Goal: Transaction & Acquisition: Purchase product/service

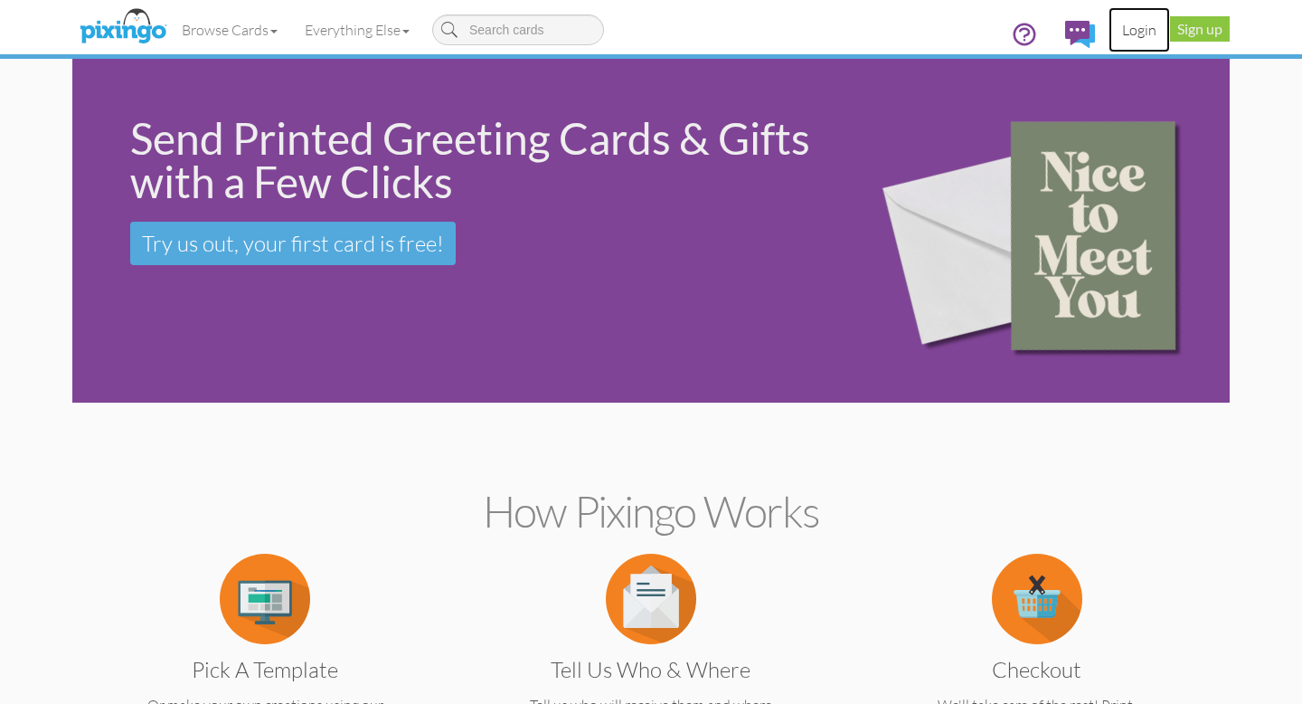
click at [1141, 26] on link "Login" at bounding box center [1140, 29] width 62 height 45
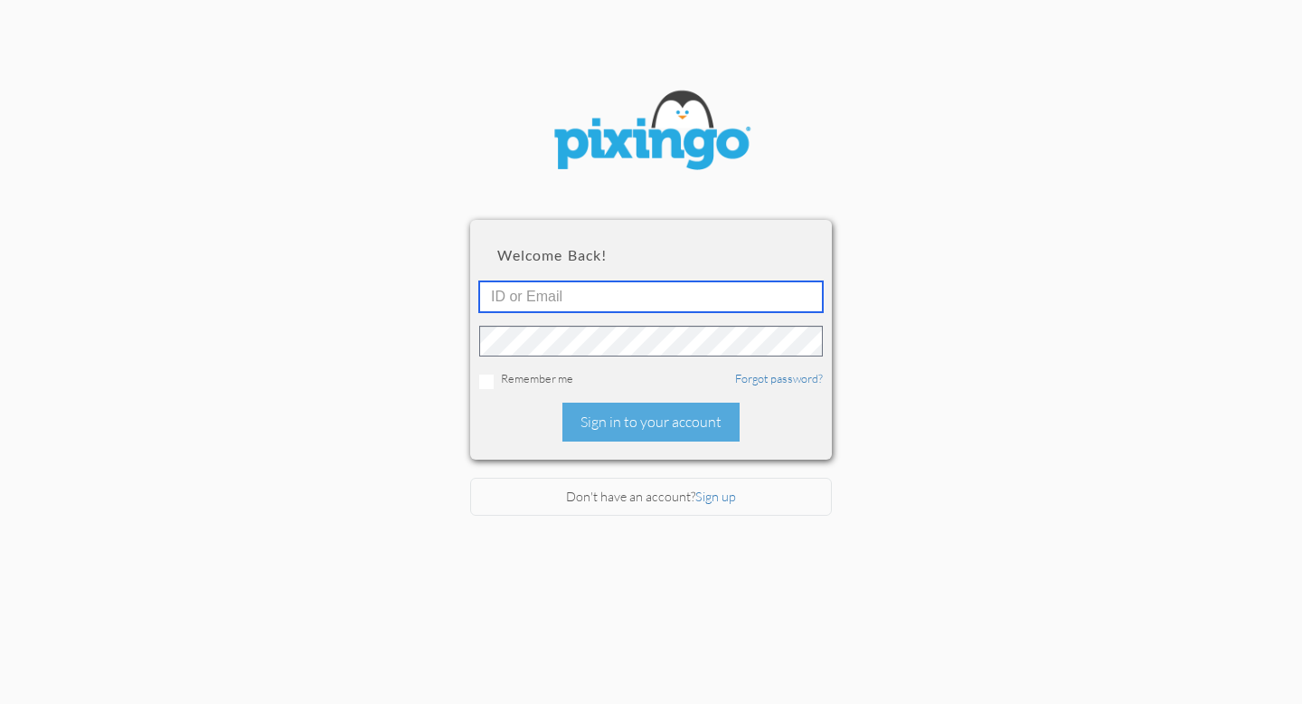
type input "[EMAIL_ADDRESS][DOMAIN_NAME]"
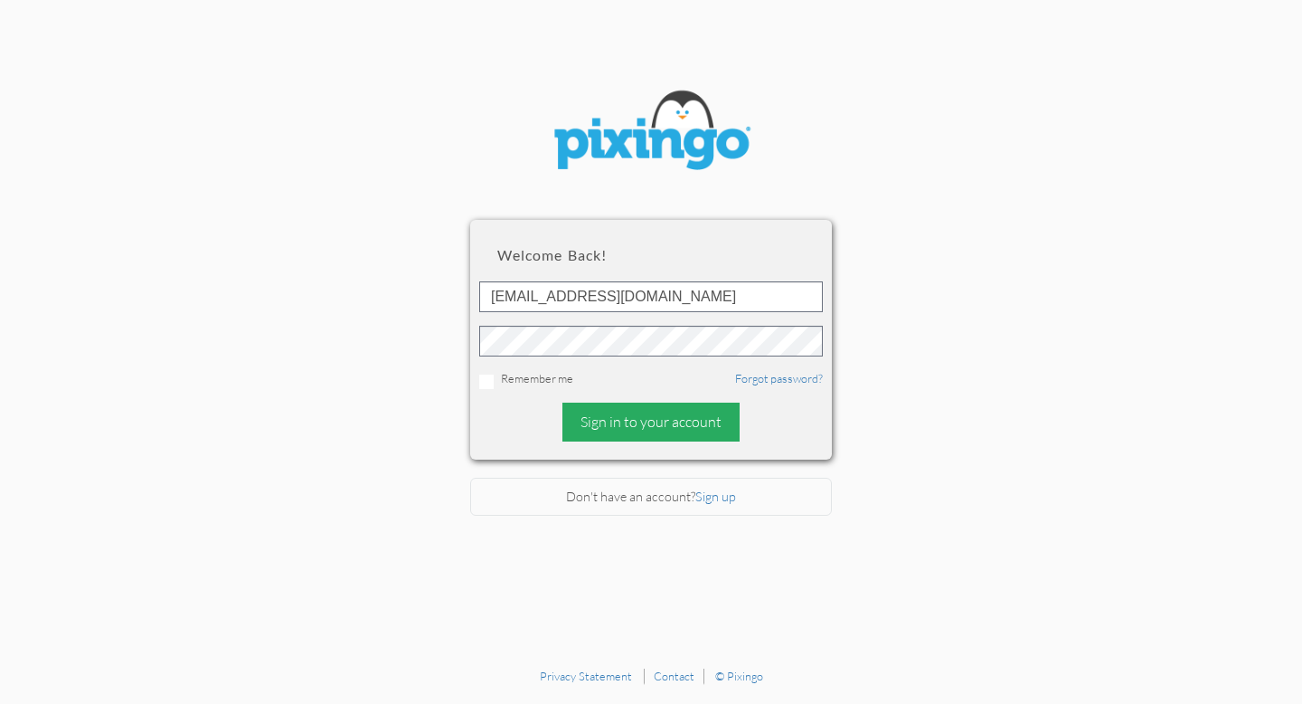
click at [673, 415] on div "Sign in to your account" at bounding box center [651, 421] width 177 height 39
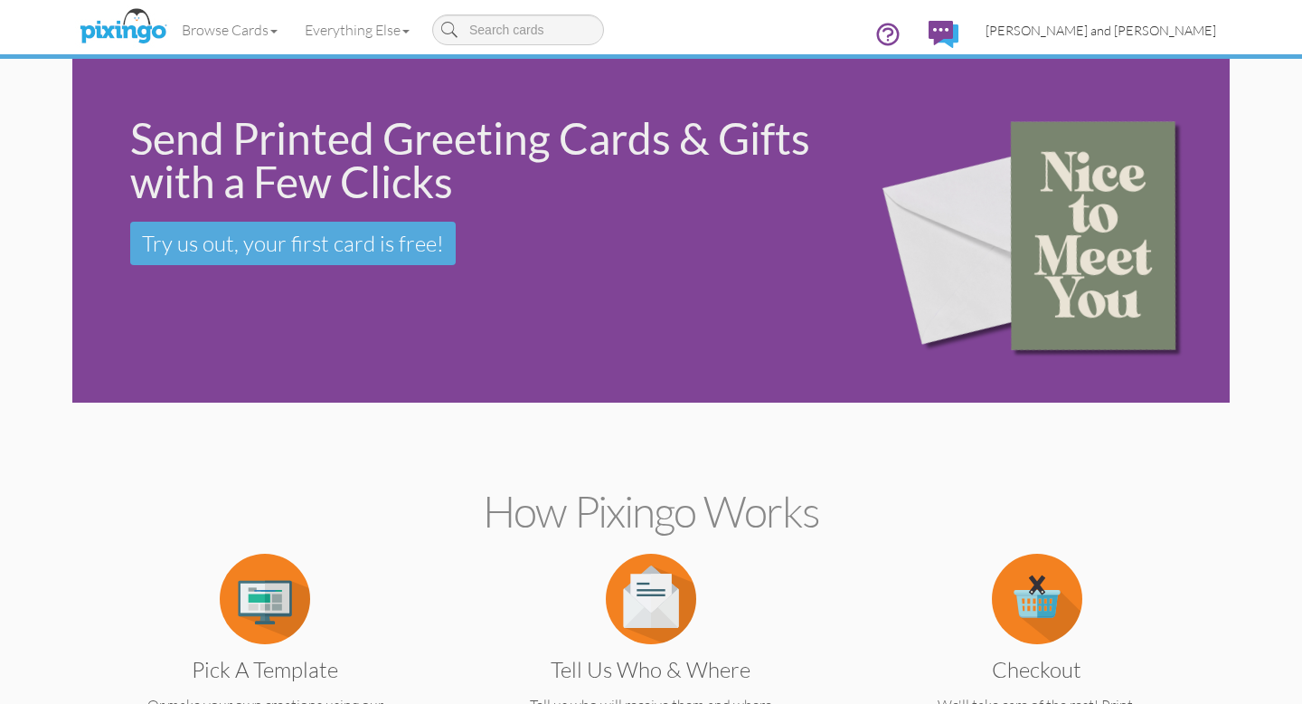
click at [1155, 30] on span "[PERSON_NAME] and [PERSON_NAME]" at bounding box center [1101, 30] width 231 height 15
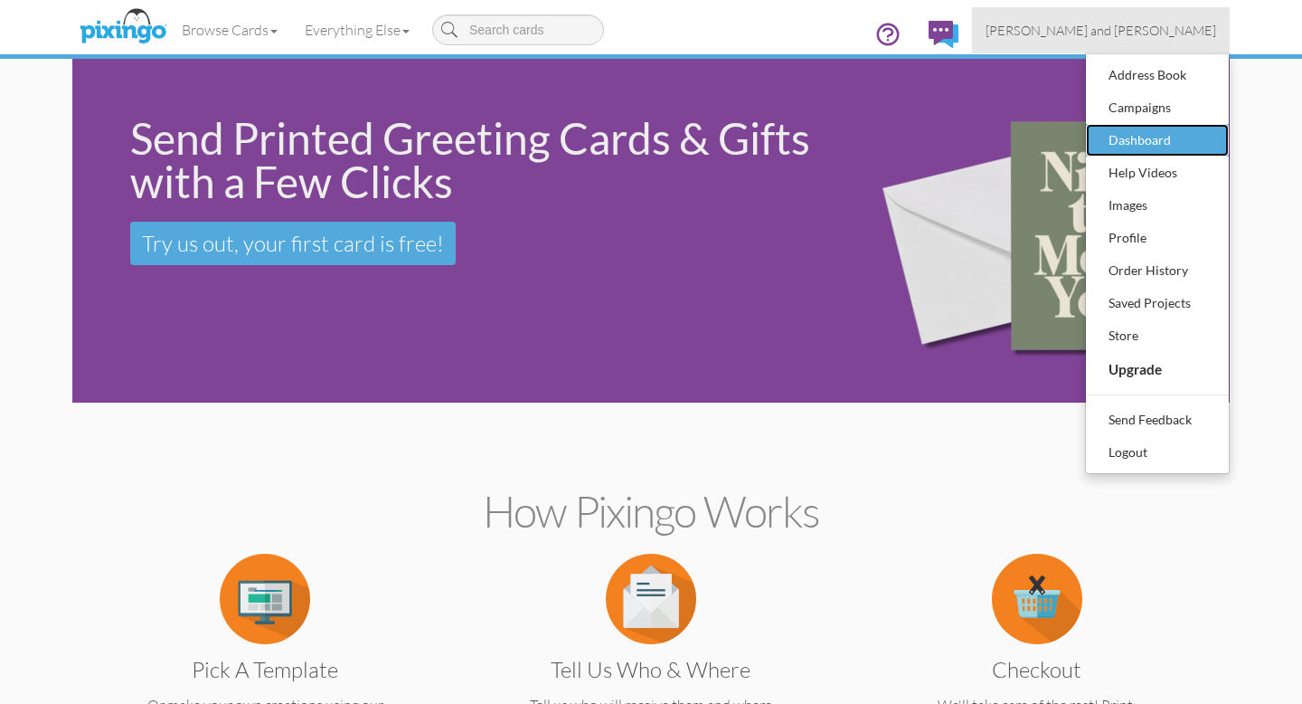
click at [1142, 138] on div "Dashboard" at bounding box center [1157, 140] width 107 height 27
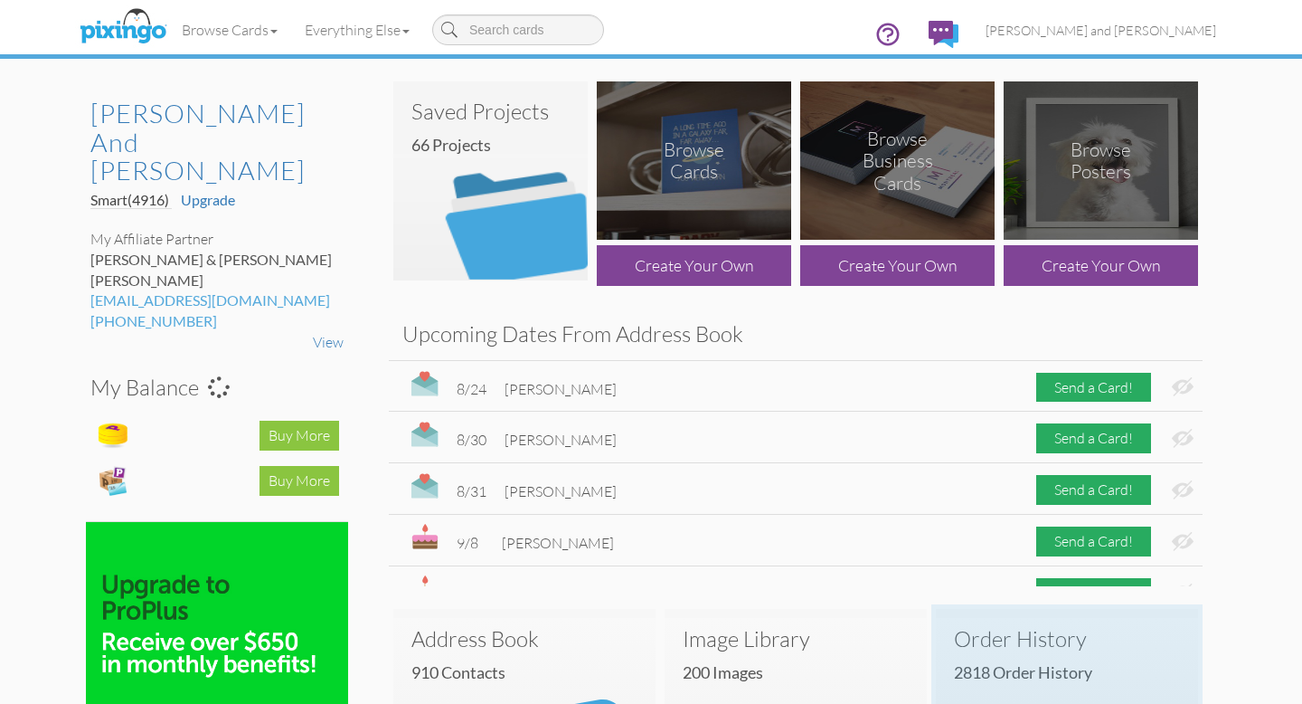
click at [1024, 638] on h3 "Order History" at bounding box center [1067, 639] width 226 height 24
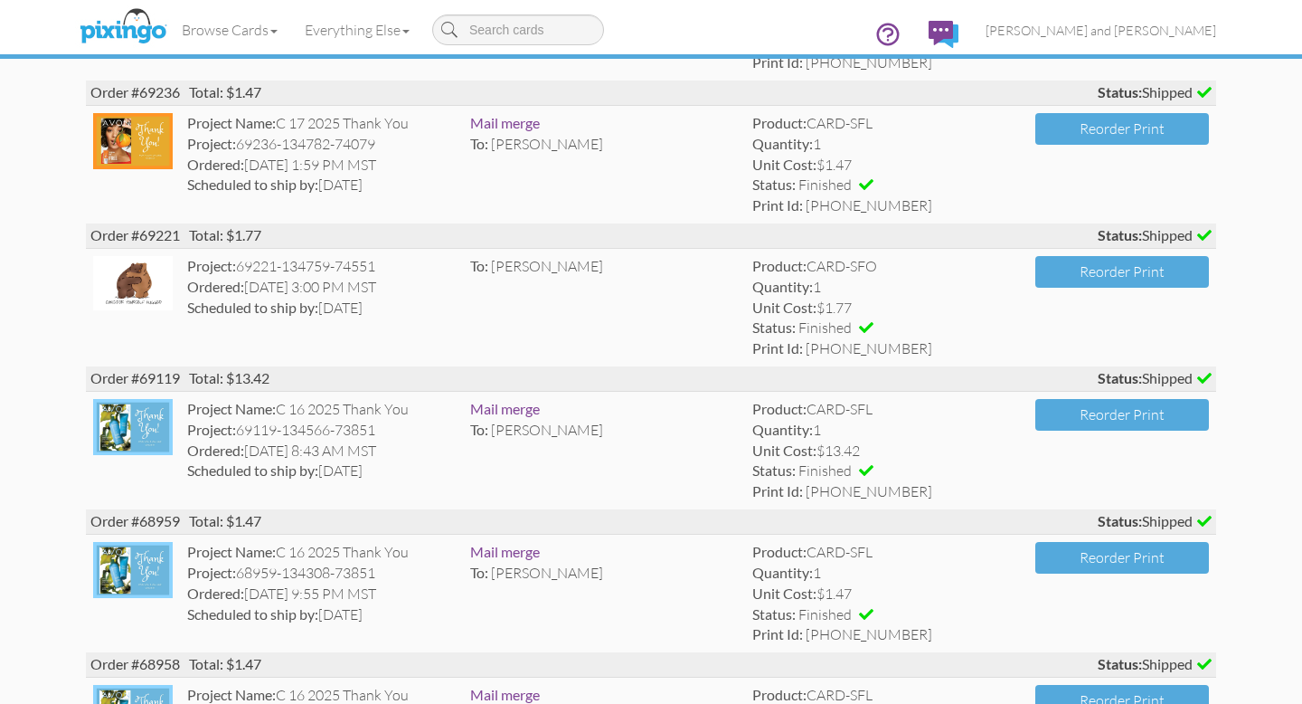
scroll to position [831, 0]
click at [290, 262] on div "Project: 69221-134759-74551" at bounding box center [321, 266] width 269 height 21
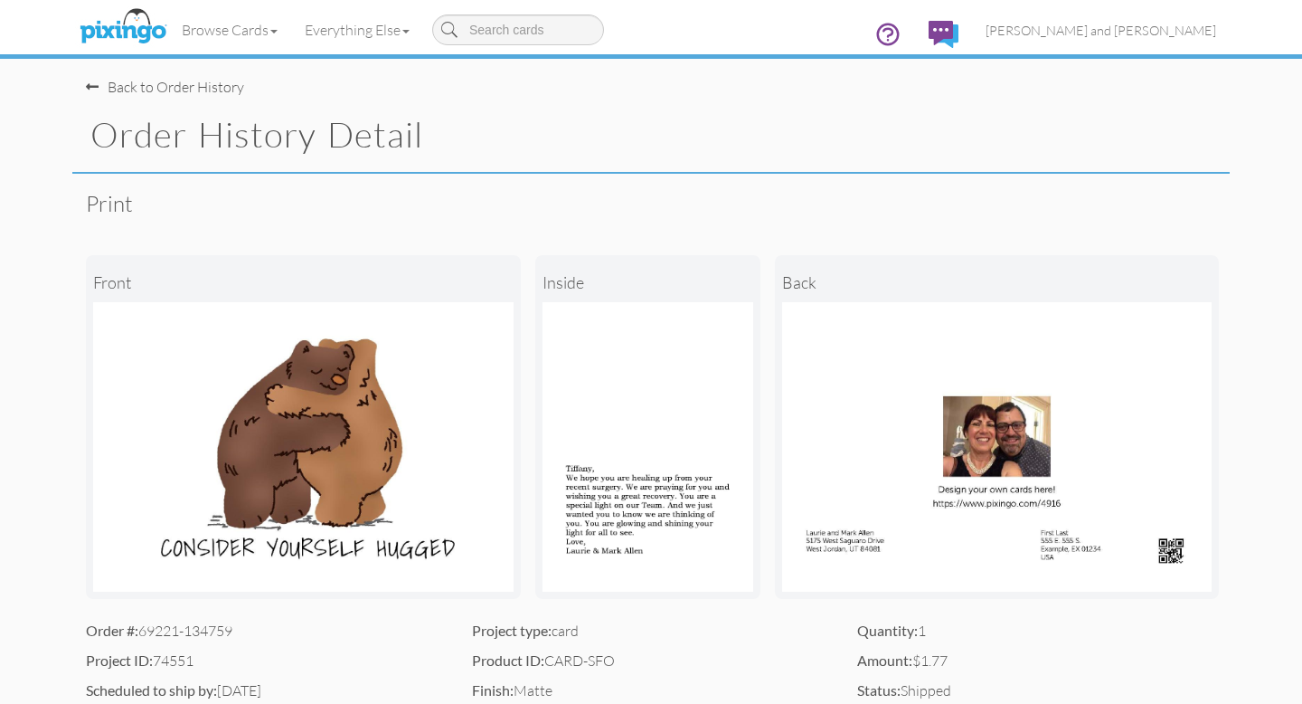
click at [164, 89] on div "Back to Order History" at bounding box center [165, 87] width 158 height 21
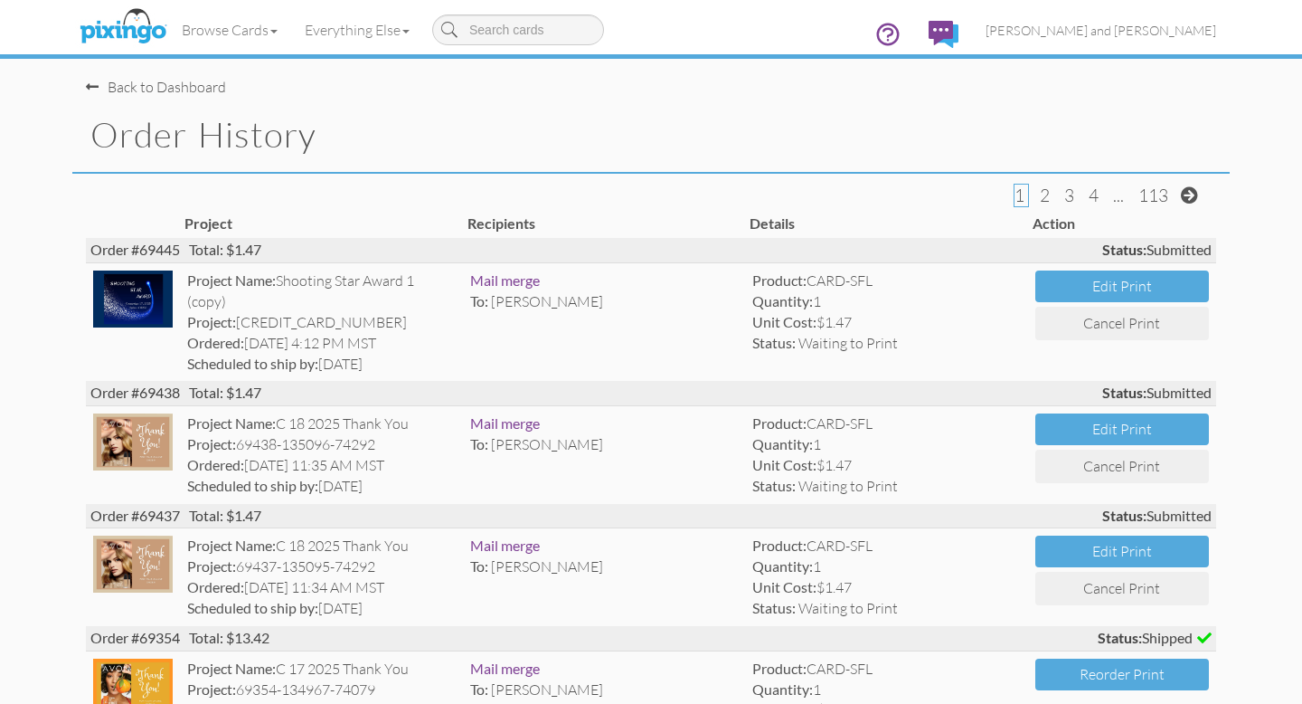
click at [181, 82] on div "Back to Dashboard" at bounding box center [156, 87] width 140 height 21
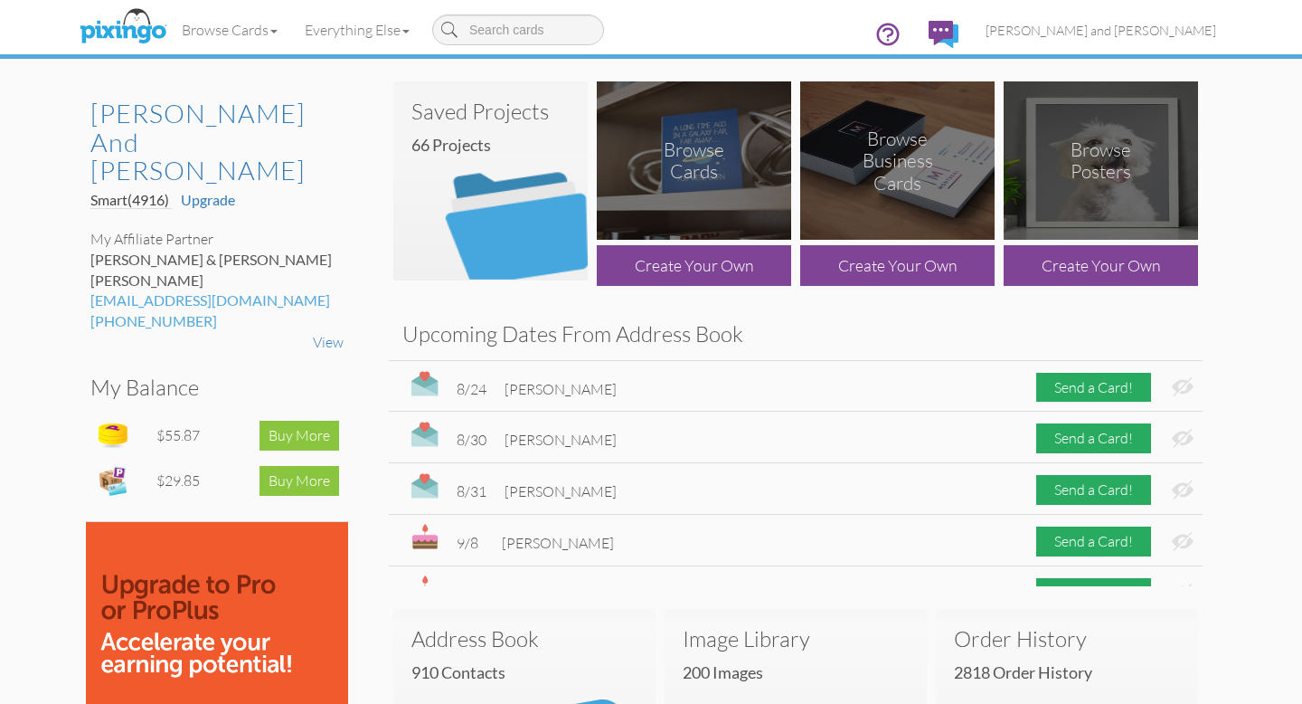
click at [508, 231] on img at bounding box center [490, 180] width 194 height 199
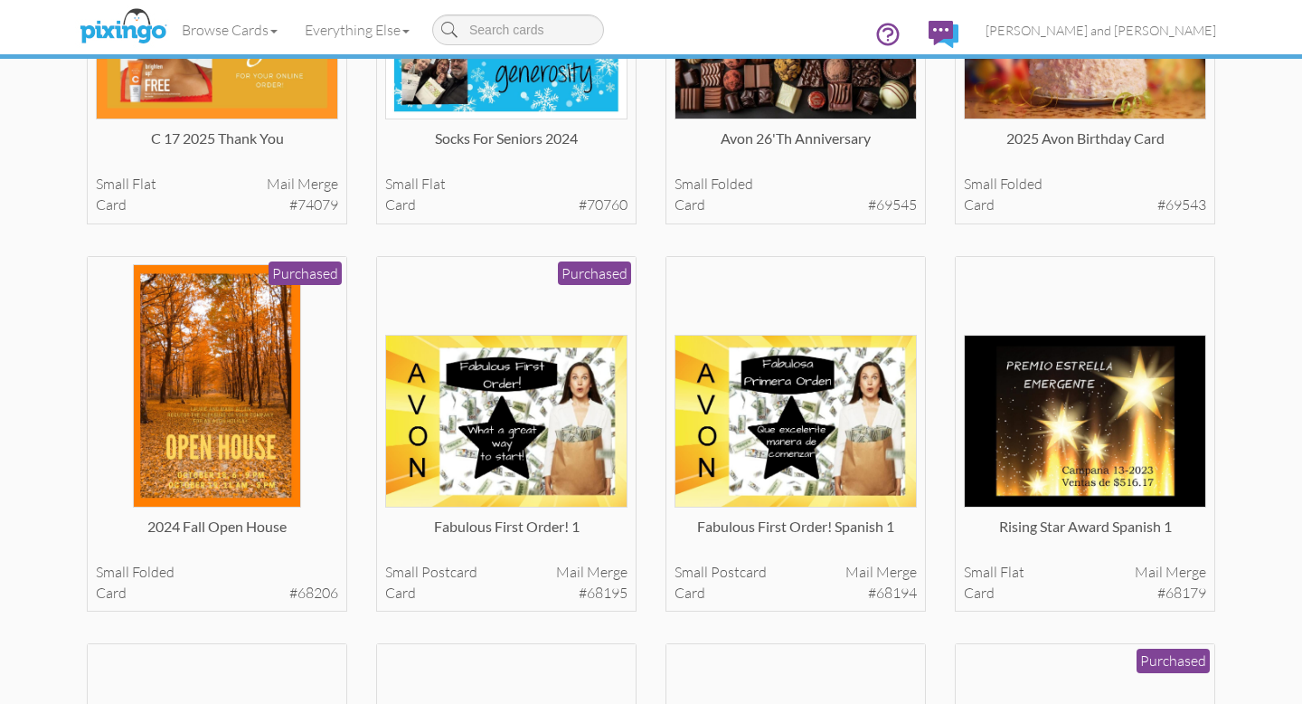
scroll to position [702, 0]
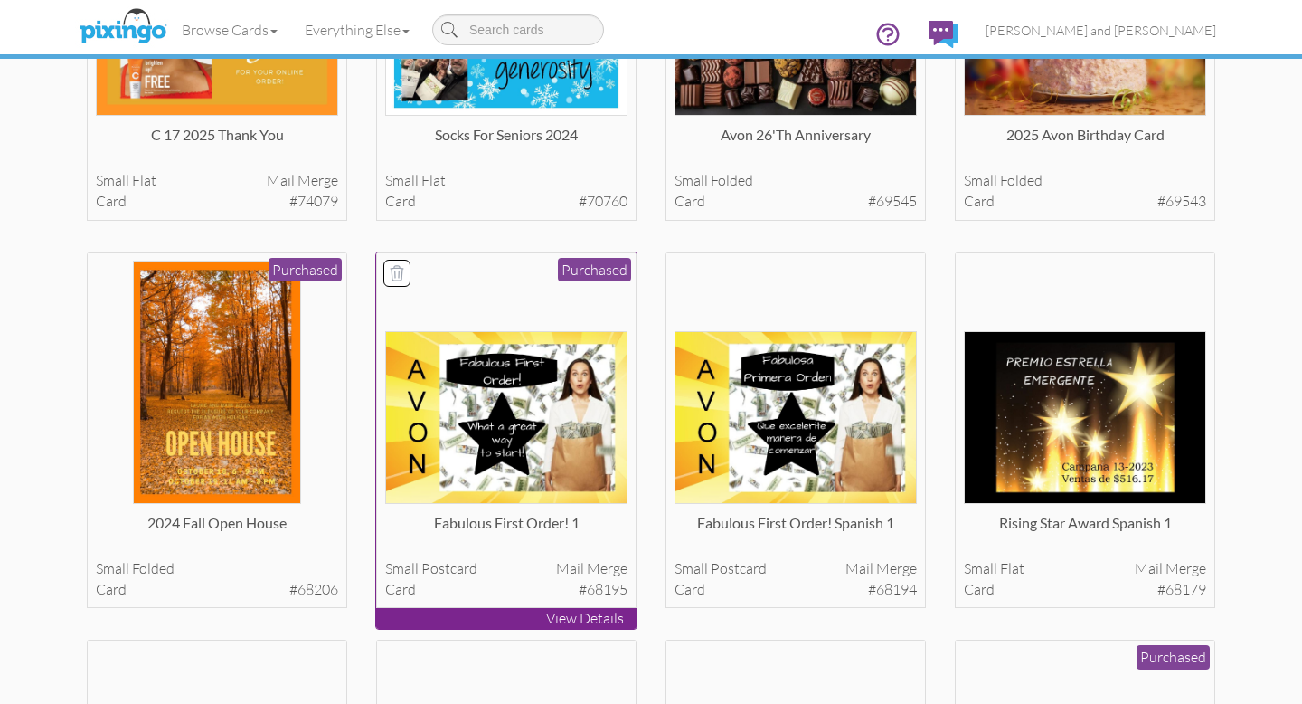
click at [525, 412] on img at bounding box center [506, 417] width 243 height 173
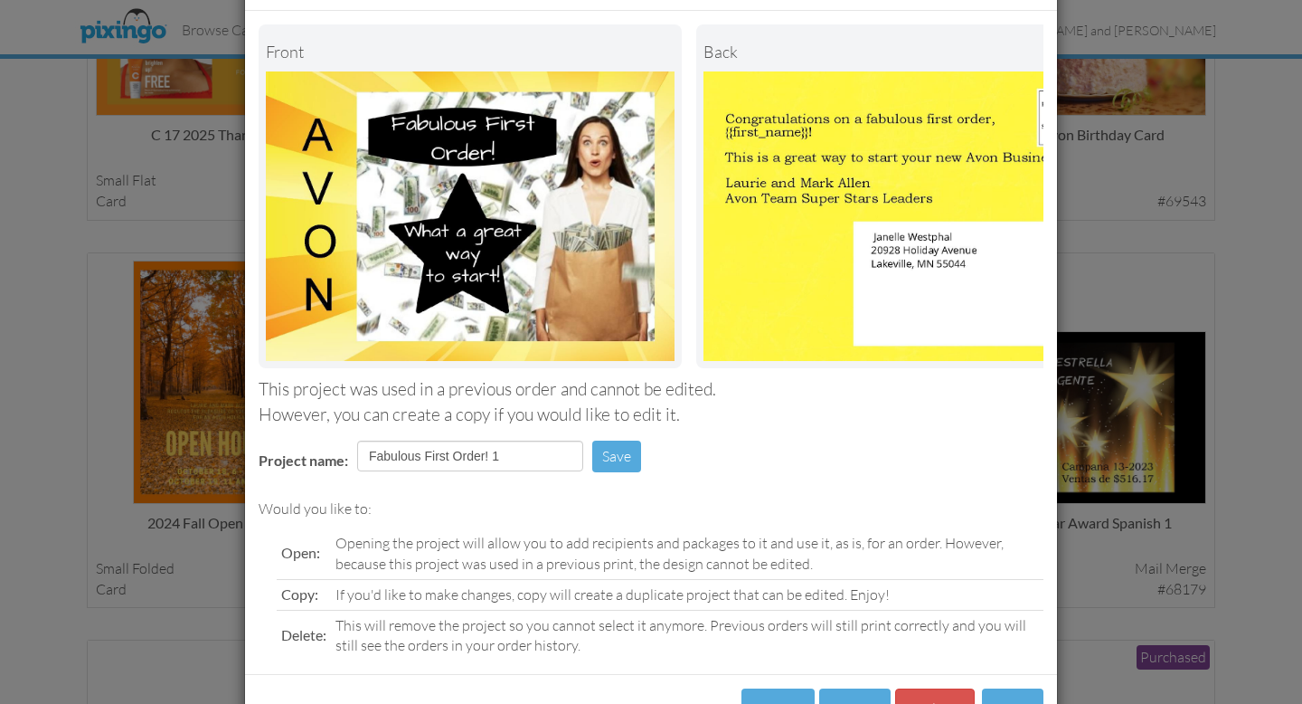
scroll to position [143, 0]
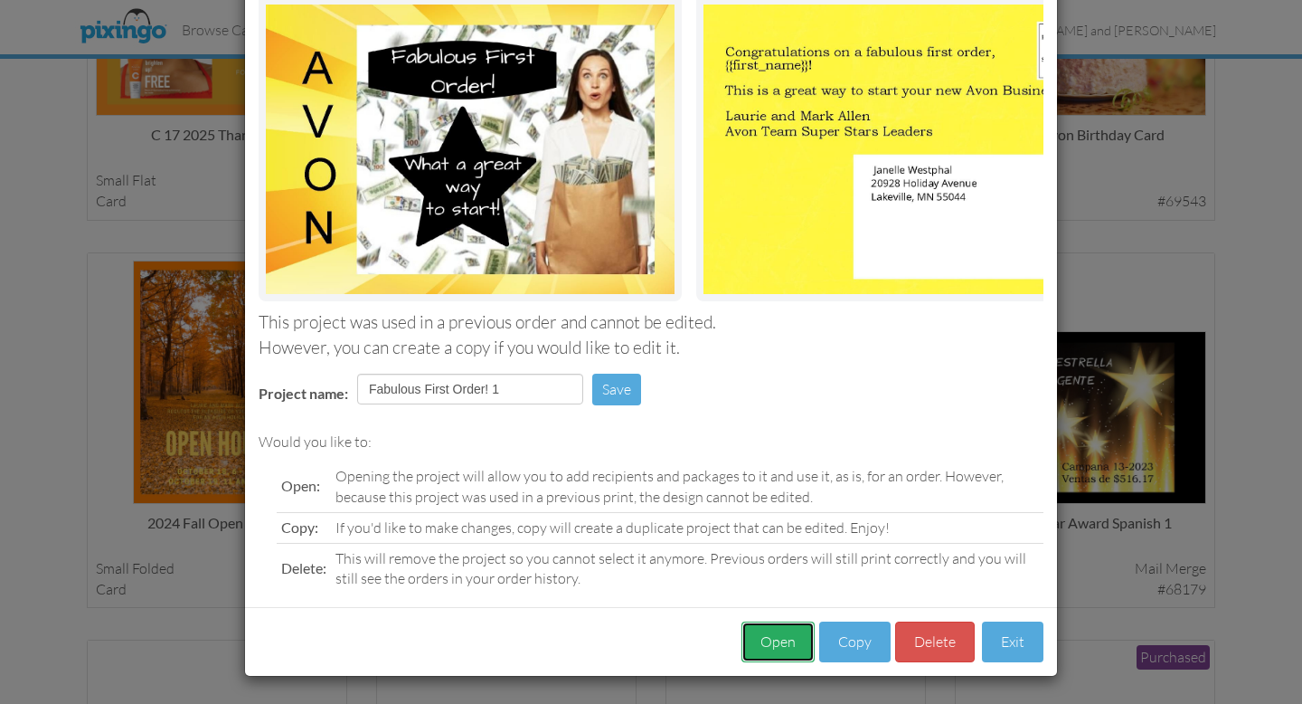
click at [779, 645] on button "Open" at bounding box center [778, 641] width 73 height 41
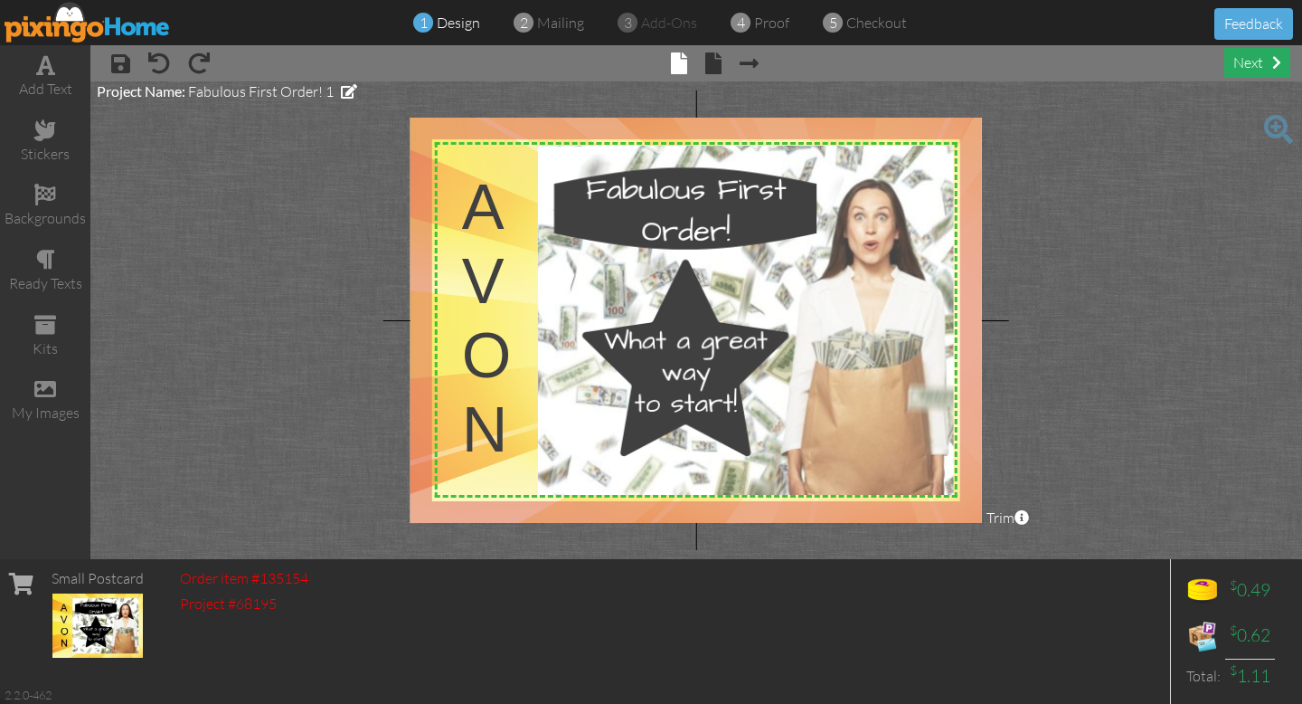
click at [1251, 64] on div "next" at bounding box center [1258, 63] width 66 height 30
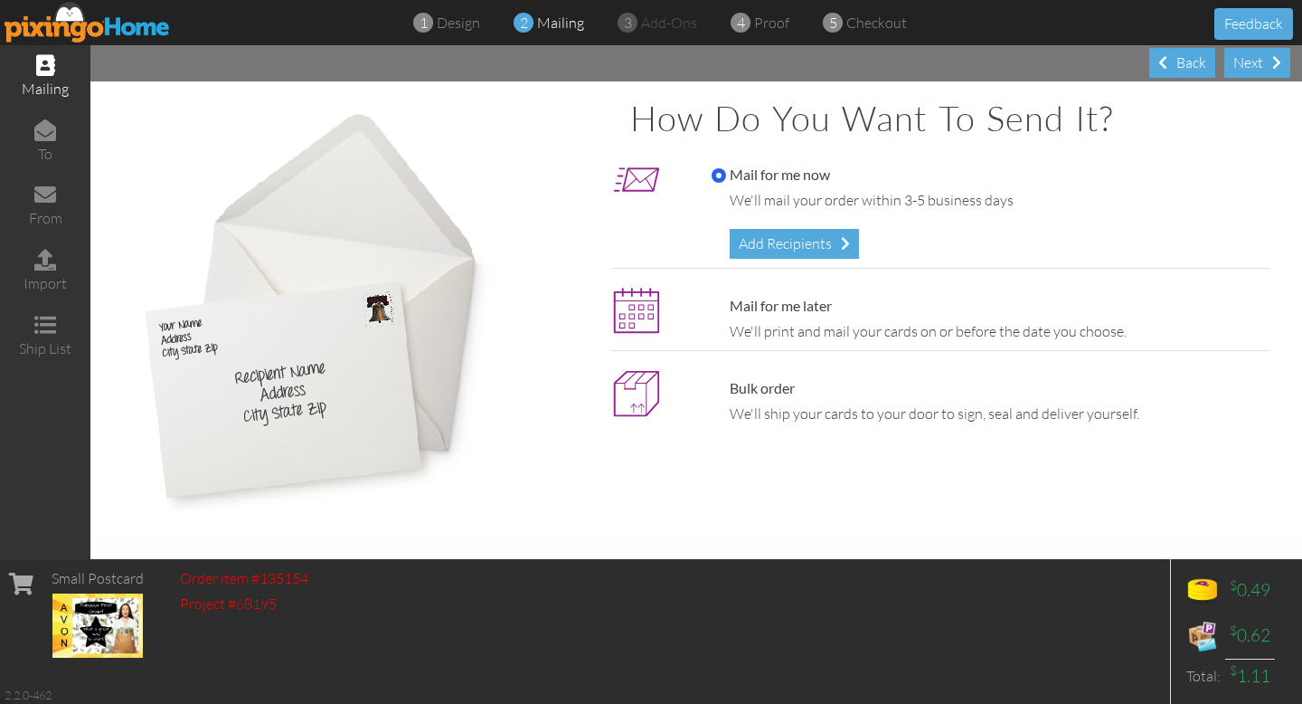
click at [803, 240] on div "Add Recipients" at bounding box center [794, 244] width 129 height 30
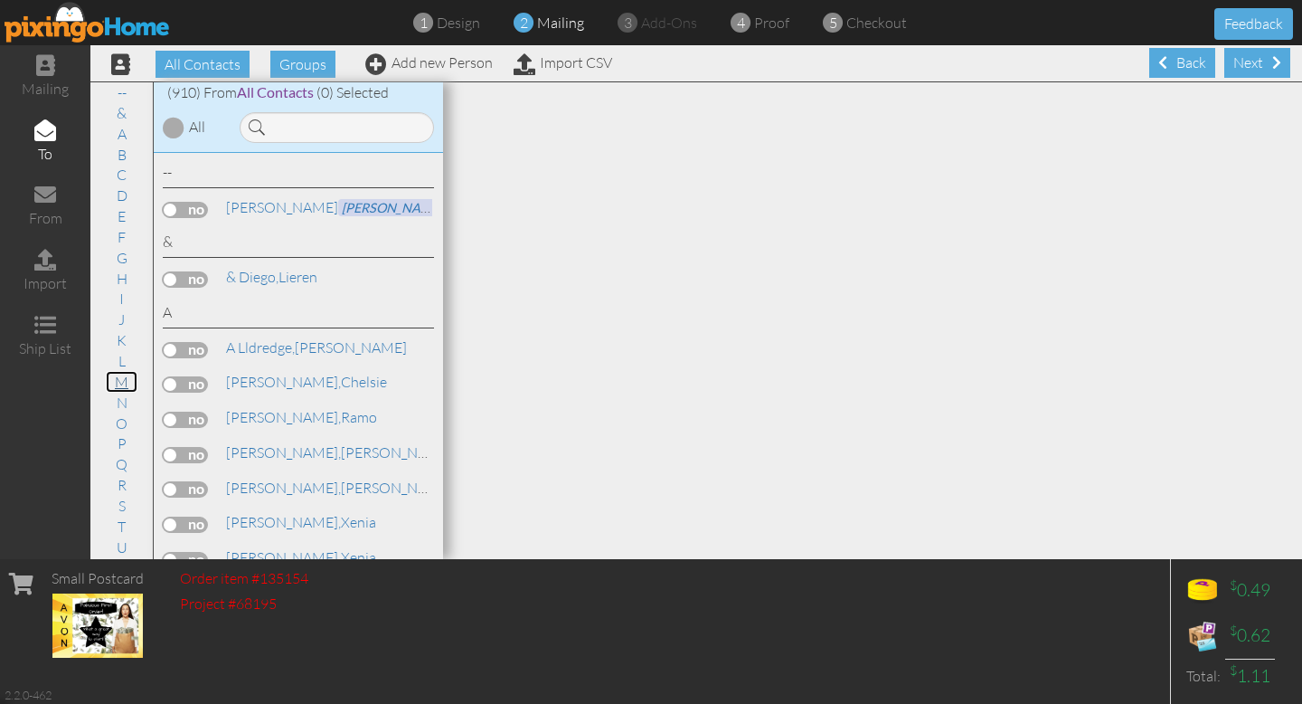
click at [121, 382] on link "M" at bounding box center [122, 382] width 32 height 22
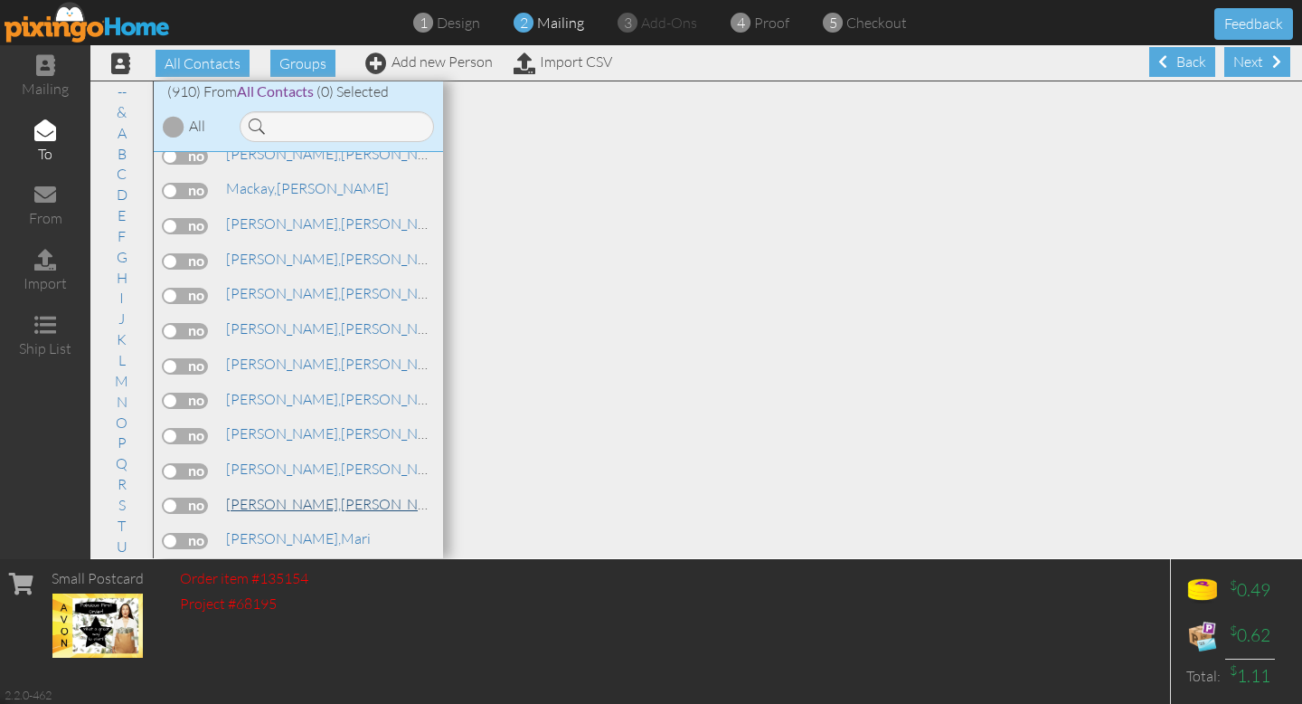
scroll to position [18219, 0]
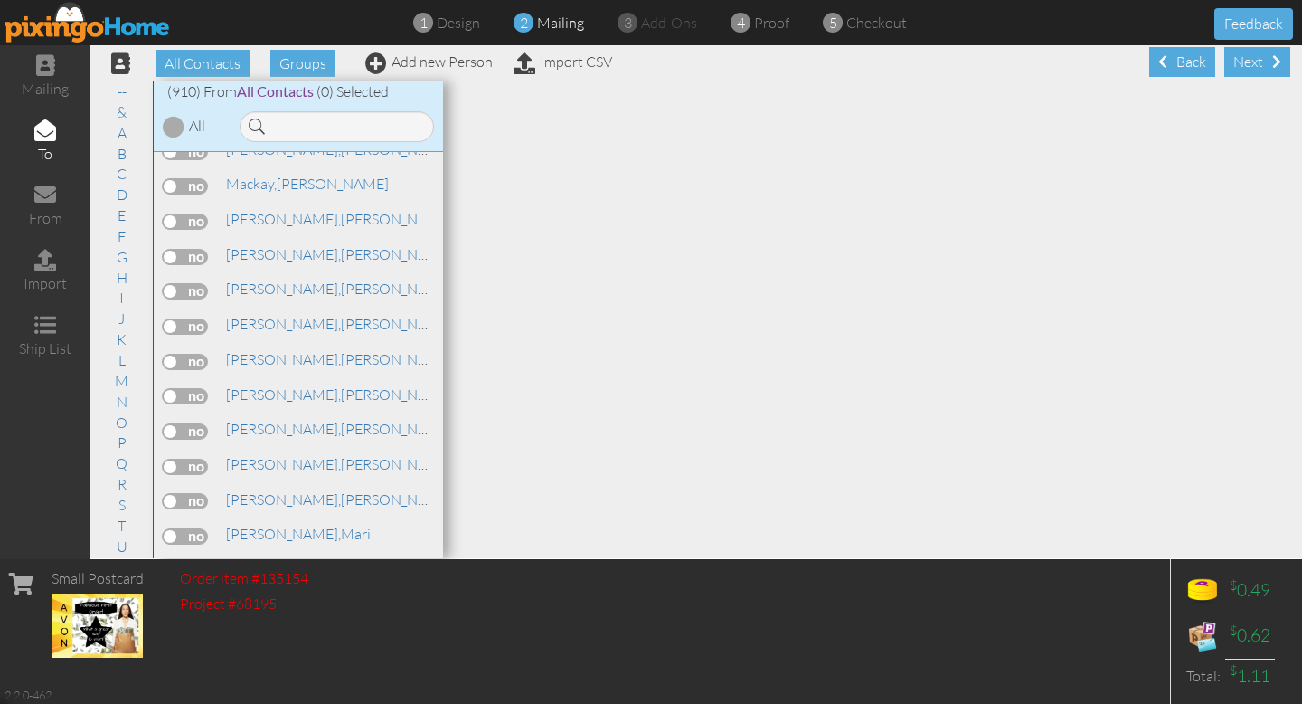
click at [264, 700] on span "[PERSON_NAME]," at bounding box center [283, 709] width 115 height 18
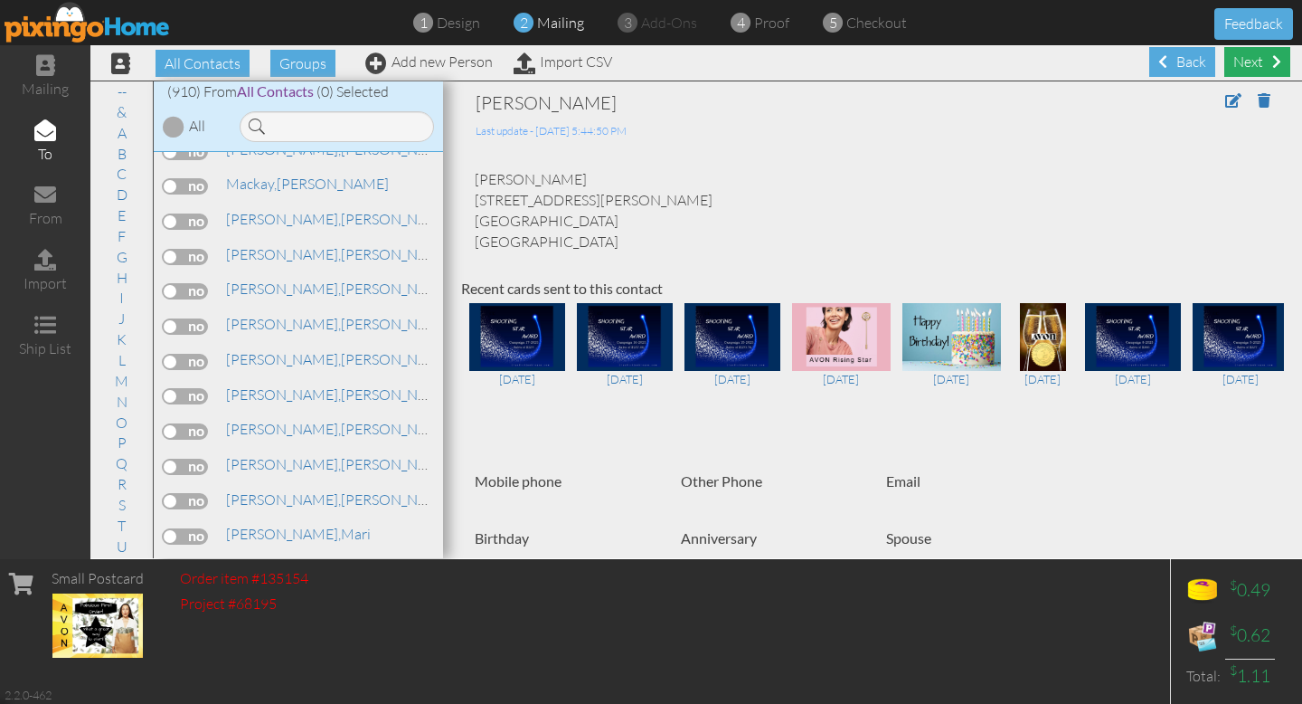
click at [1269, 67] on div "Next" at bounding box center [1258, 62] width 66 height 30
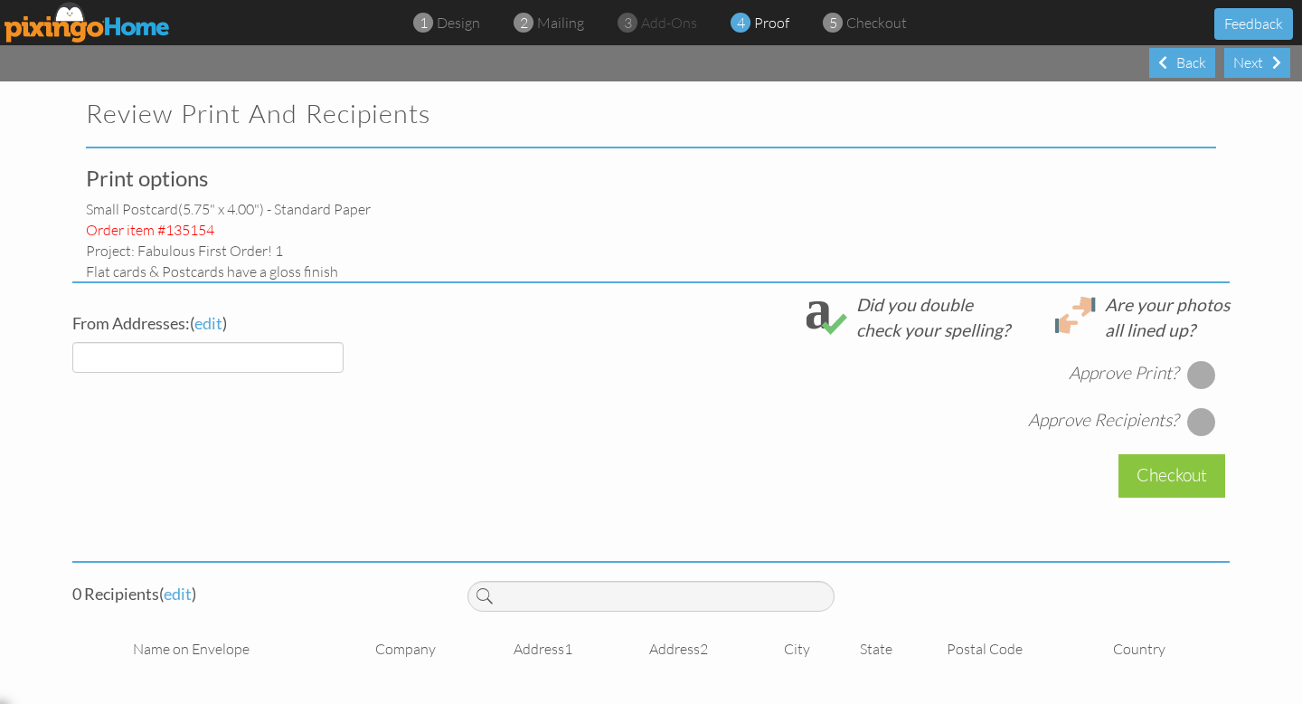
select select "object:6029"
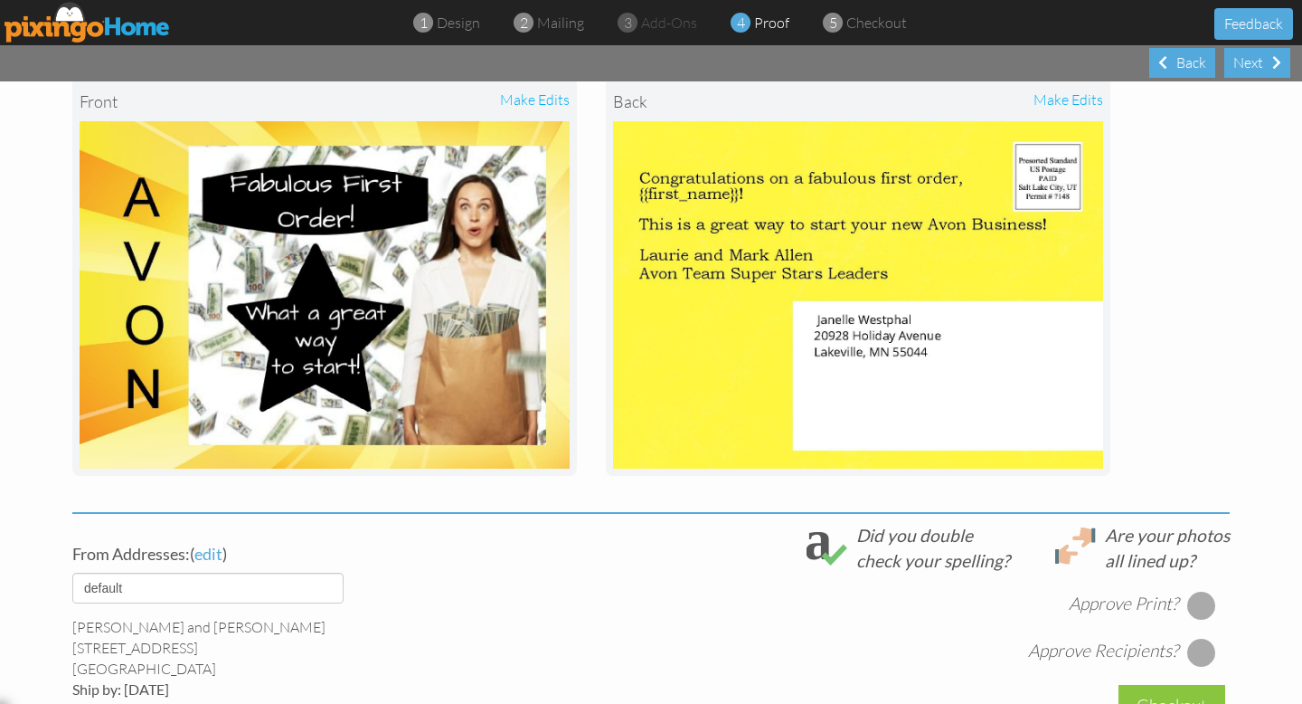
scroll to position [472, 0]
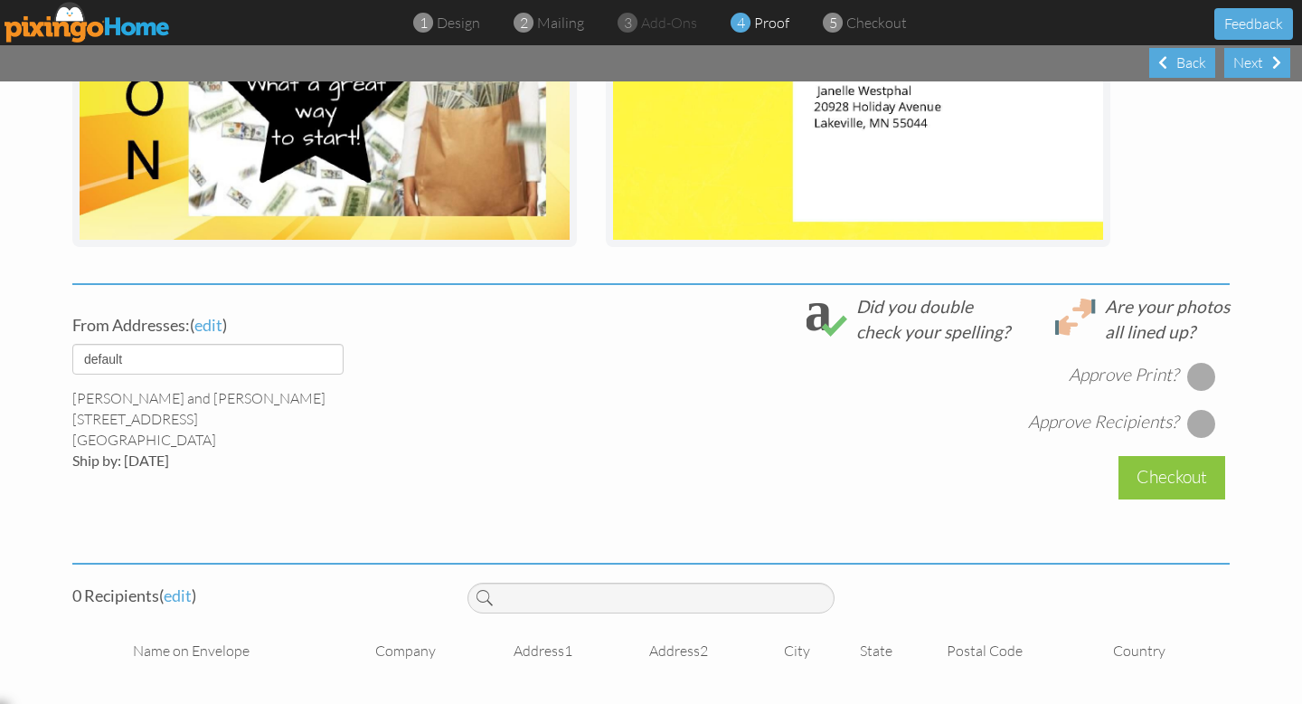
drag, startPoint x: 1206, startPoint y: 373, endPoint x: 1206, endPoint y: 402, distance: 28.9
click at [1205, 373] on div at bounding box center [1202, 376] width 29 height 29
click at [1200, 420] on div at bounding box center [1202, 423] width 29 height 29
click at [1203, 429] on div at bounding box center [1202, 423] width 29 height 29
click at [1197, 416] on div at bounding box center [1202, 423] width 29 height 29
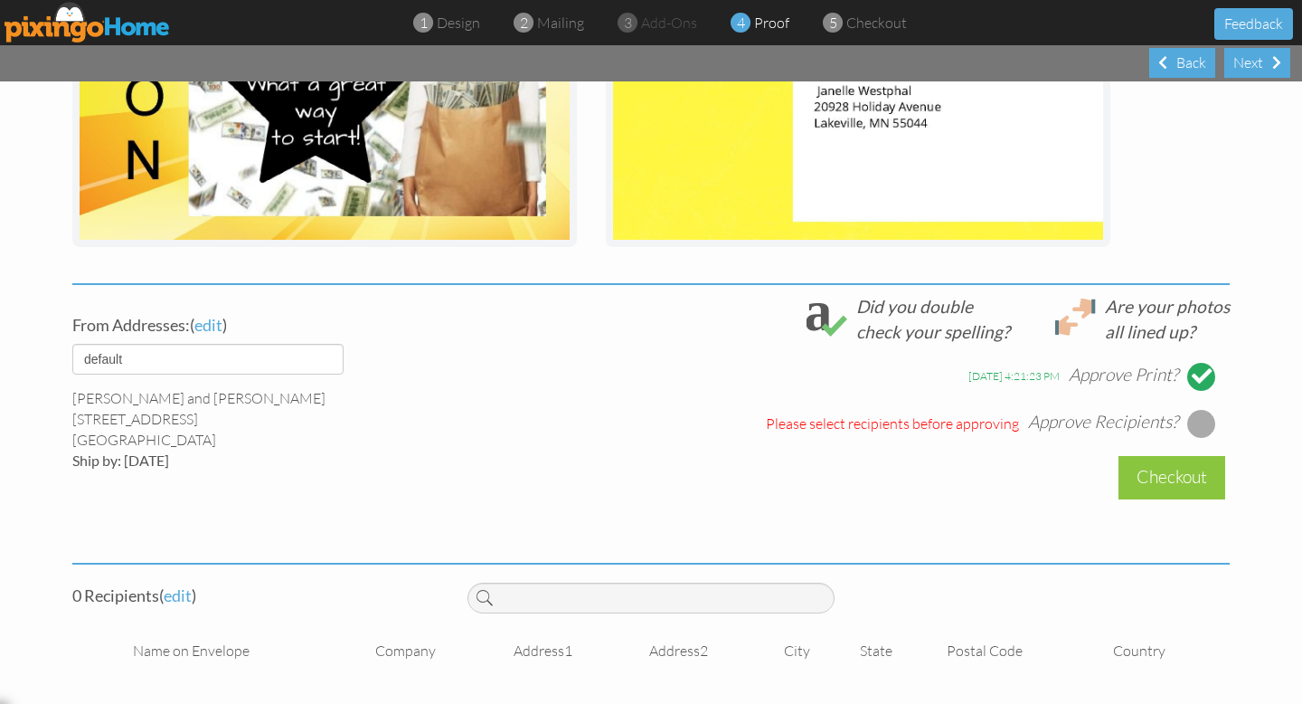
click at [1278, 353] on project-proof "Review Print and Recipients Print options small postcard (5.75" x 4.00") - Stan…" at bounding box center [651, 156] width 1302 height 1095
click at [1204, 416] on div at bounding box center [1202, 423] width 29 height 29
click at [1197, 425] on div at bounding box center [1202, 423] width 29 height 29
drag, startPoint x: 1197, startPoint y: 426, endPoint x: 1204, endPoint y: 410, distance: 17.5
click at [1198, 421] on div at bounding box center [1202, 423] width 29 height 29
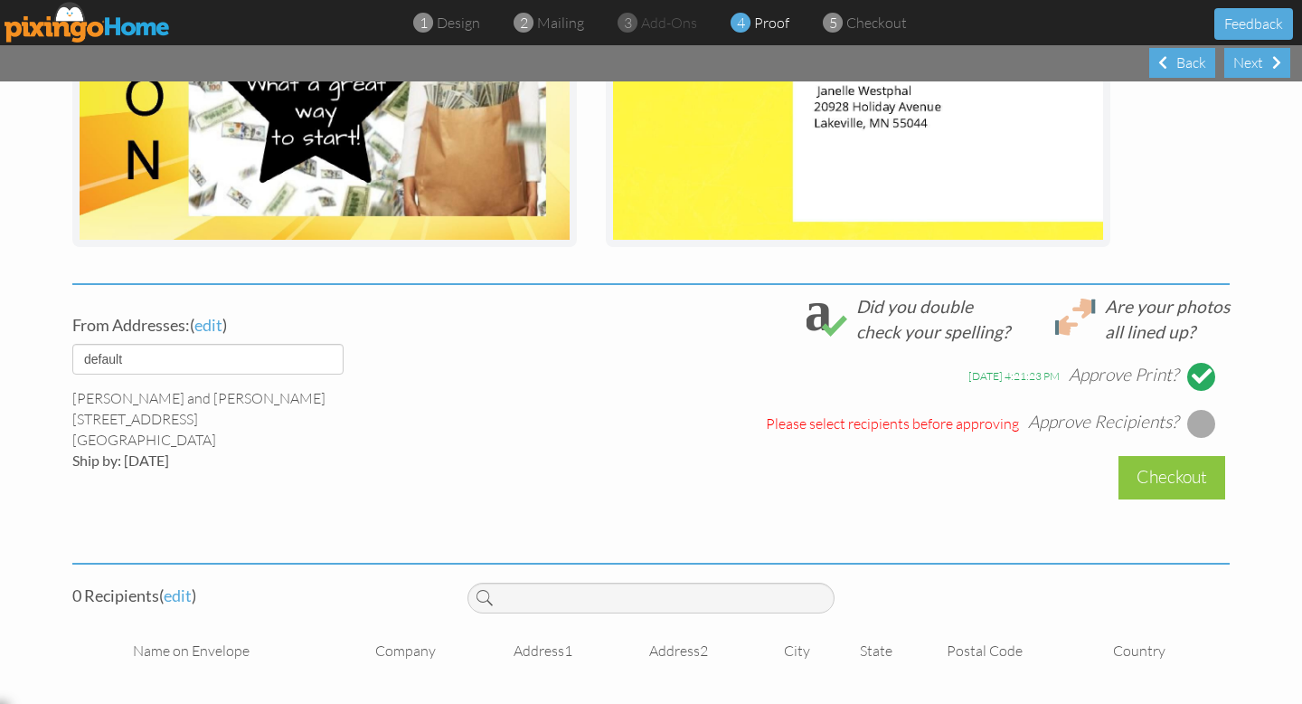
click at [1198, 378] on div at bounding box center [1202, 376] width 20 height 20
click at [1202, 374] on div at bounding box center [1202, 376] width 29 height 29
click at [1205, 419] on div at bounding box center [1202, 423] width 29 height 29
click at [1203, 421] on div at bounding box center [1202, 423] width 29 height 29
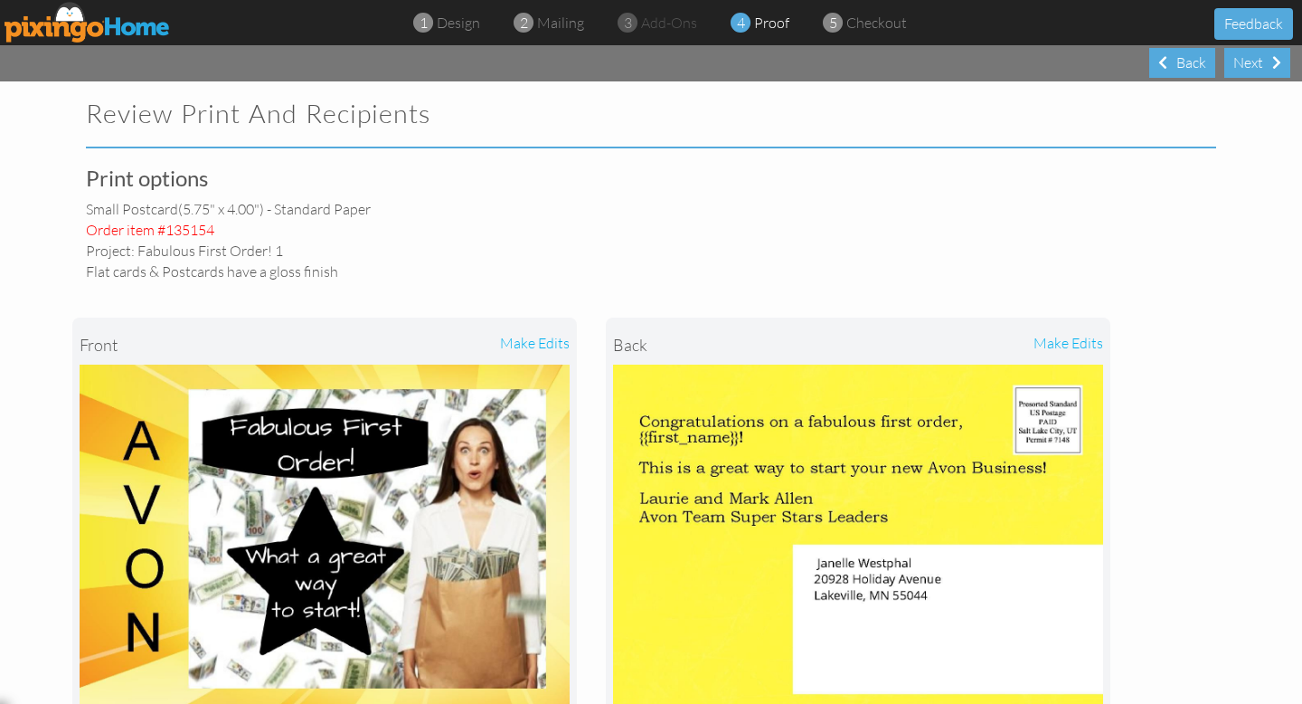
click at [119, 26] on img at bounding box center [88, 22] width 166 height 41
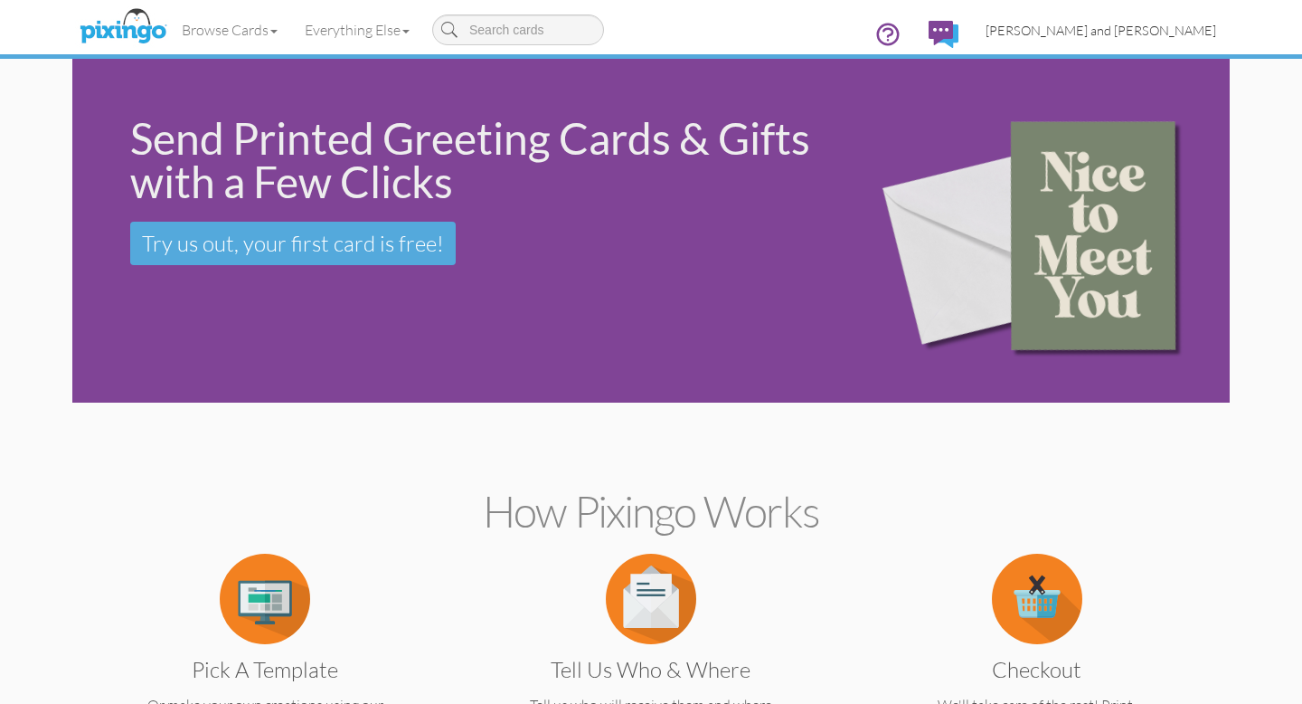
click at [1150, 27] on span "[PERSON_NAME] and [PERSON_NAME]" at bounding box center [1101, 30] width 231 height 15
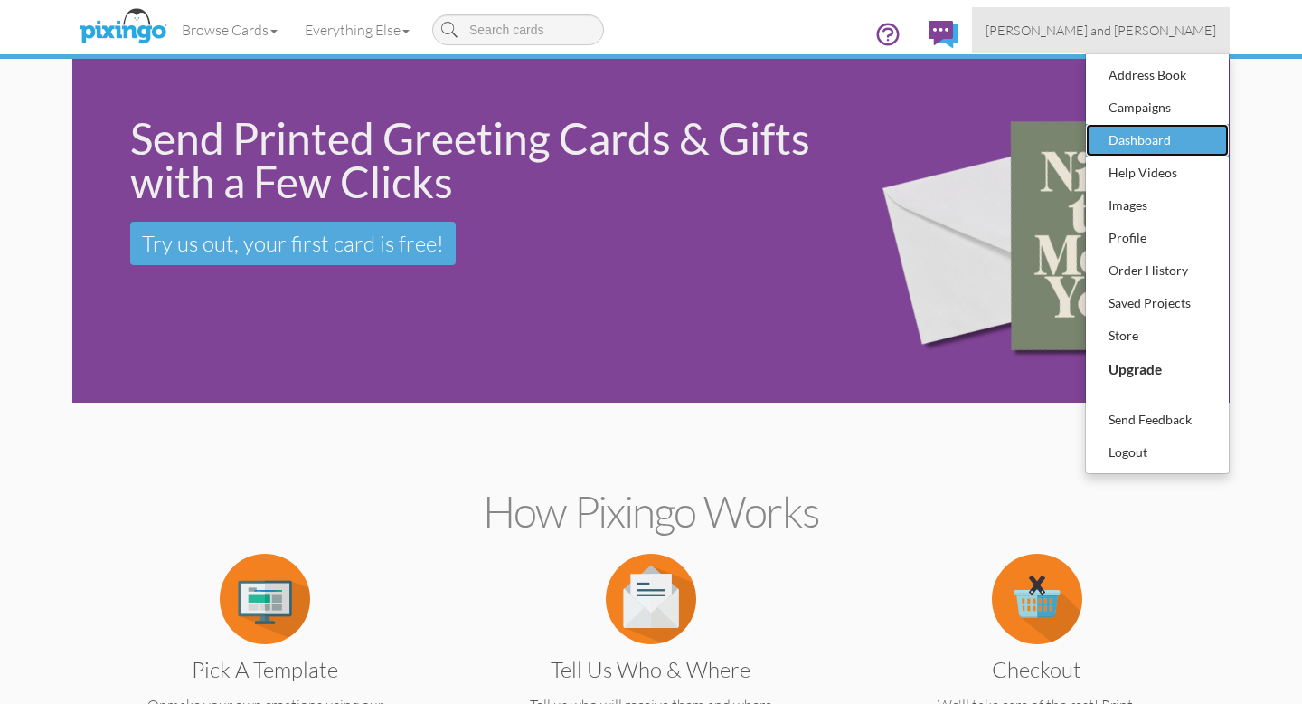
click at [1141, 136] on div "Dashboard" at bounding box center [1157, 140] width 107 height 27
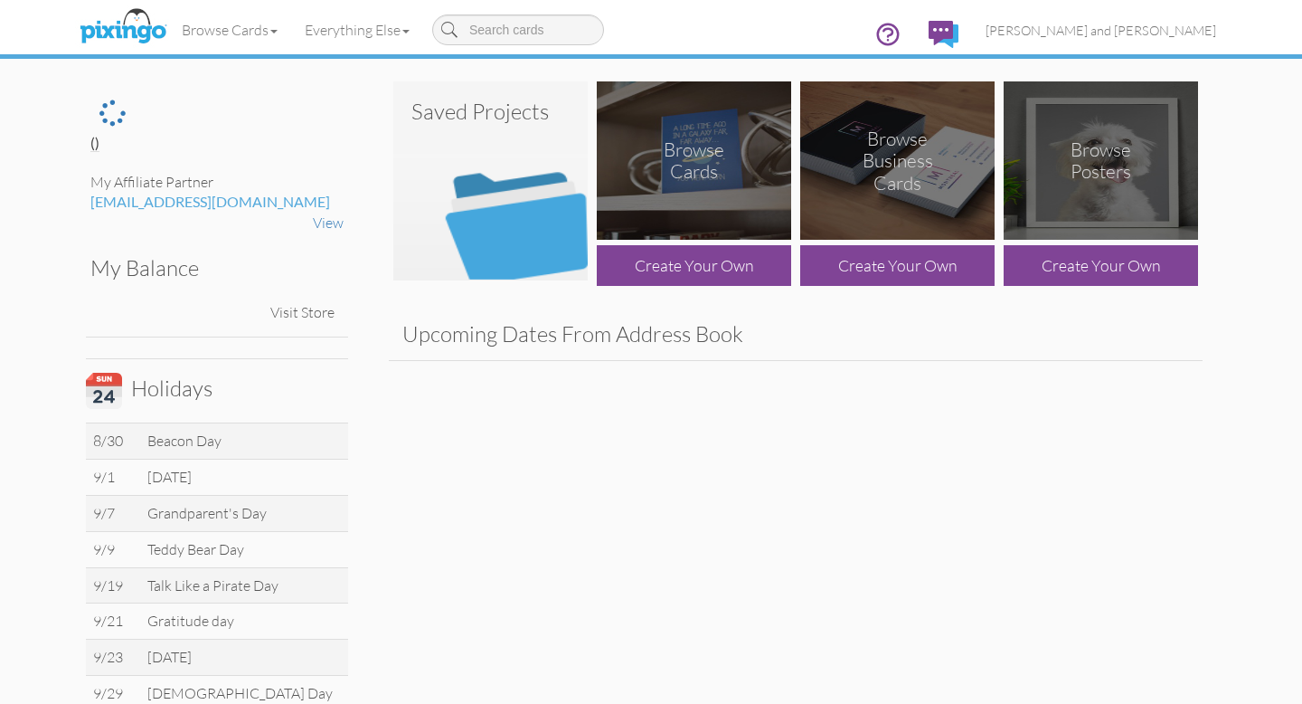
click at [527, 207] on img at bounding box center [490, 180] width 194 height 199
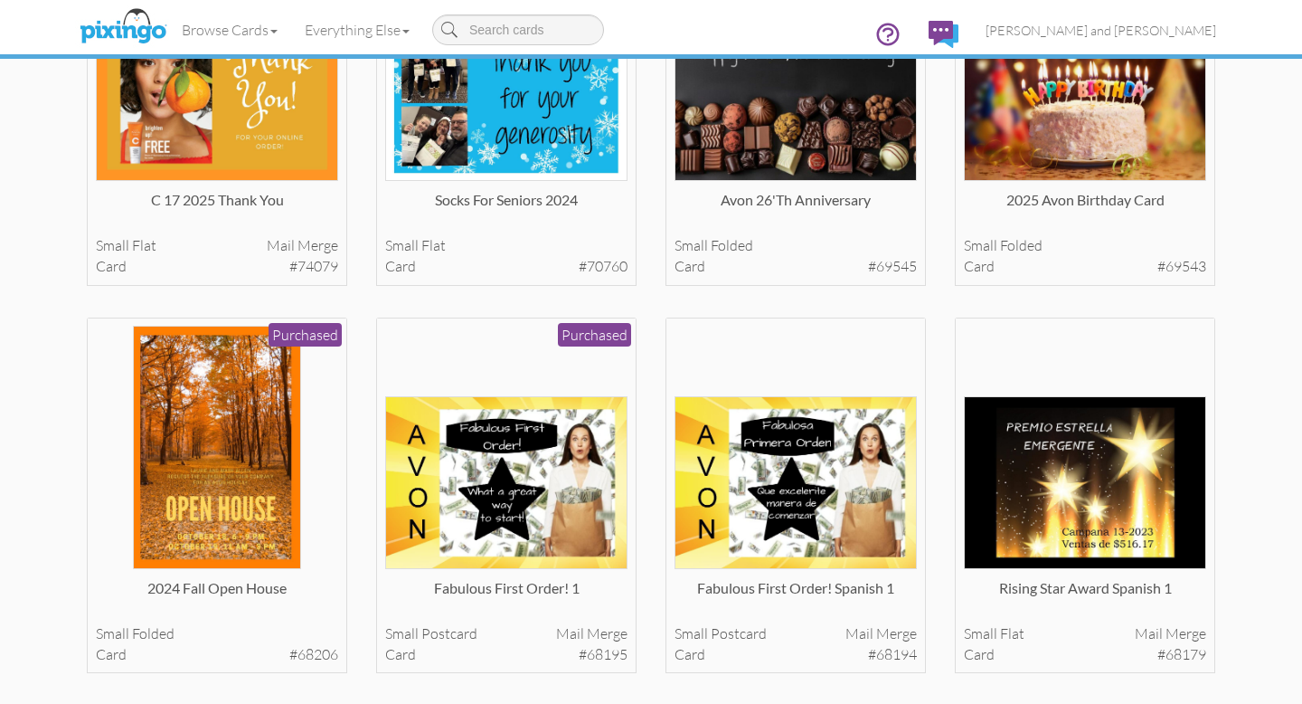
scroll to position [642, 0]
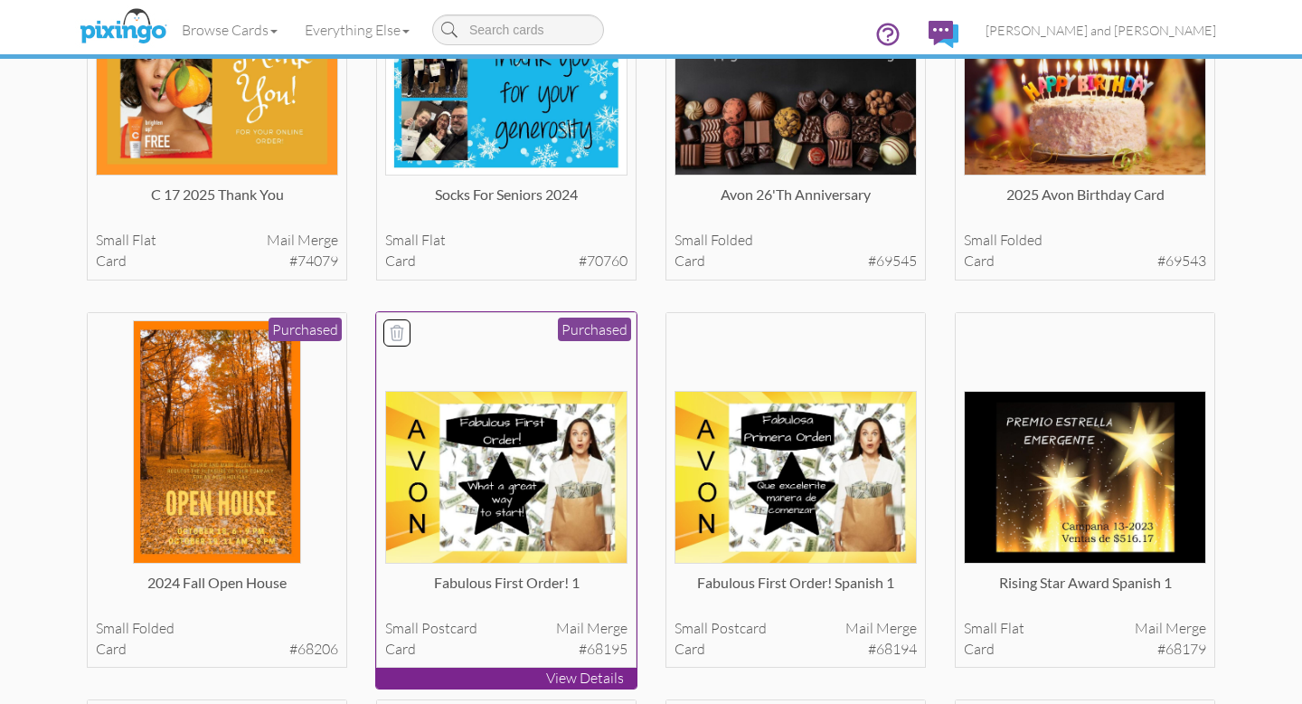
click at [506, 461] on img at bounding box center [506, 477] width 243 height 173
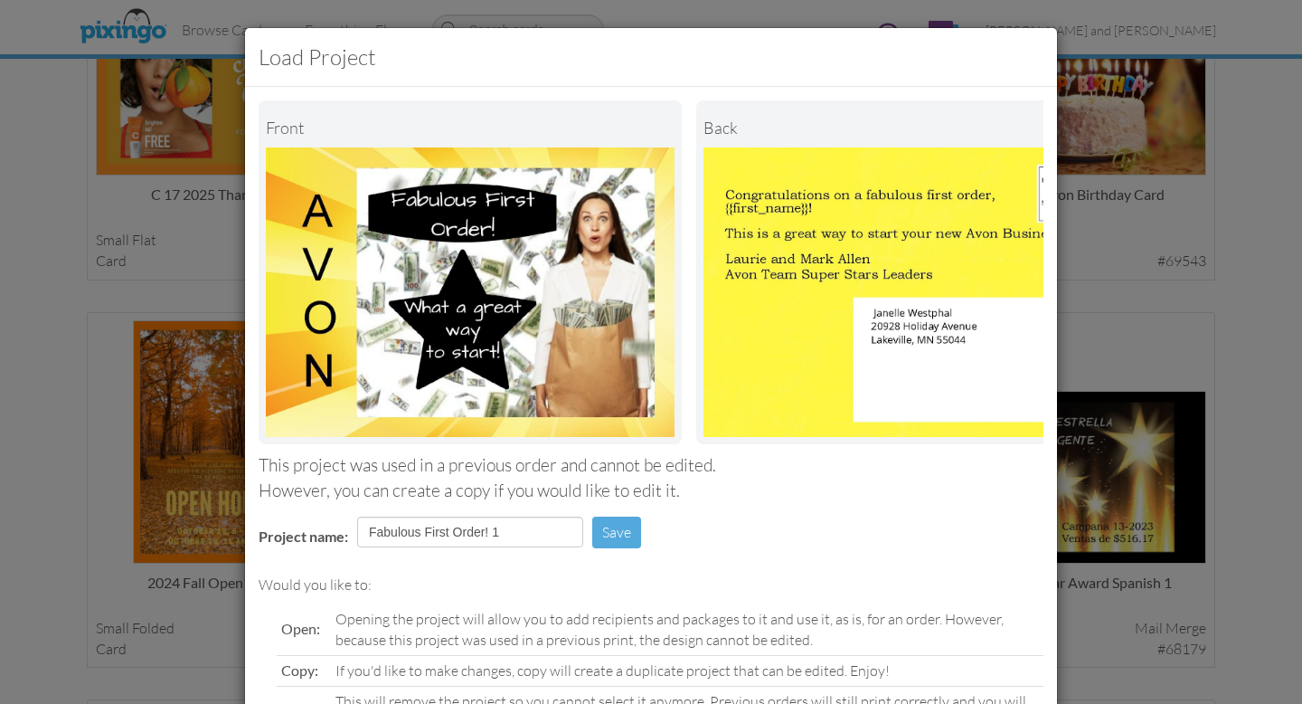
scroll to position [143, 0]
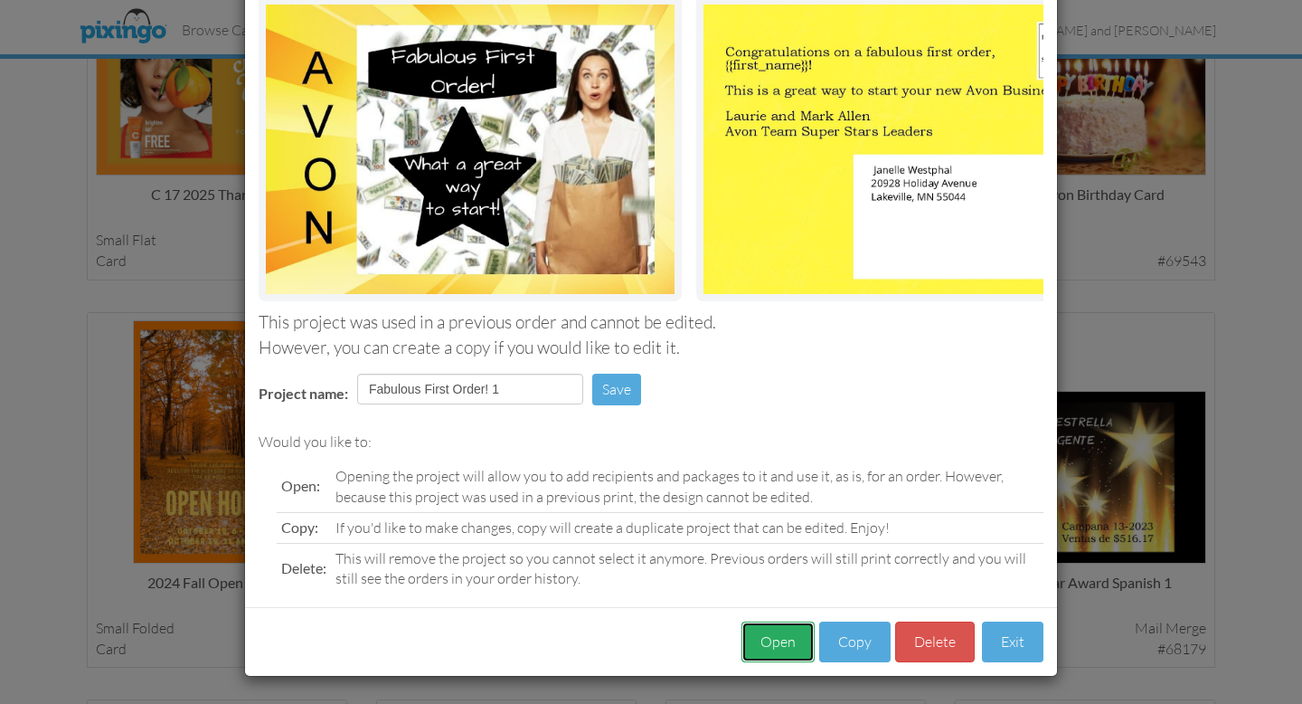
click at [784, 638] on button "Open" at bounding box center [778, 641] width 73 height 41
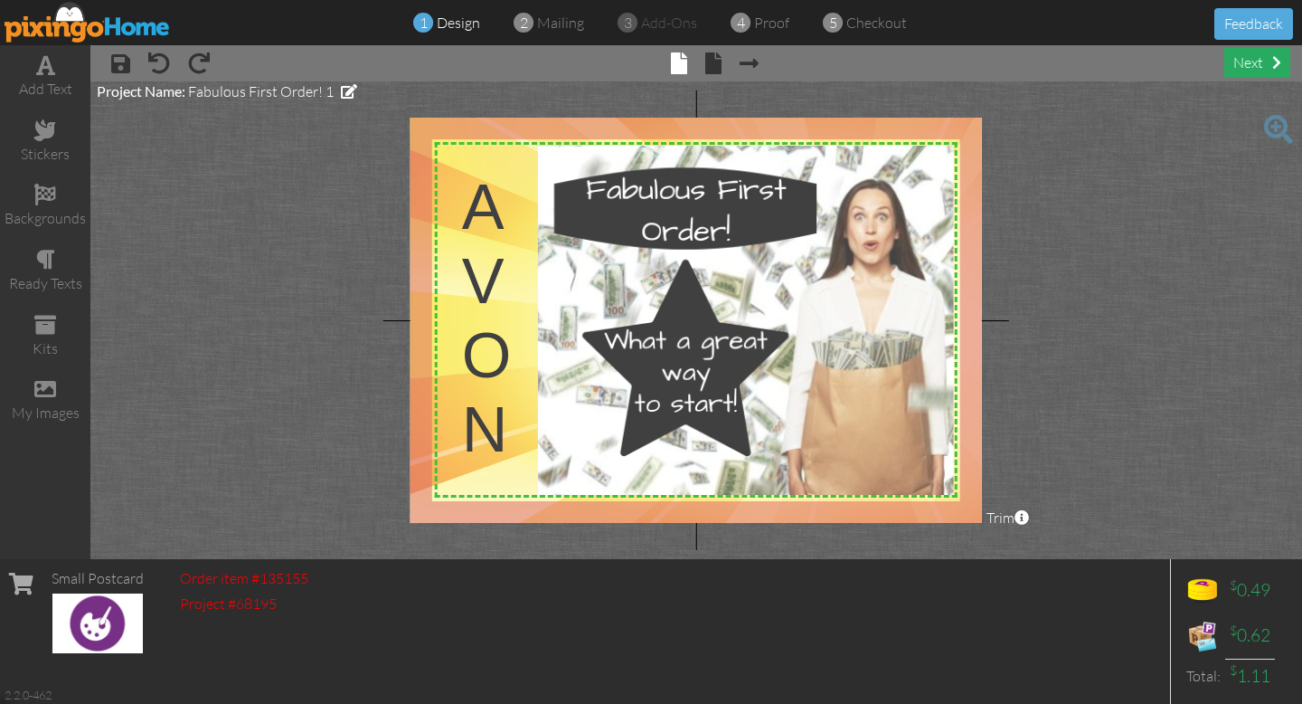
click at [1252, 61] on div "next" at bounding box center [1258, 63] width 66 height 30
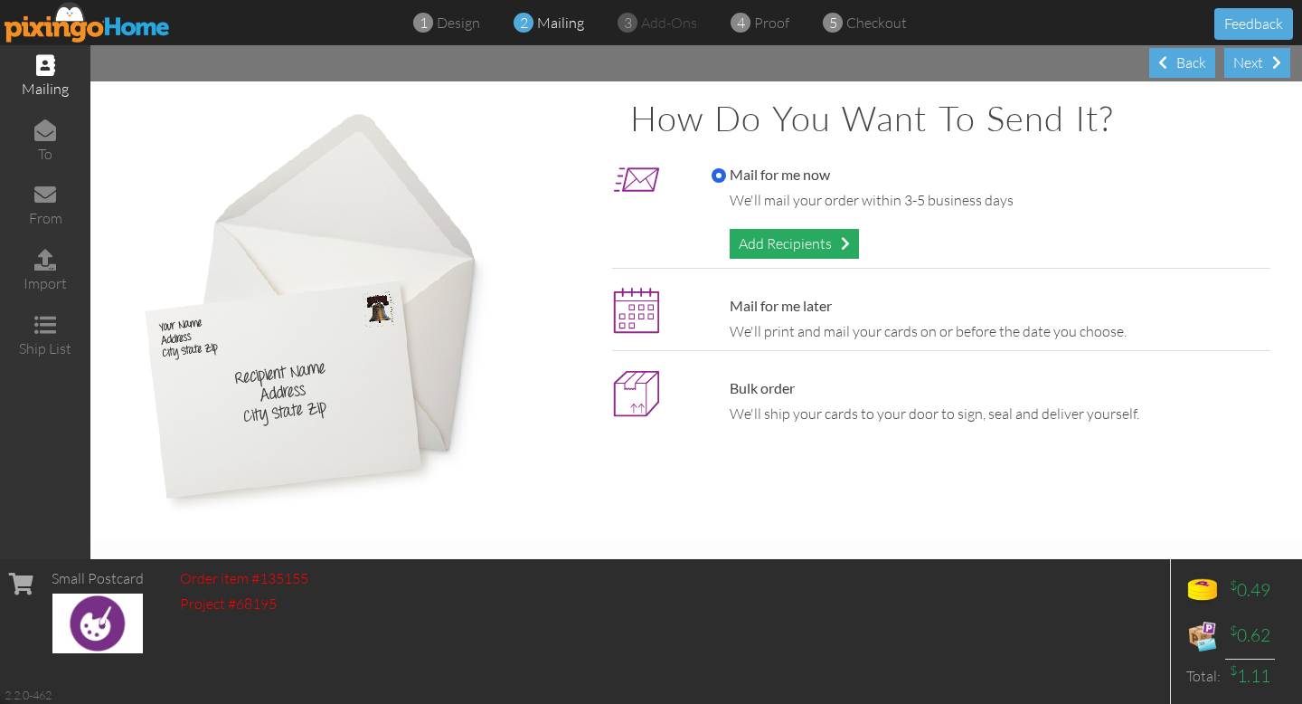
click at [829, 241] on div "Add Recipients" at bounding box center [794, 244] width 129 height 30
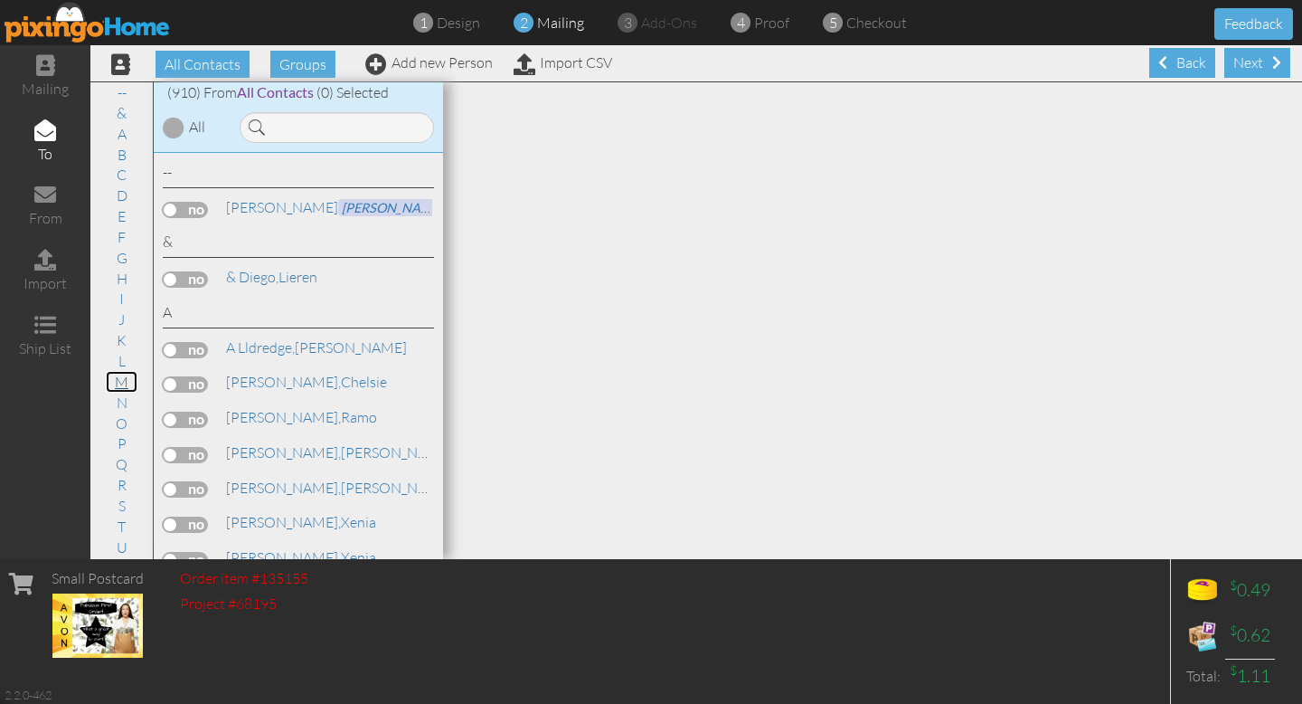
click at [127, 380] on link "M" at bounding box center [122, 382] width 32 height 22
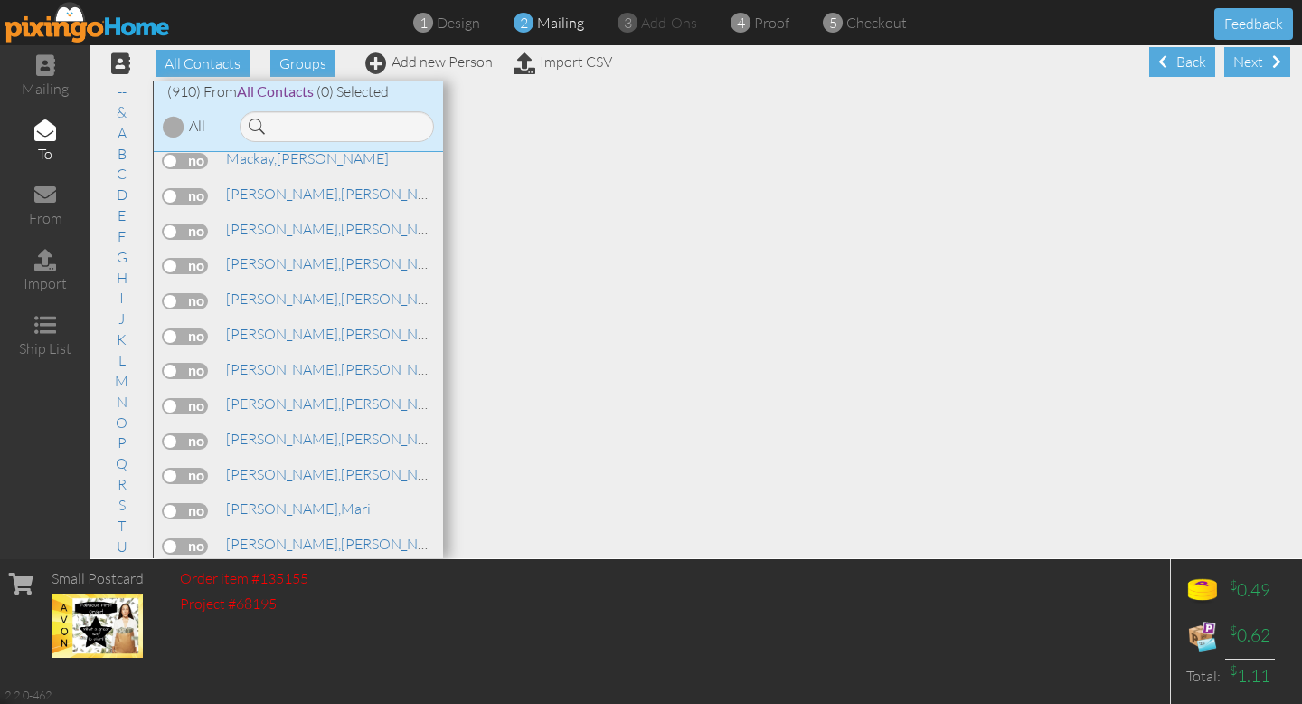
scroll to position [18252, 0]
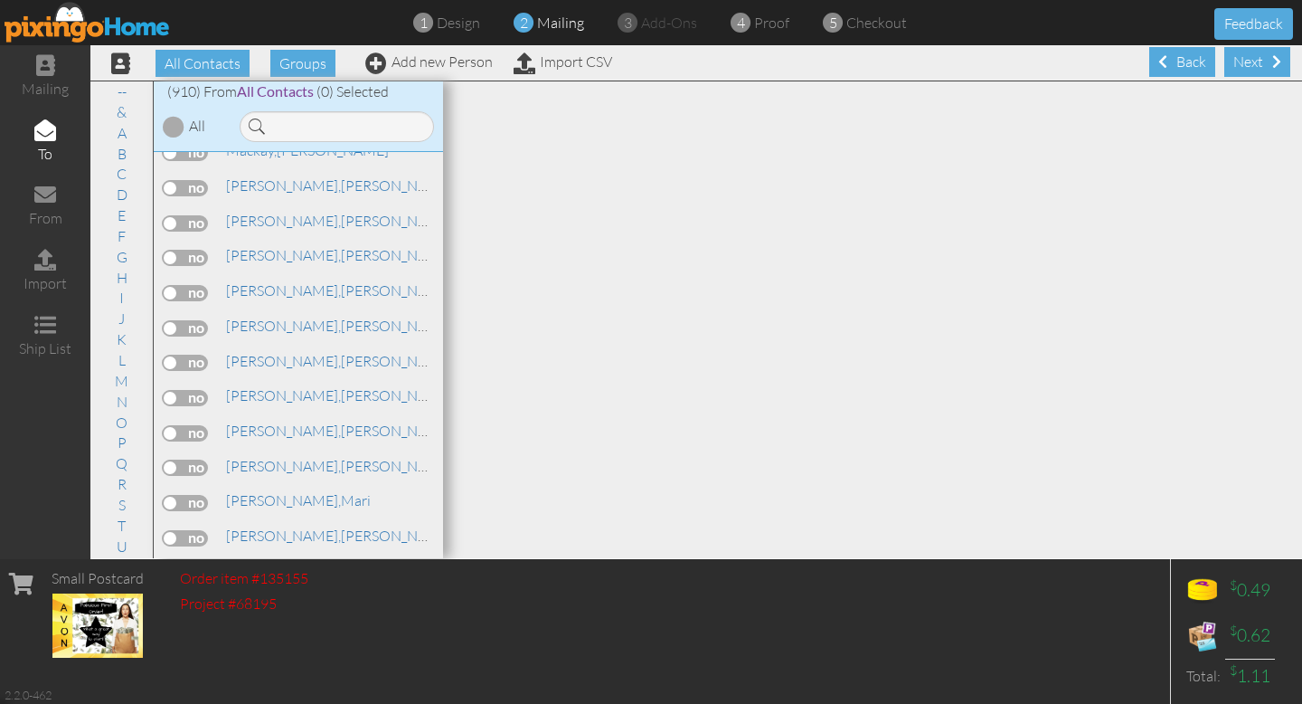
click at [176, 670] on label at bounding box center [185, 678] width 45 height 16
click at [0, 0] on input "checkbox" at bounding box center [0, 0] width 0 height 0
click at [1259, 55] on div "Next" at bounding box center [1258, 62] width 66 height 30
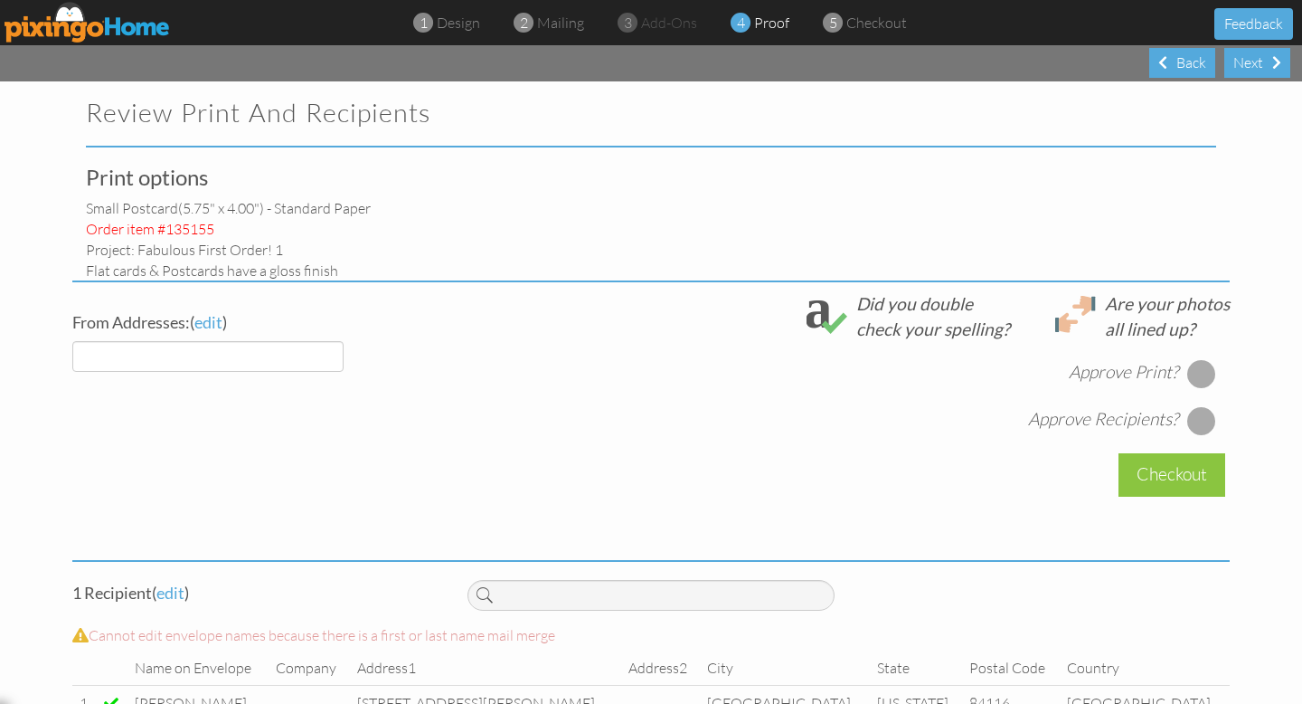
select select "object:8936"
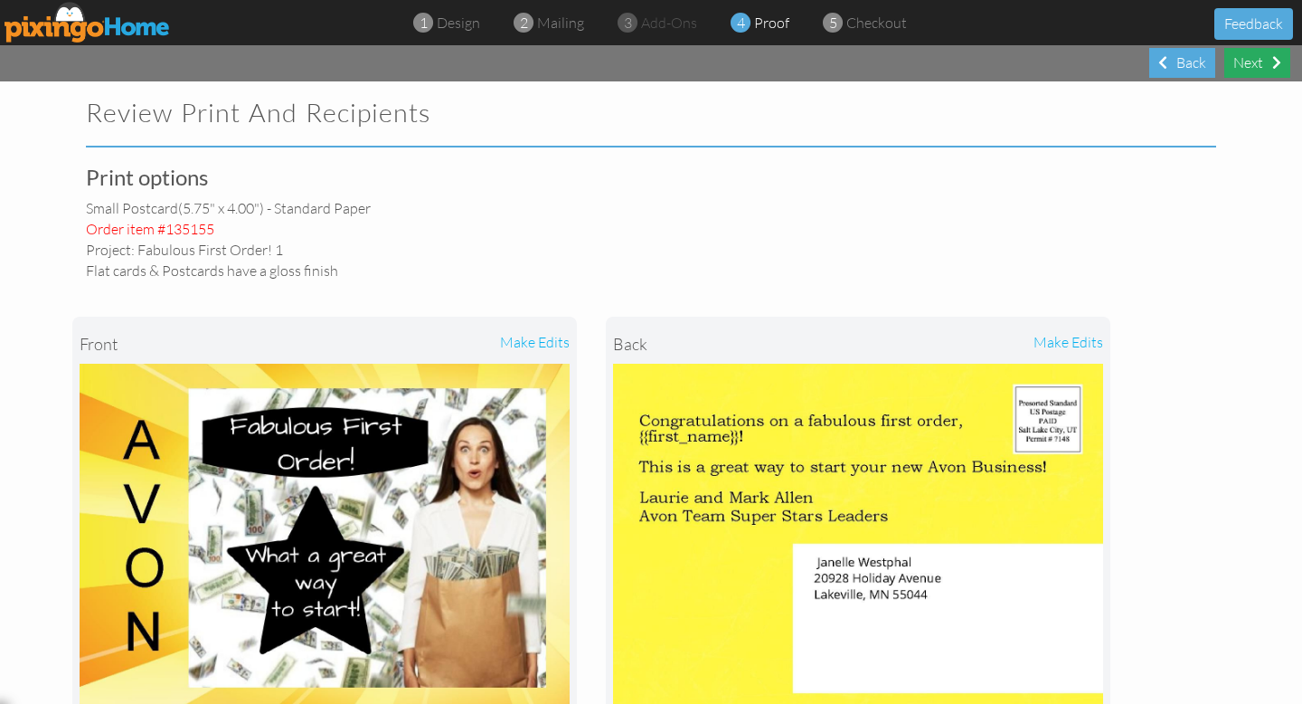
click at [1260, 61] on div "Next" at bounding box center [1258, 63] width 66 height 30
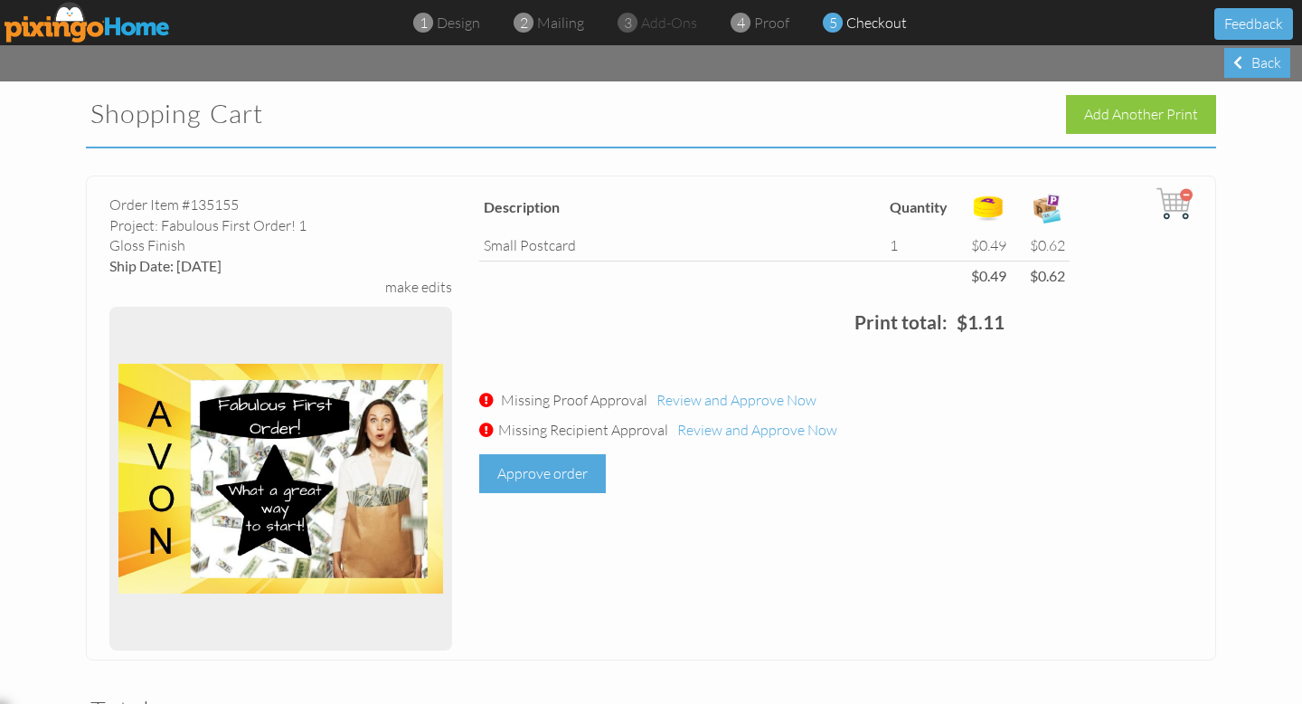
click at [546, 478] on div "Approve order" at bounding box center [542, 473] width 127 height 39
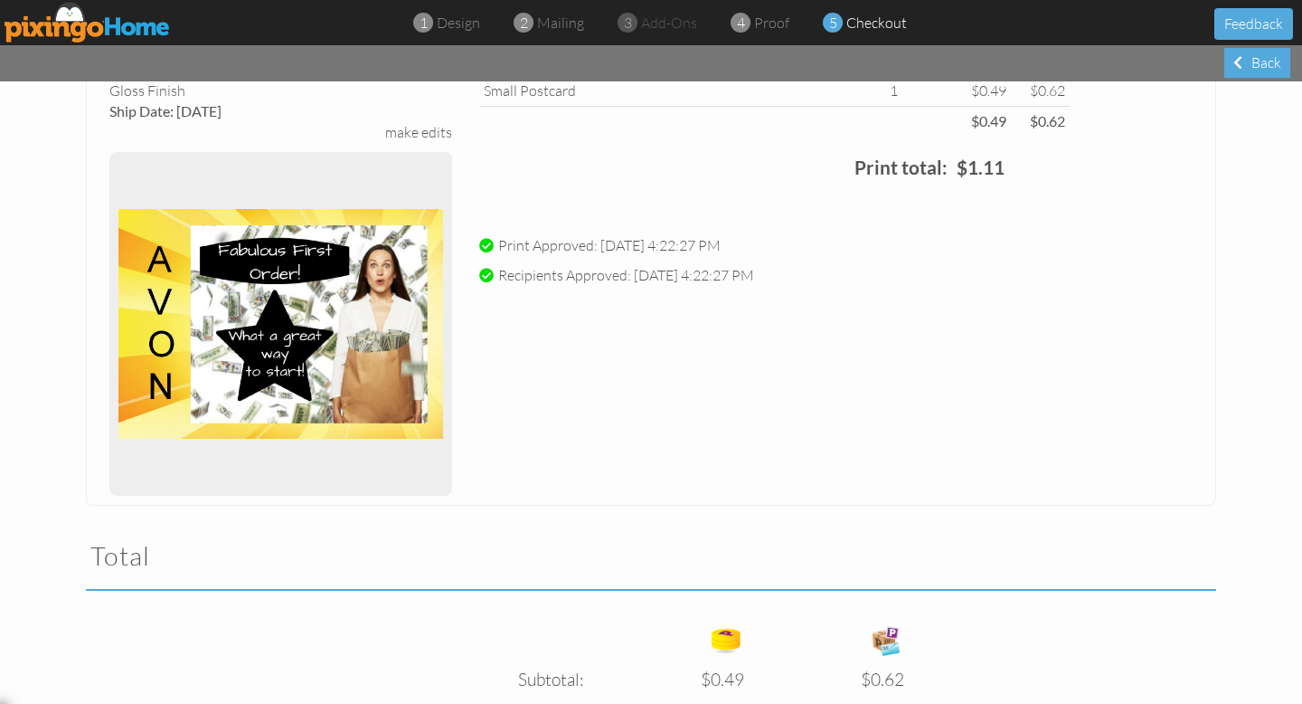
scroll to position [444, 0]
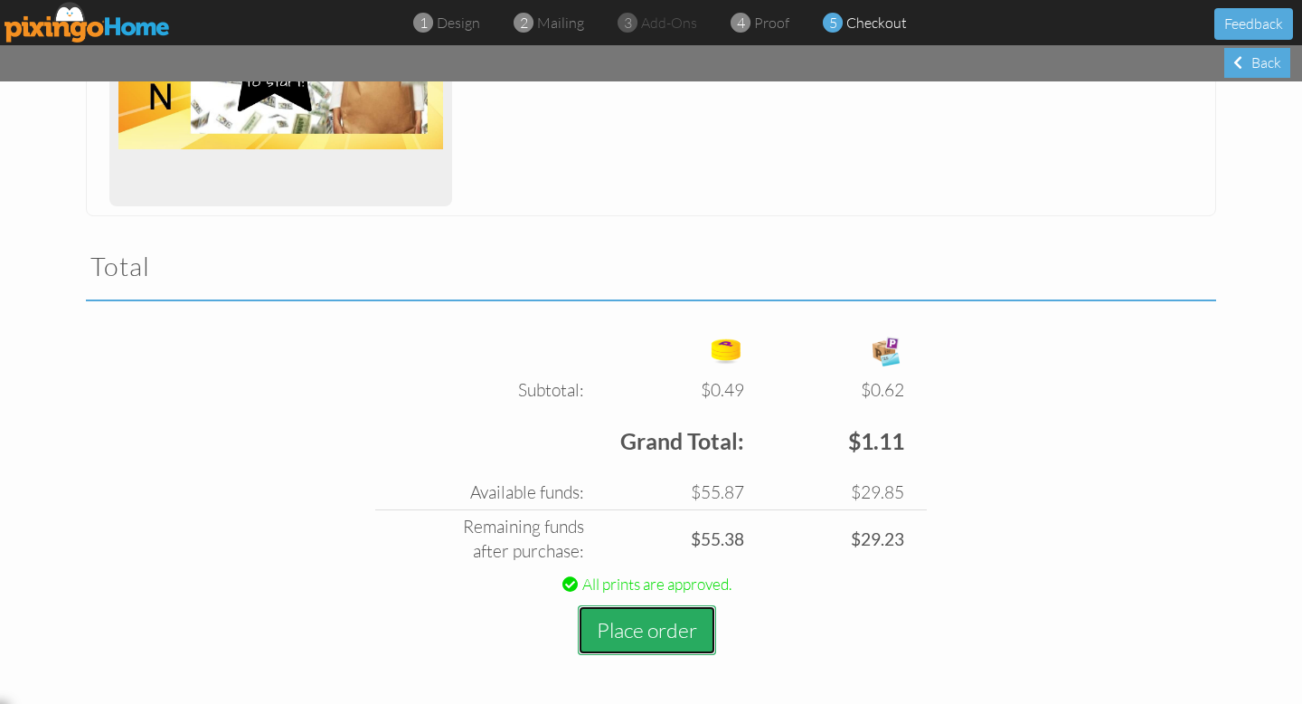
click at [664, 635] on button "Place order" at bounding box center [647, 630] width 138 height 50
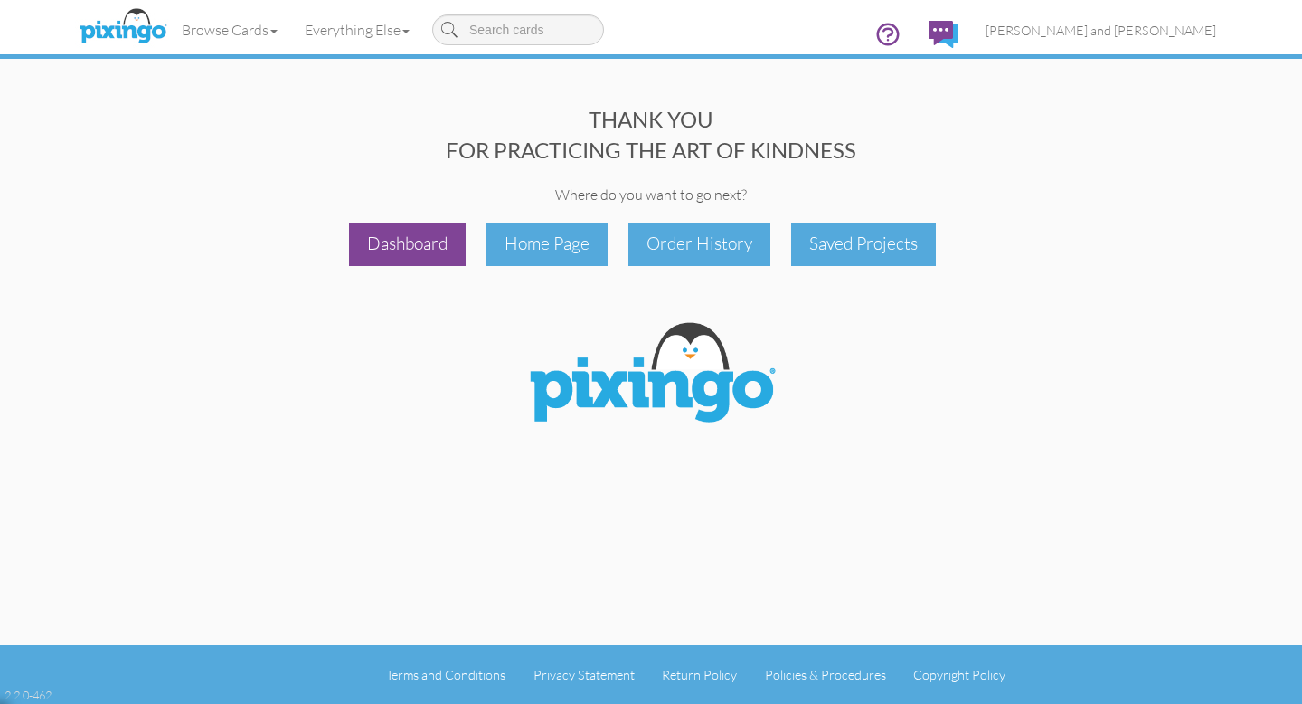
click at [413, 241] on div "Dashboard" at bounding box center [407, 243] width 117 height 43
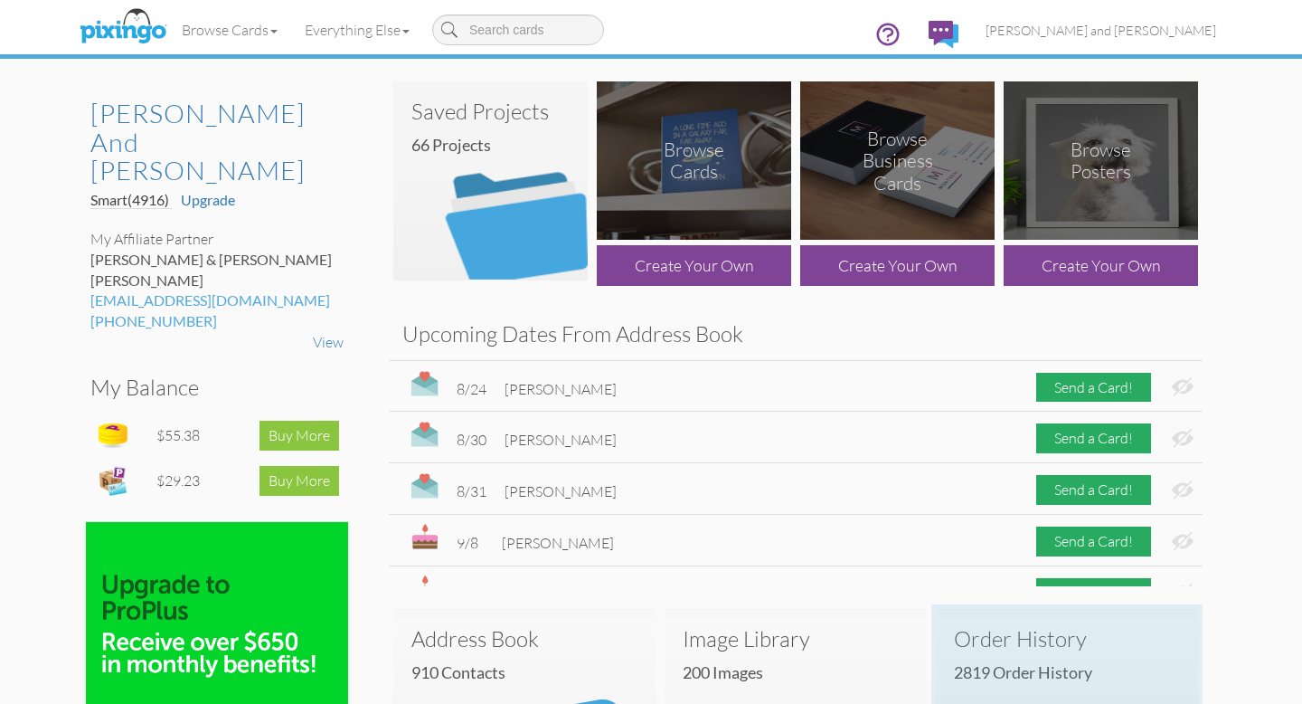
click at [1028, 634] on h3 "Order History" at bounding box center [1067, 639] width 226 height 24
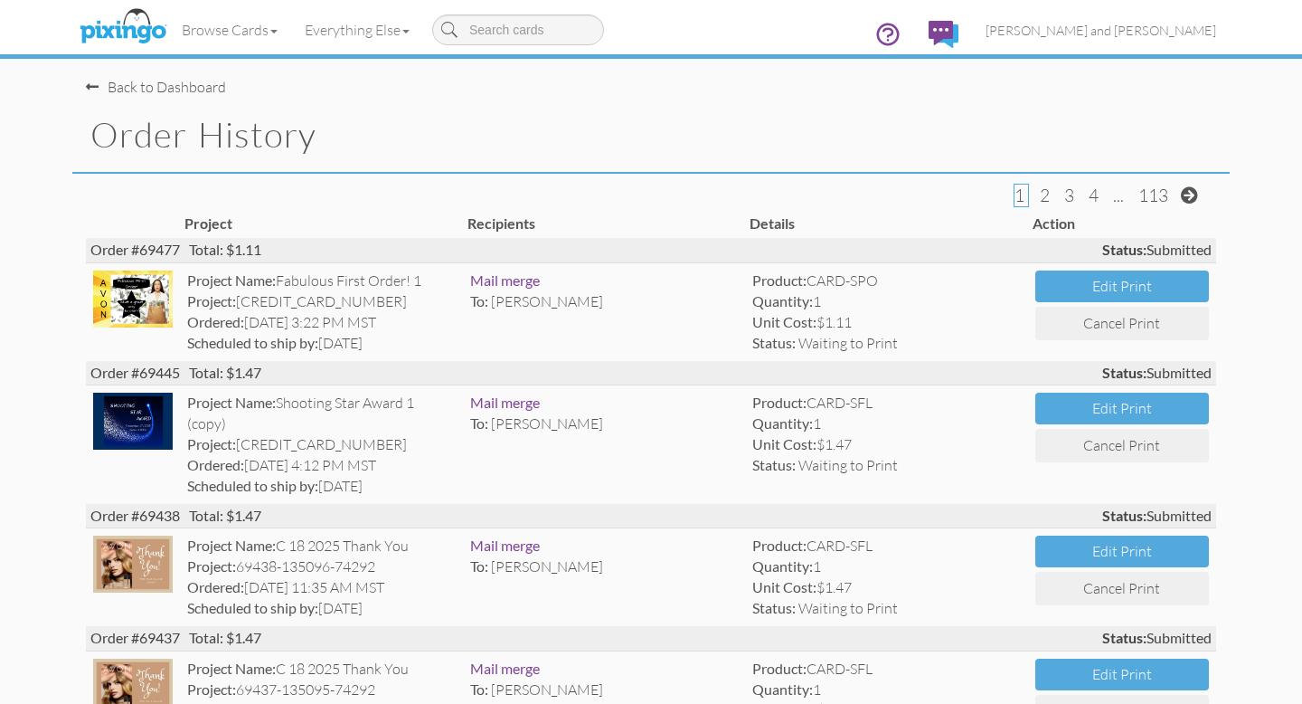
click at [202, 86] on div "Back to Dashboard" at bounding box center [156, 87] width 140 height 21
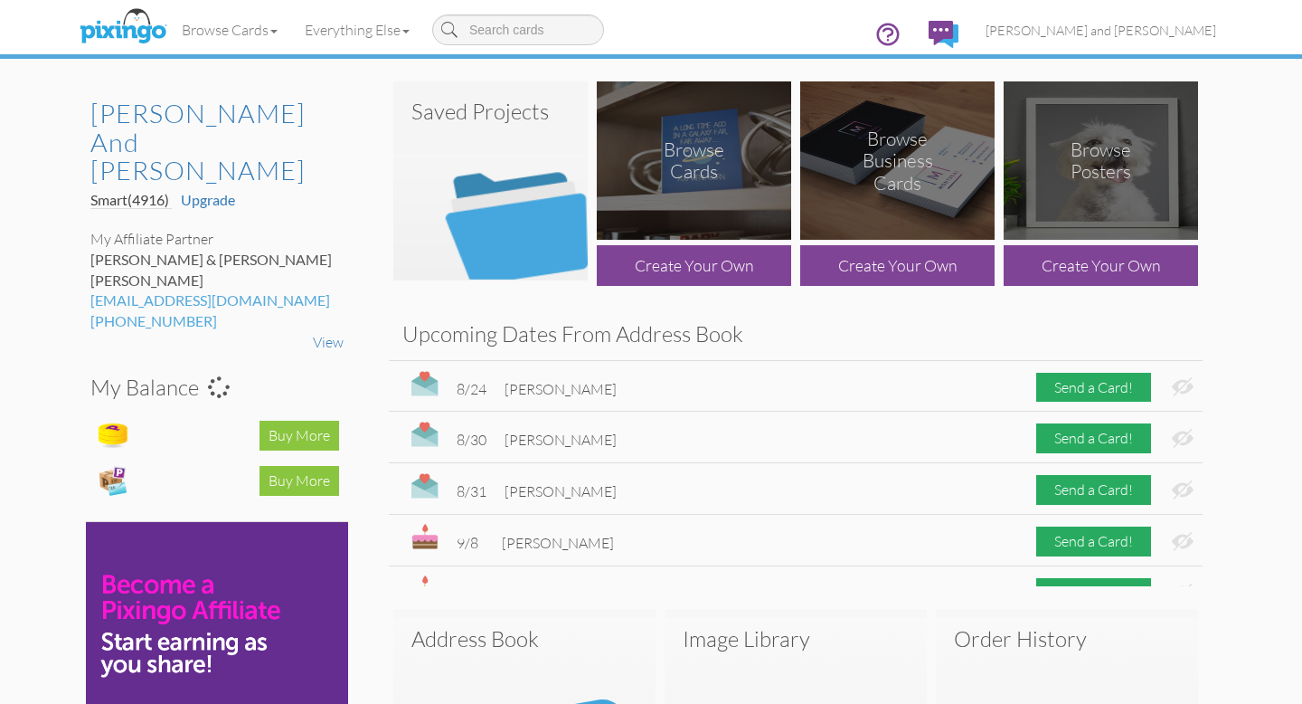
click at [498, 222] on img at bounding box center [490, 180] width 194 height 199
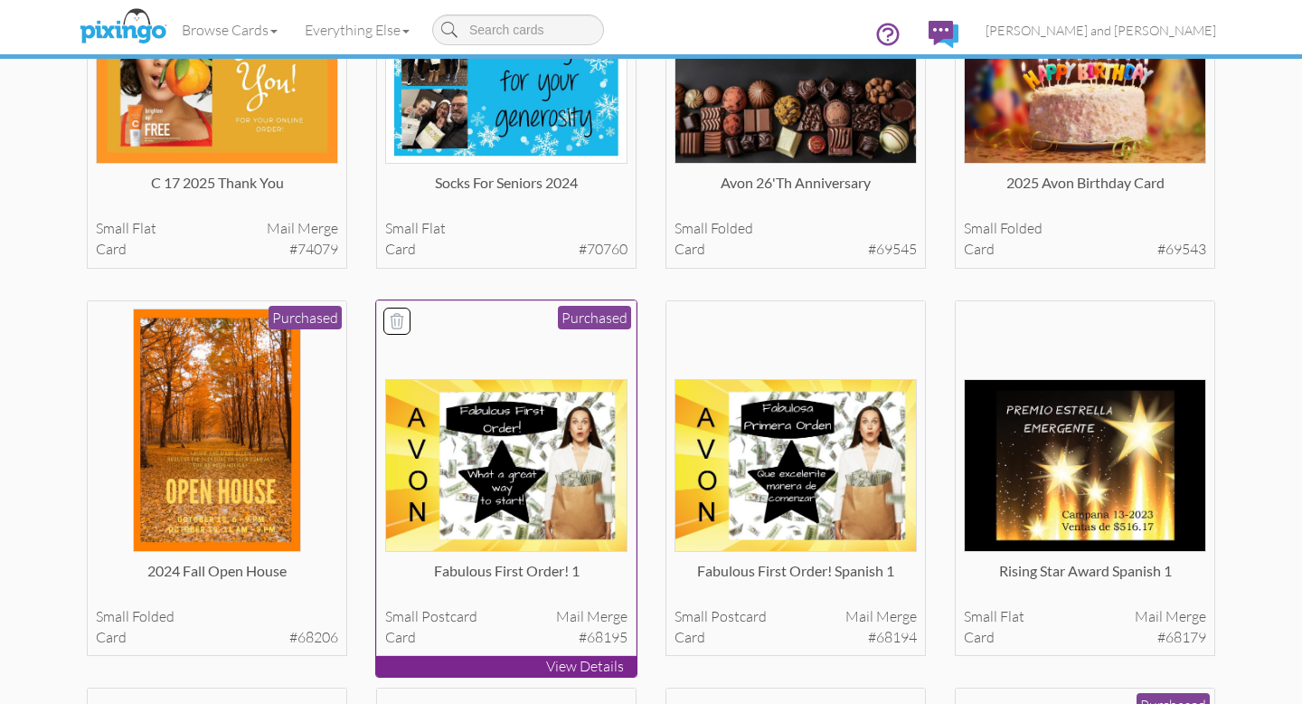
scroll to position [658, 0]
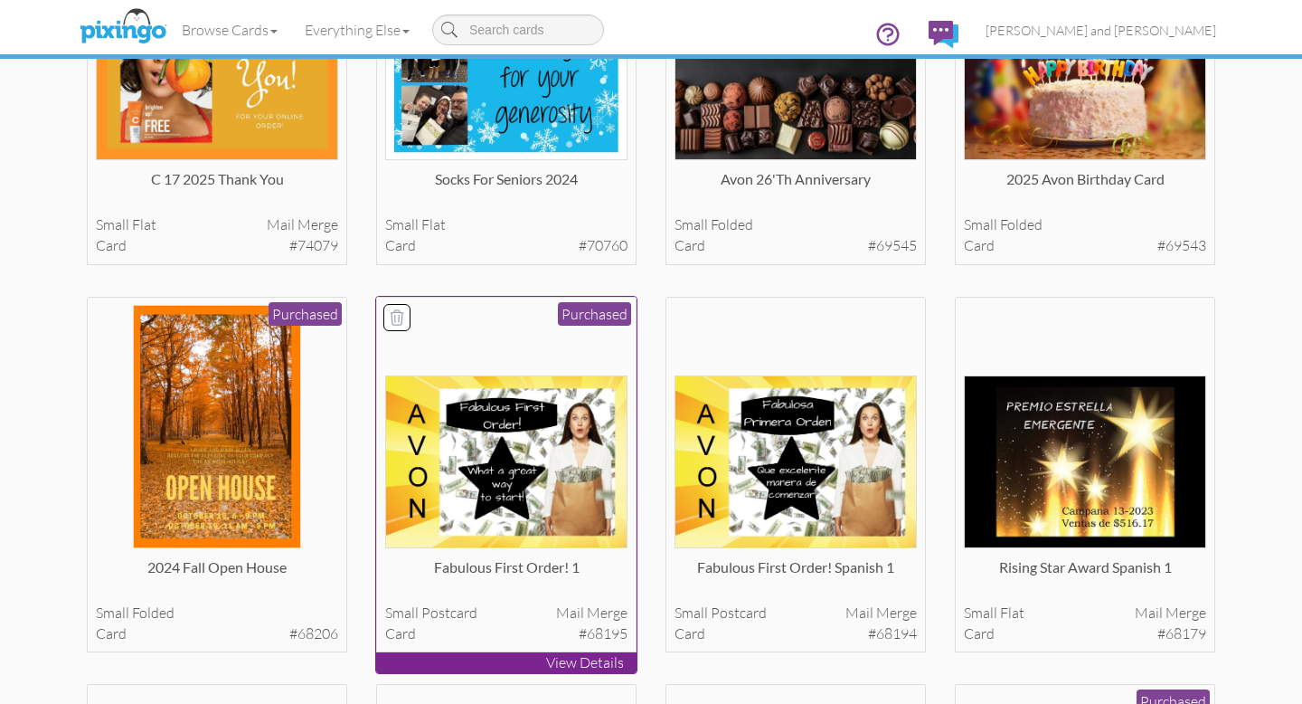
click at [519, 488] on img at bounding box center [506, 461] width 243 height 173
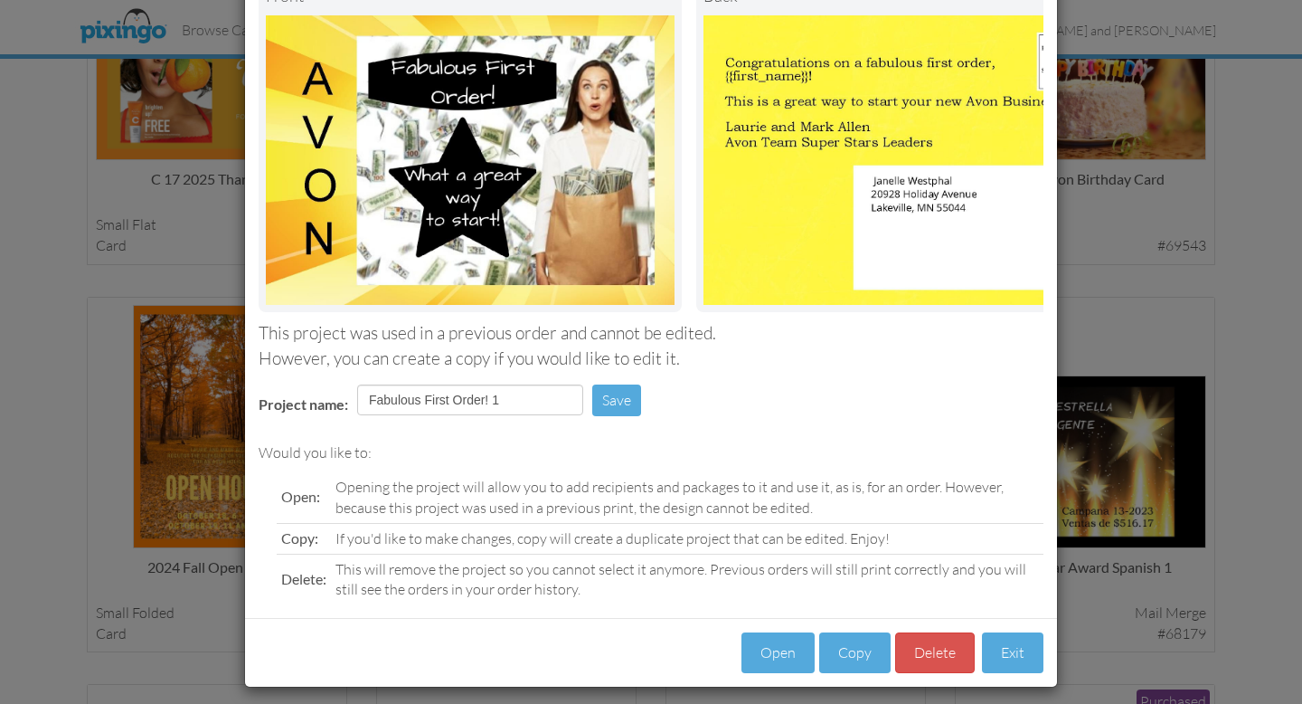
scroll to position [143, 0]
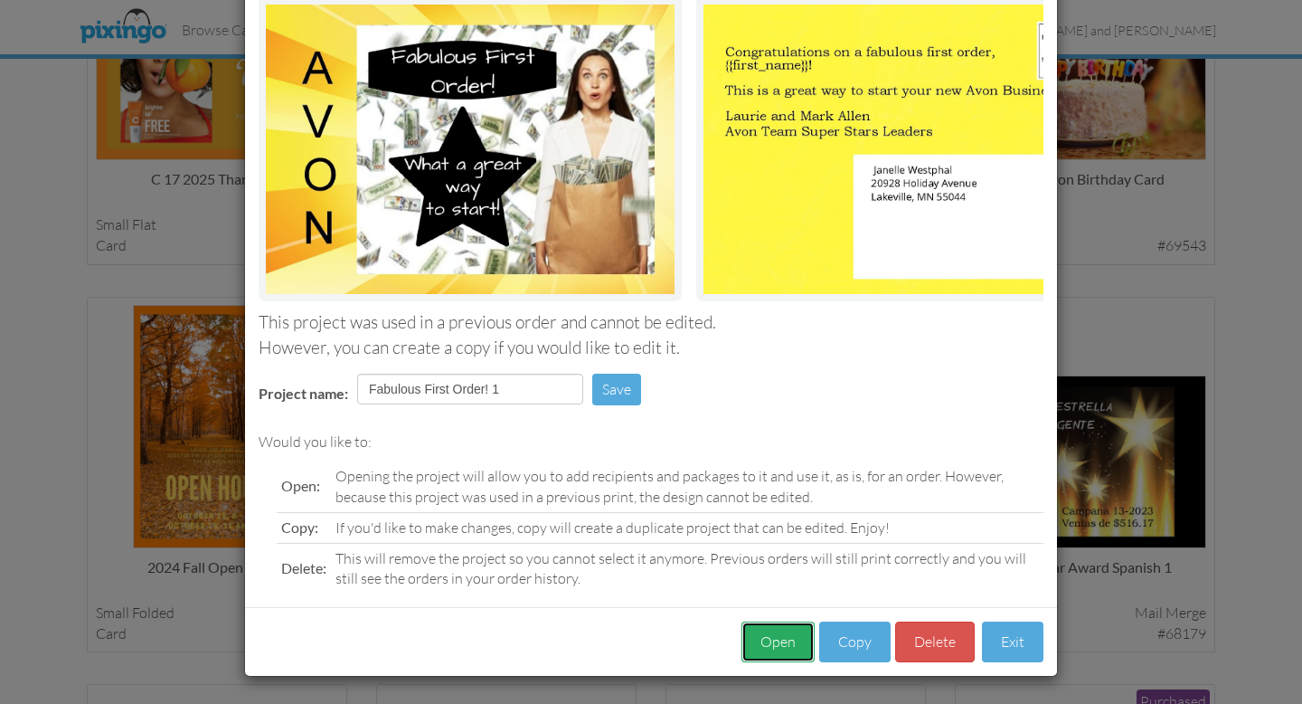
click at [767, 638] on button "Open" at bounding box center [778, 641] width 73 height 41
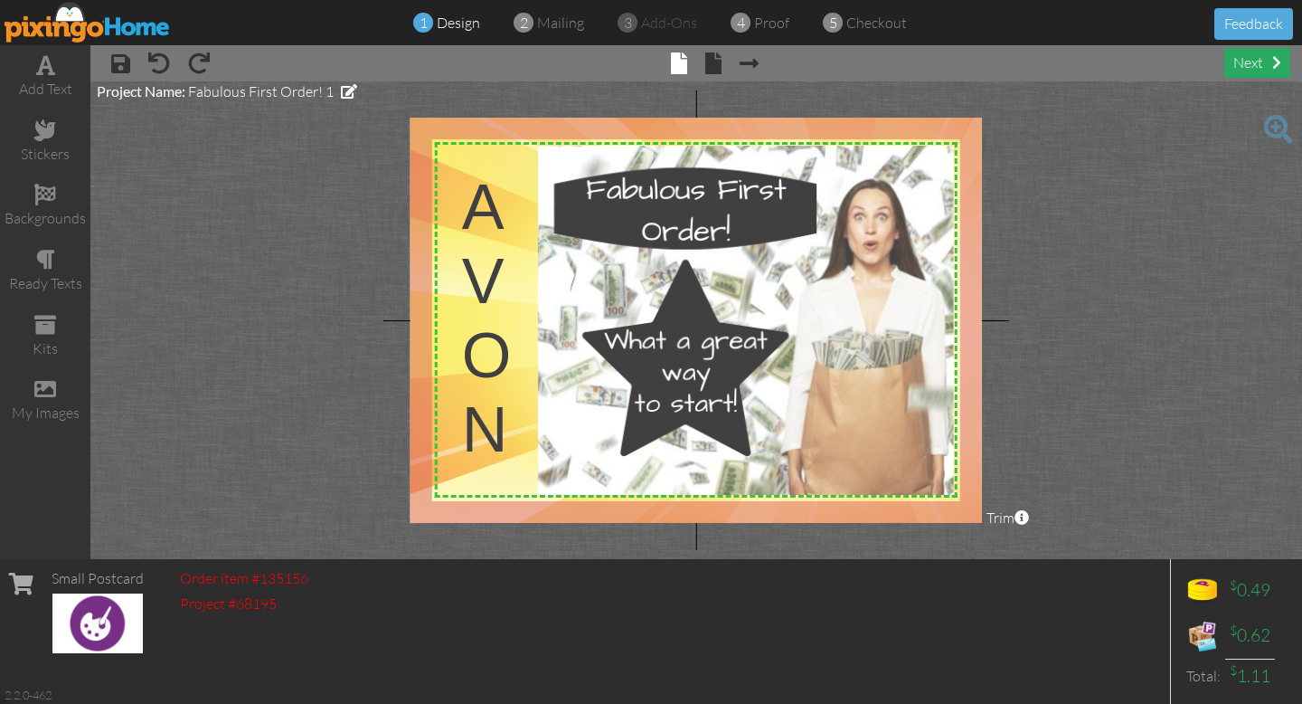
click at [1248, 62] on div "next" at bounding box center [1258, 63] width 66 height 30
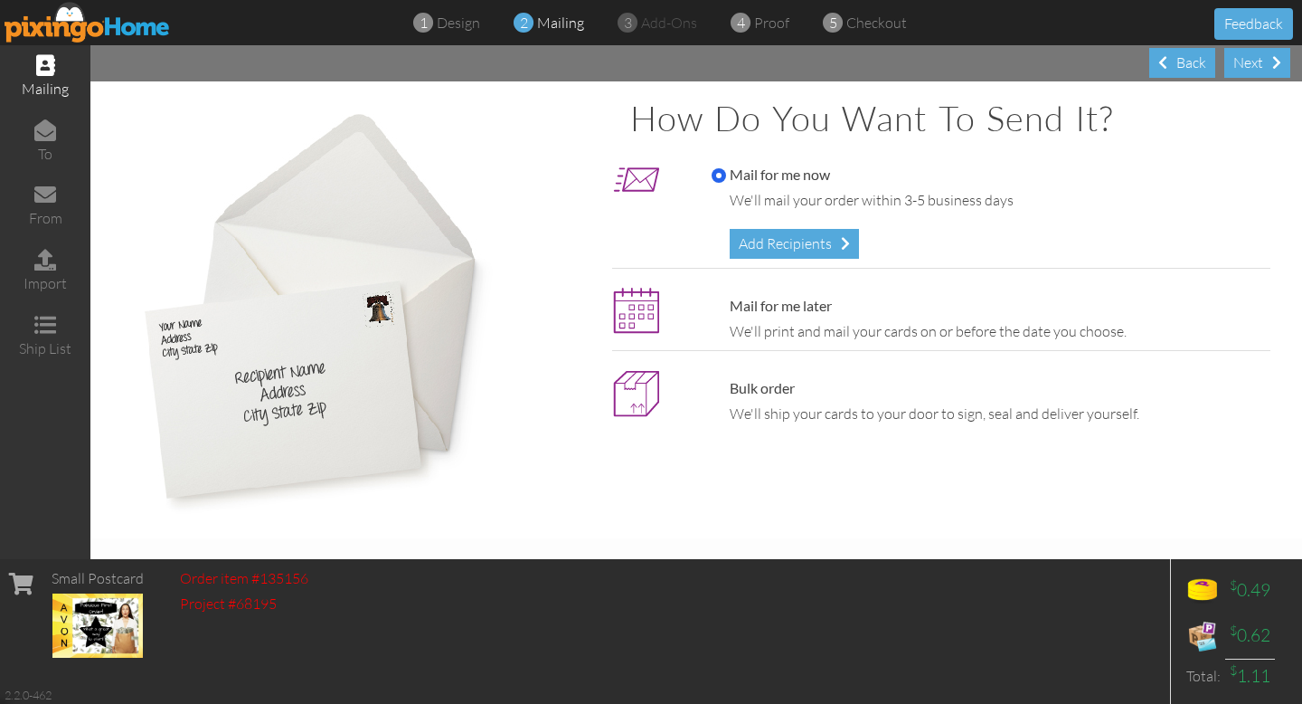
drag, startPoint x: 790, startPoint y: 242, endPoint x: 1301, endPoint y: 24, distance: 555.9
click at [790, 242] on div "Add Recipients" at bounding box center [794, 244] width 129 height 30
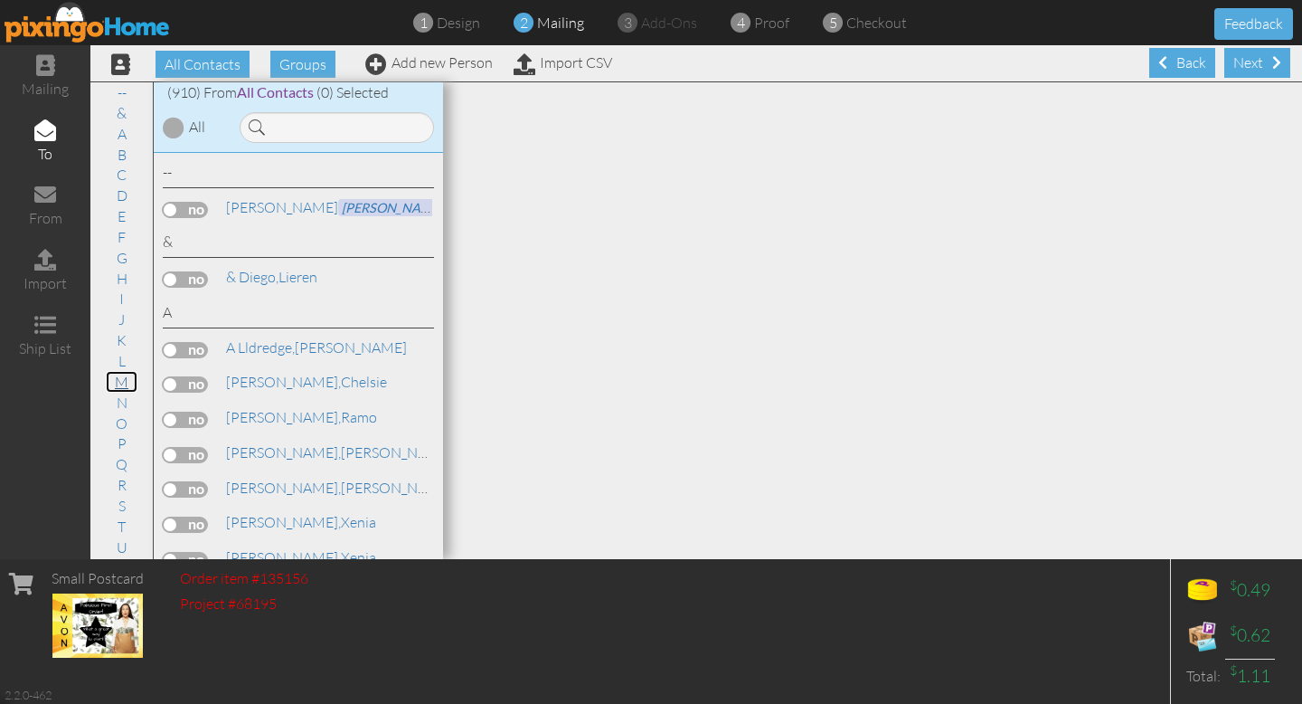
click at [123, 383] on link "M" at bounding box center [122, 382] width 32 height 22
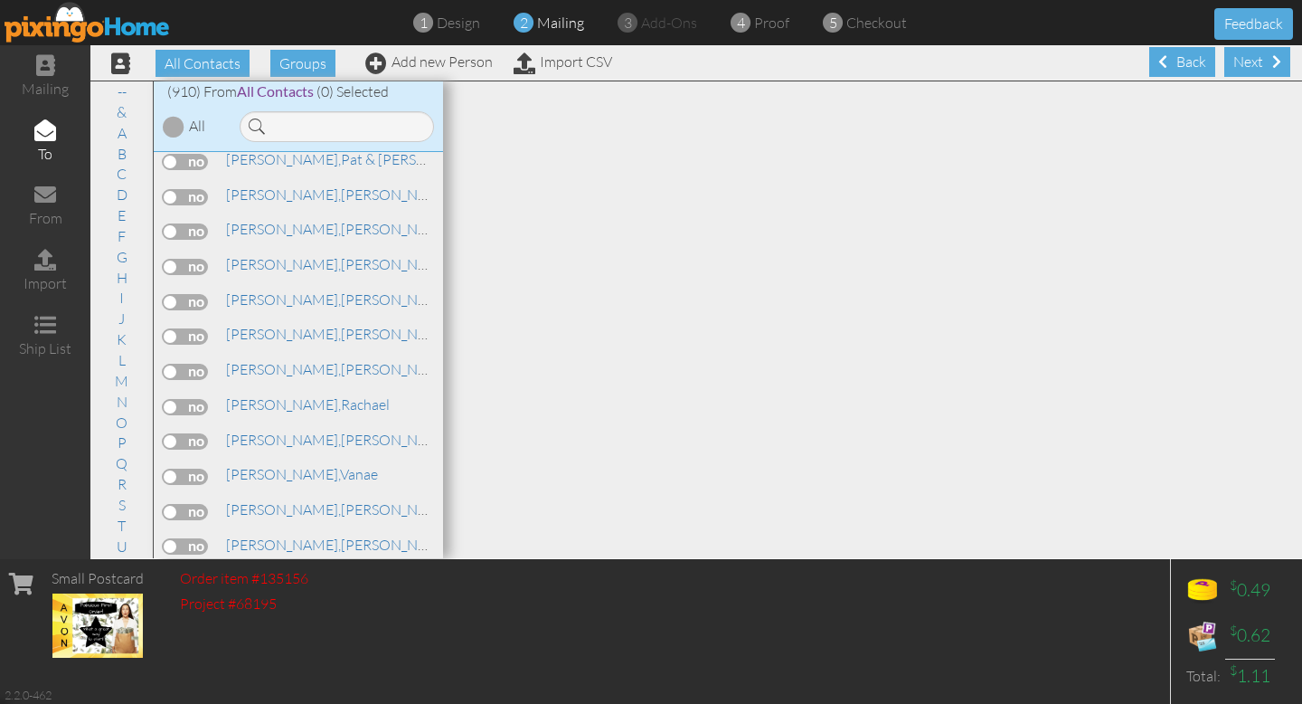
scroll to position [19854, 0]
drag, startPoint x: 461, startPoint y: 58, endPoint x: 491, endPoint y: 77, distance: 35.4
click at [461, 59] on link "Add new Person" at bounding box center [429, 61] width 128 height 18
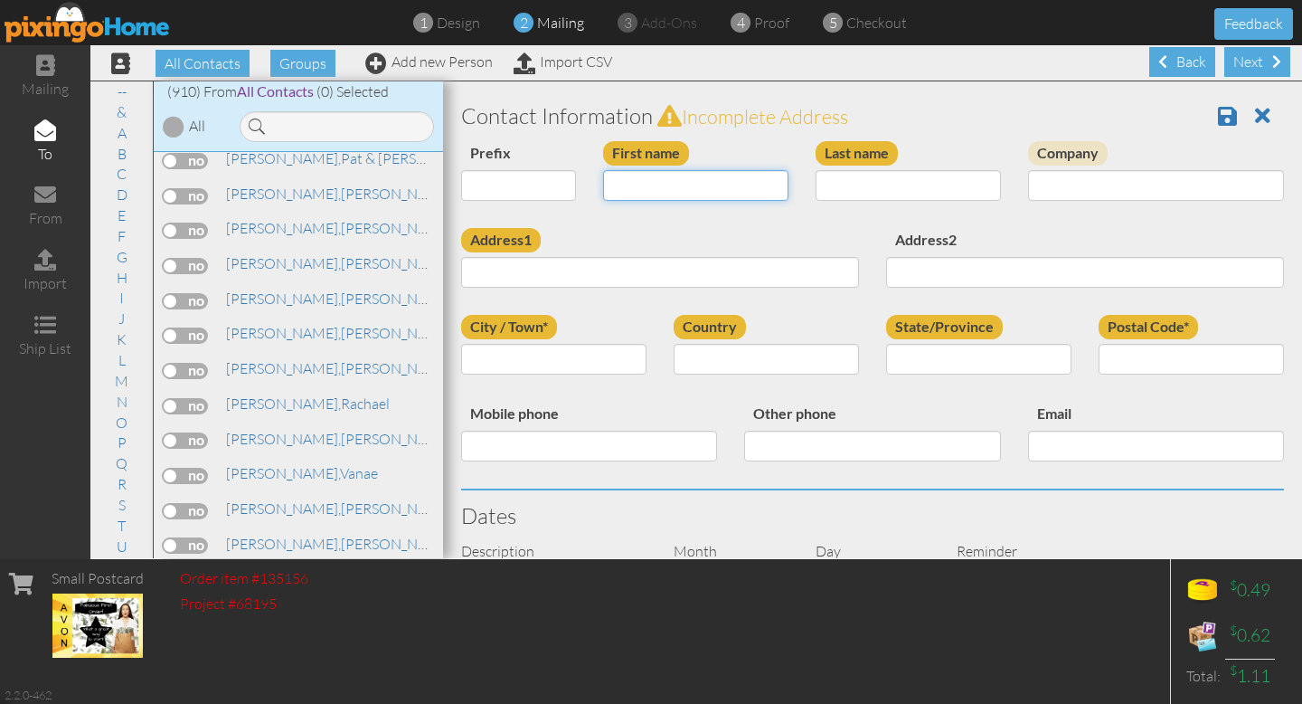
click at [632, 185] on input "First name" at bounding box center [695, 185] width 185 height 31
type input "Zainabu"
type input "[DEMOGRAPHIC_DATA]"
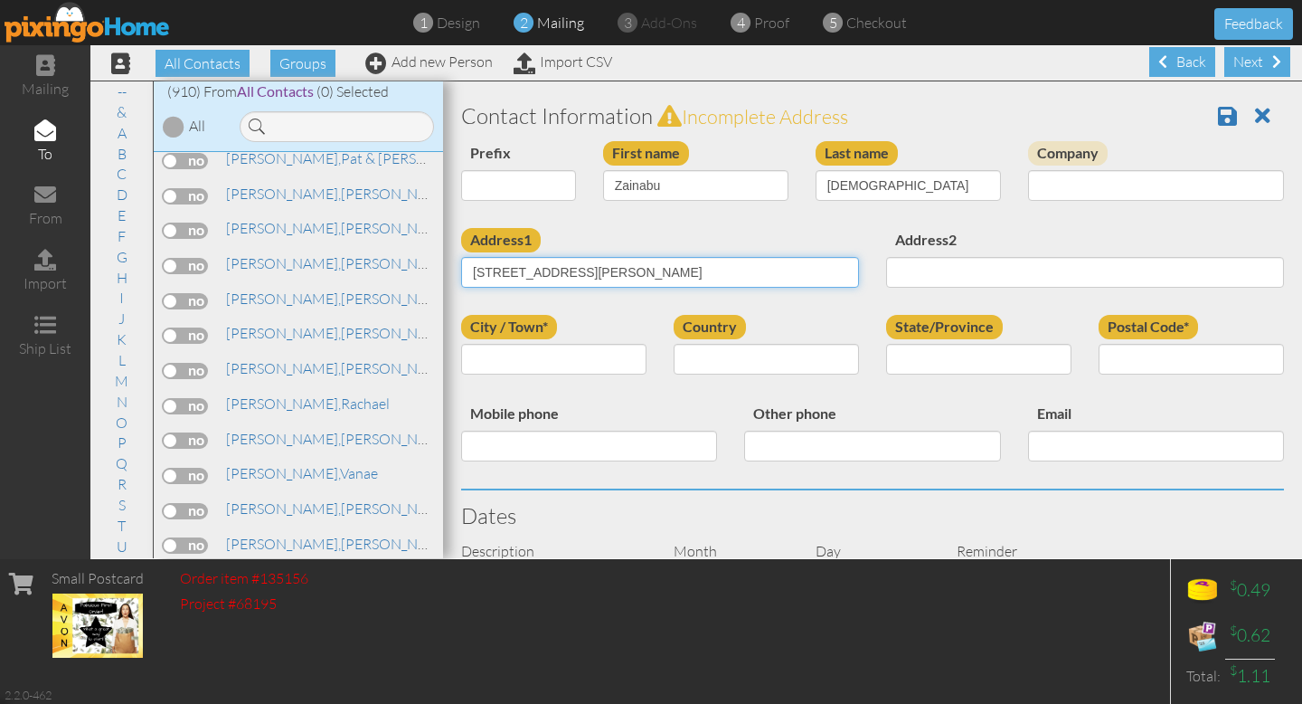
type input "[STREET_ADDRESS][PERSON_NAME]"
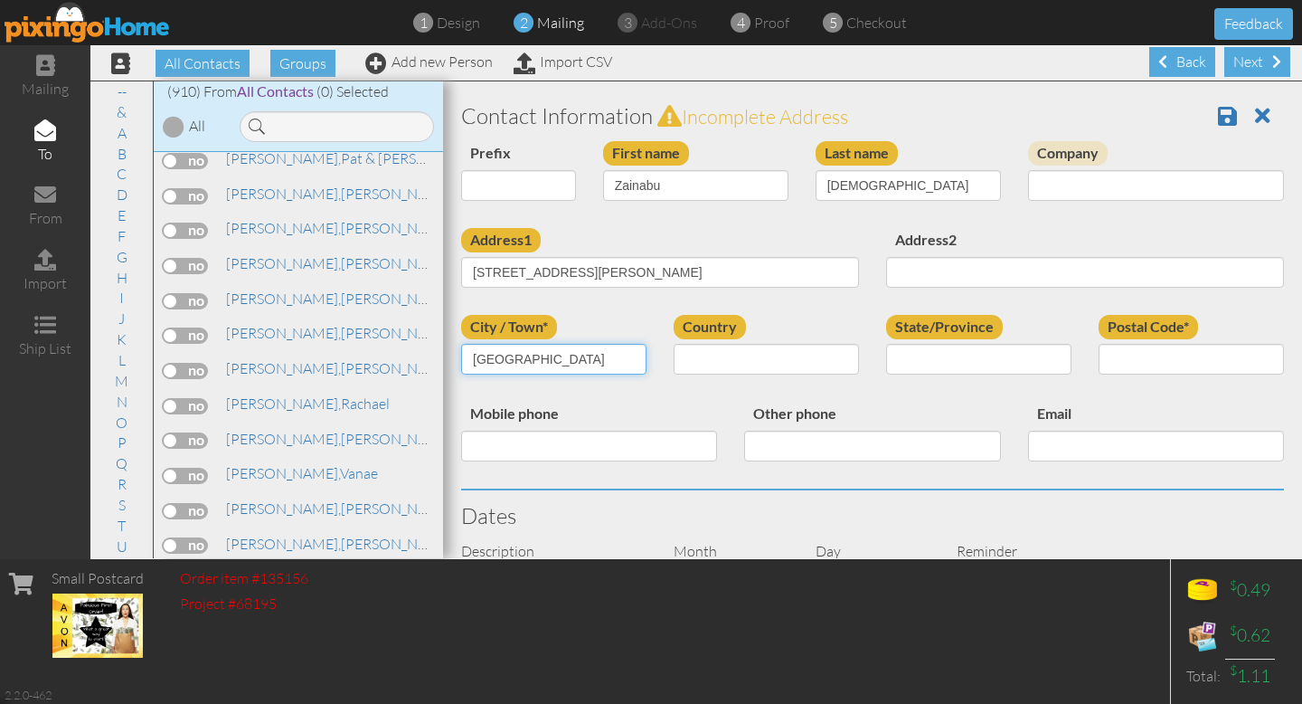
type input "[GEOGRAPHIC_DATA]"
select select "object:12822"
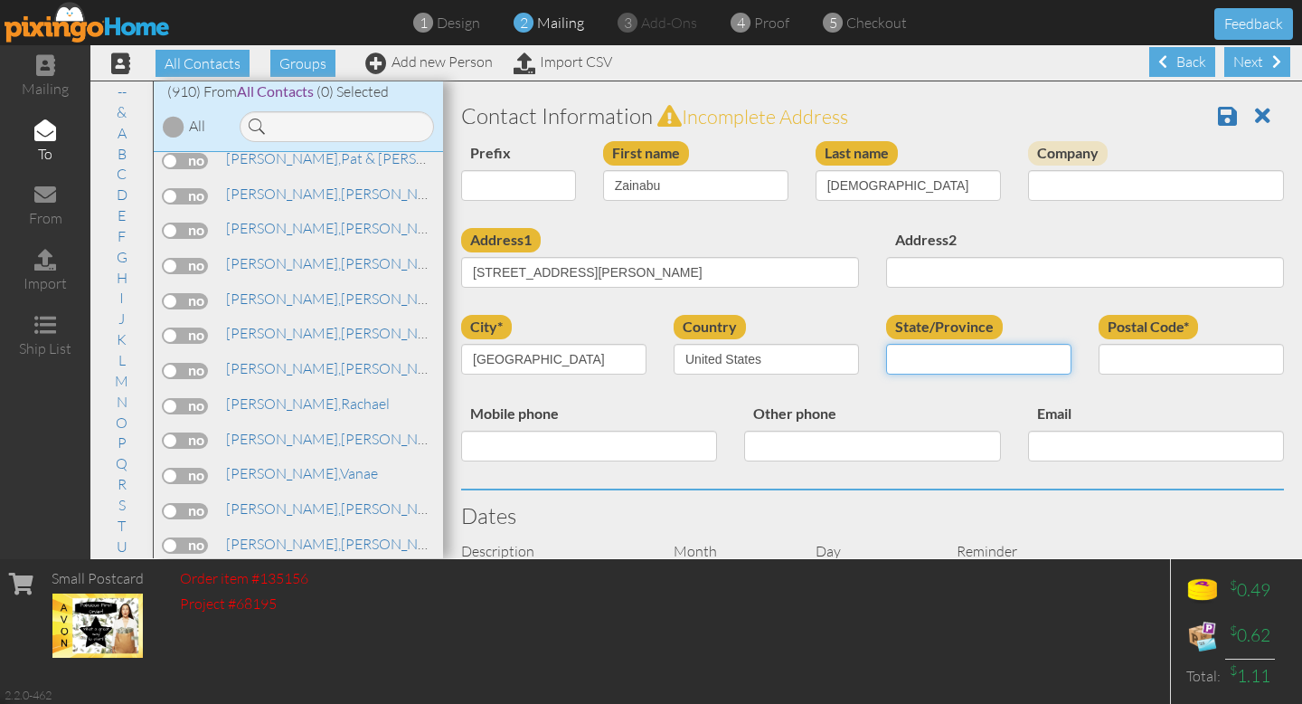
select select "object:13119"
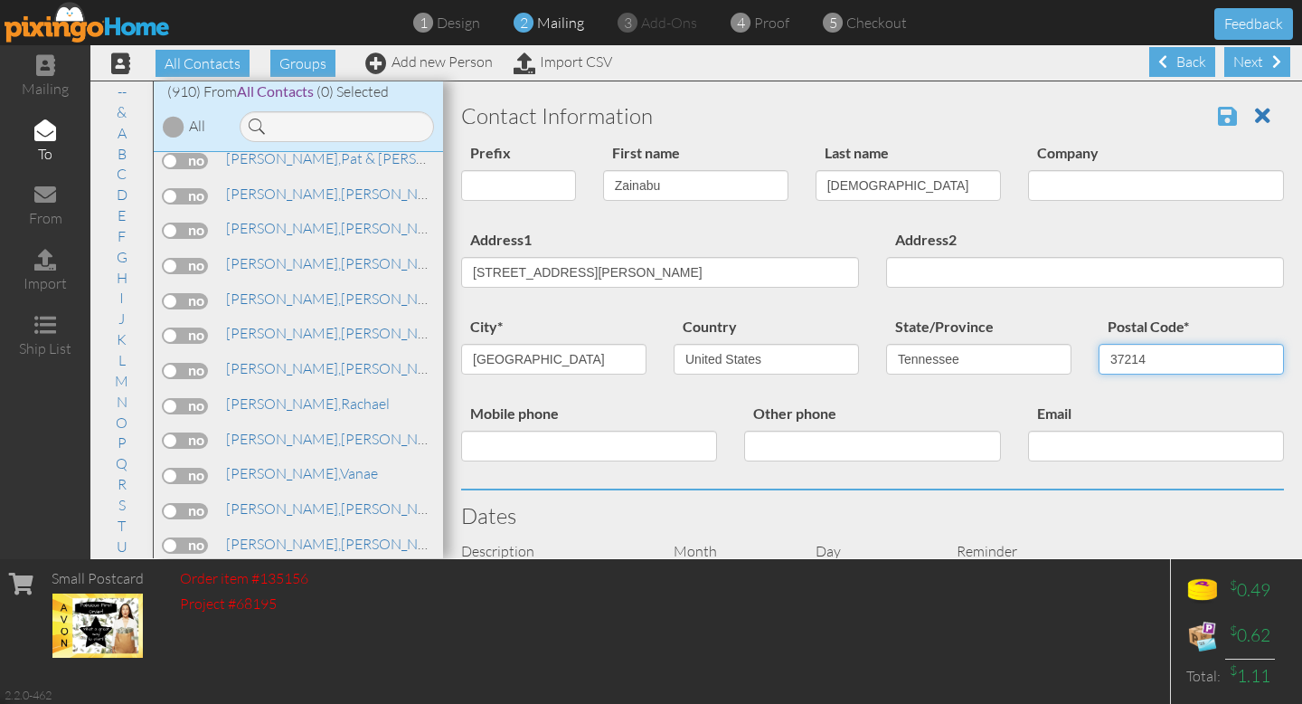
type input "37214"
click at [1230, 116] on span at bounding box center [1227, 116] width 19 height 22
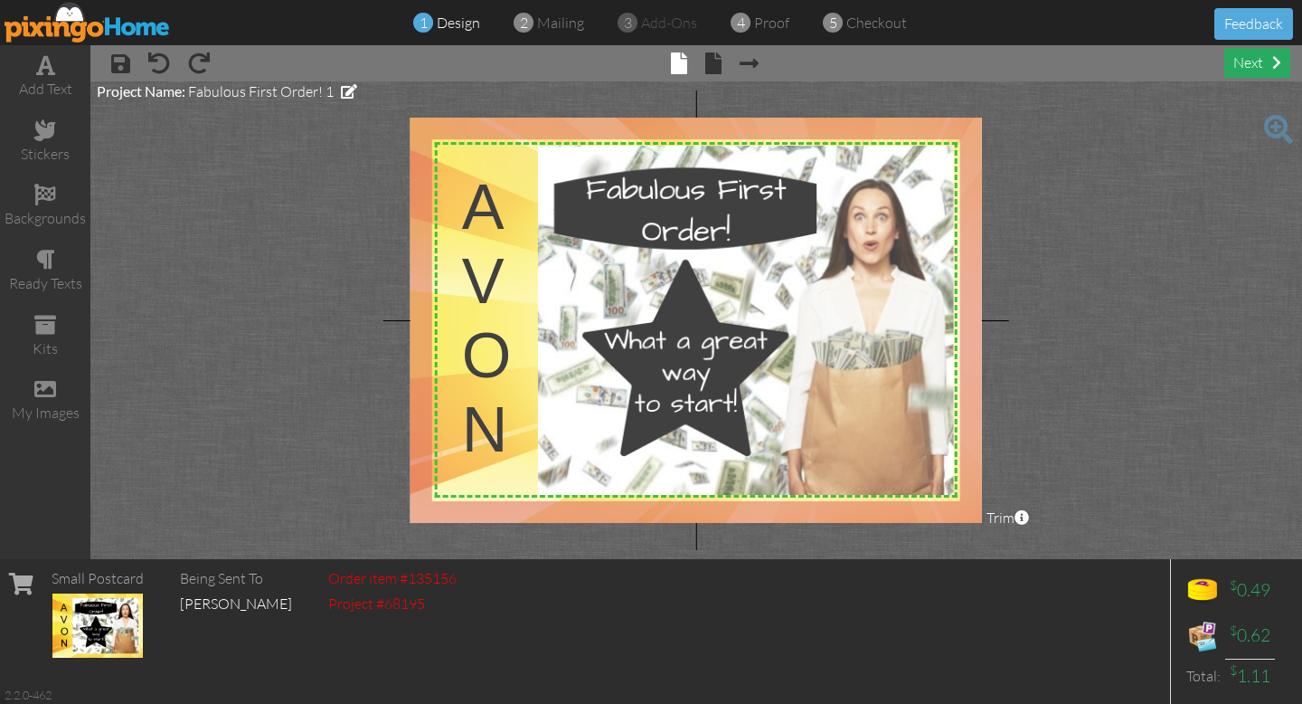
click at [1256, 68] on div "next" at bounding box center [1258, 63] width 66 height 30
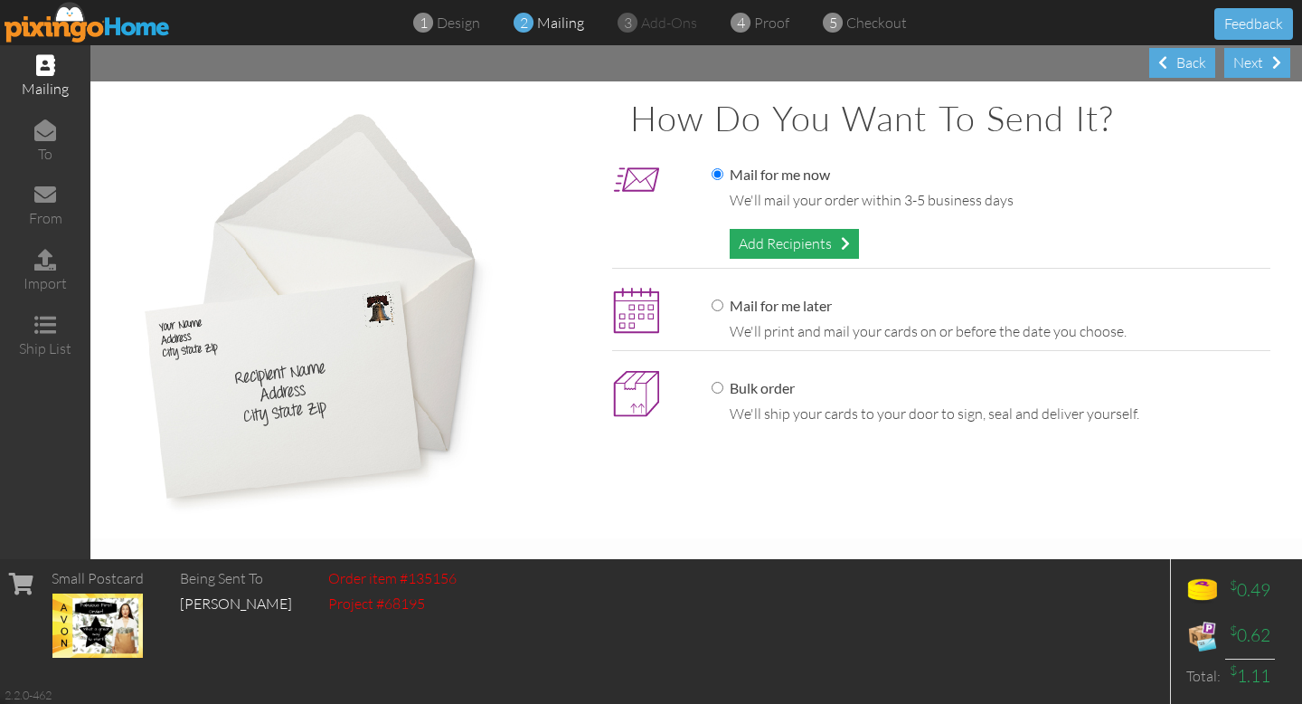
click at [760, 242] on div "Add Recipients" at bounding box center [794, 244] width 129 height 30
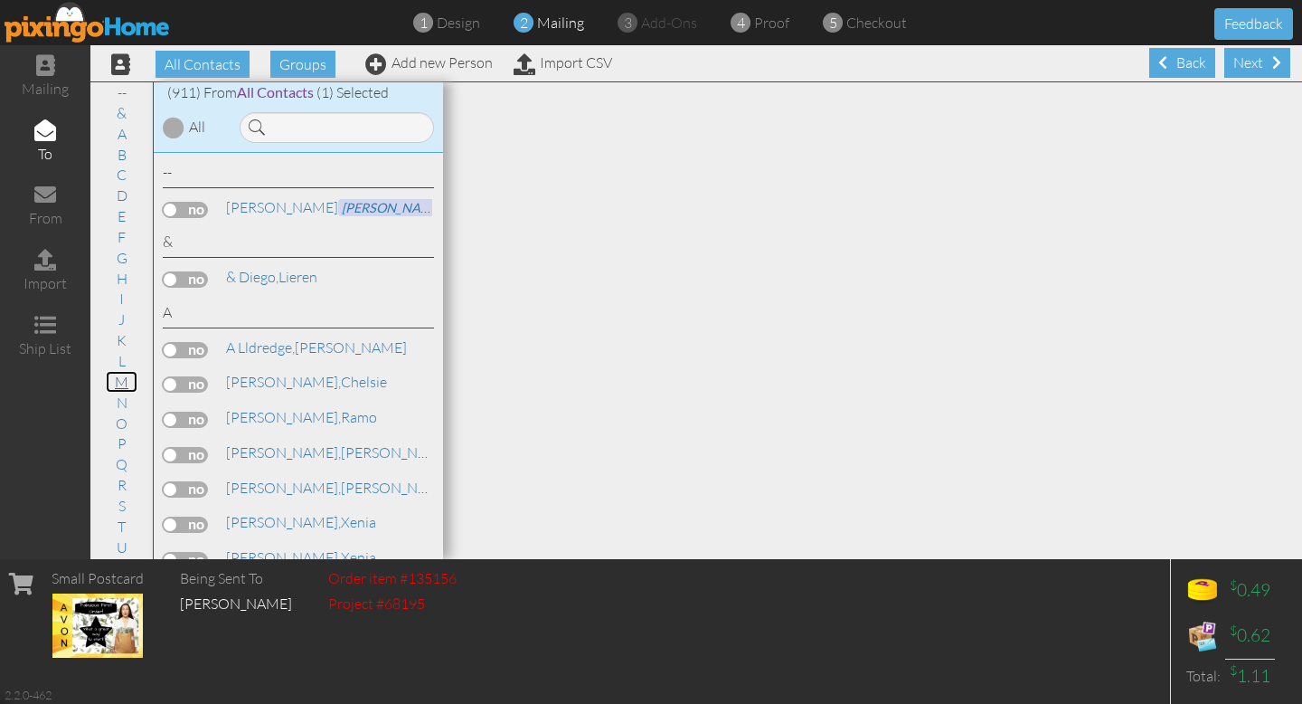
click at [121, 383] on link "M" at bounding box center [122, 382] width 32 height 22
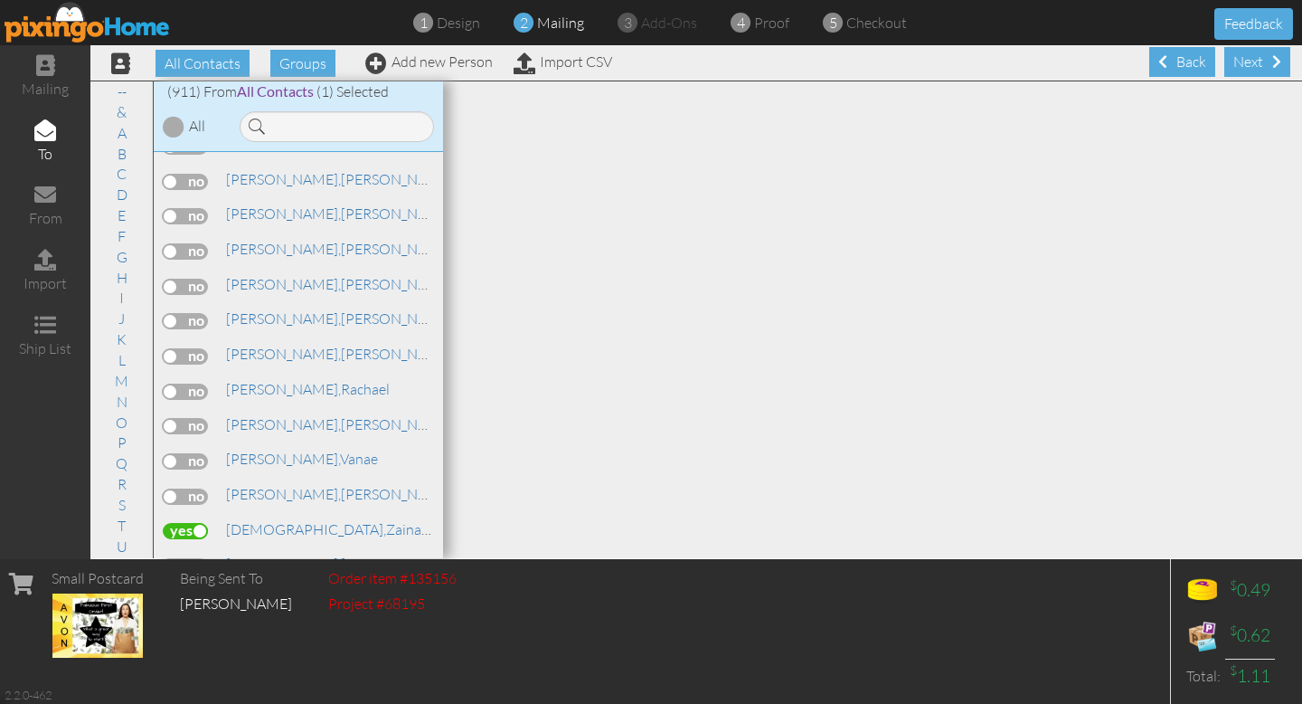
scroll to position [19889, 0]
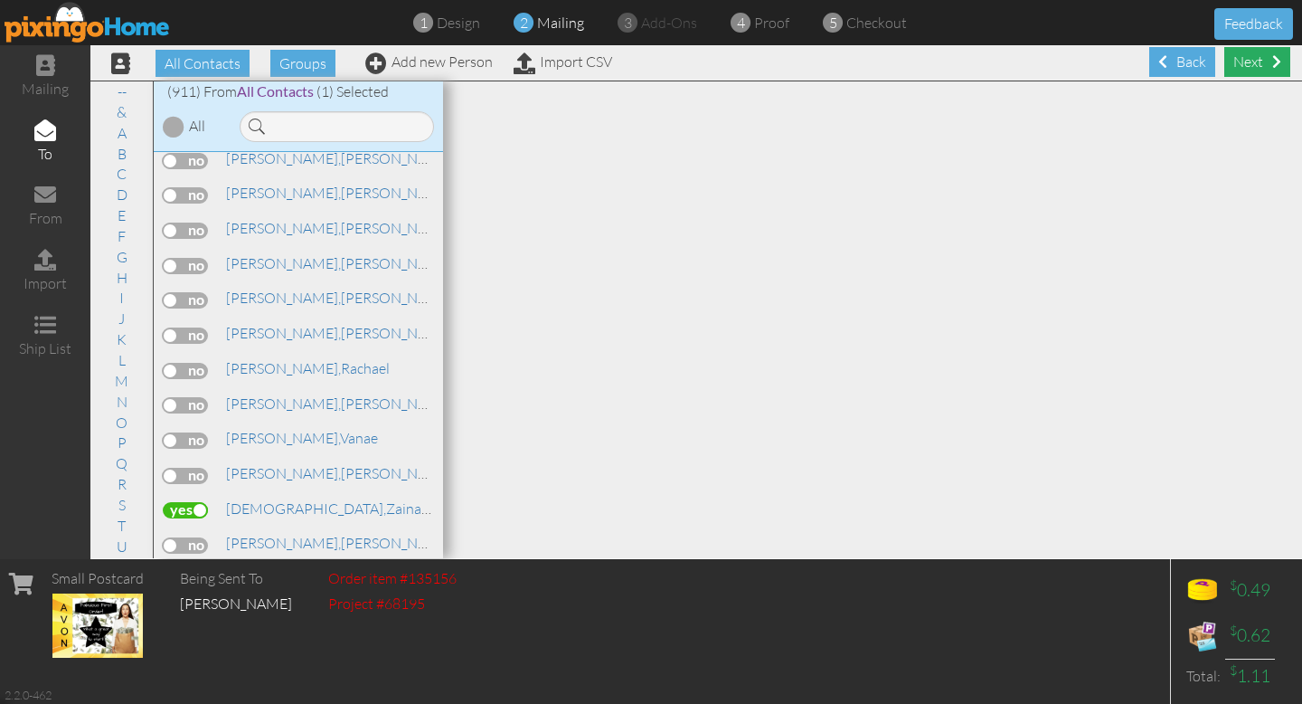
click at [1252, 67] on div "Next" at bounding box center [1258, 62] width 66 height 30
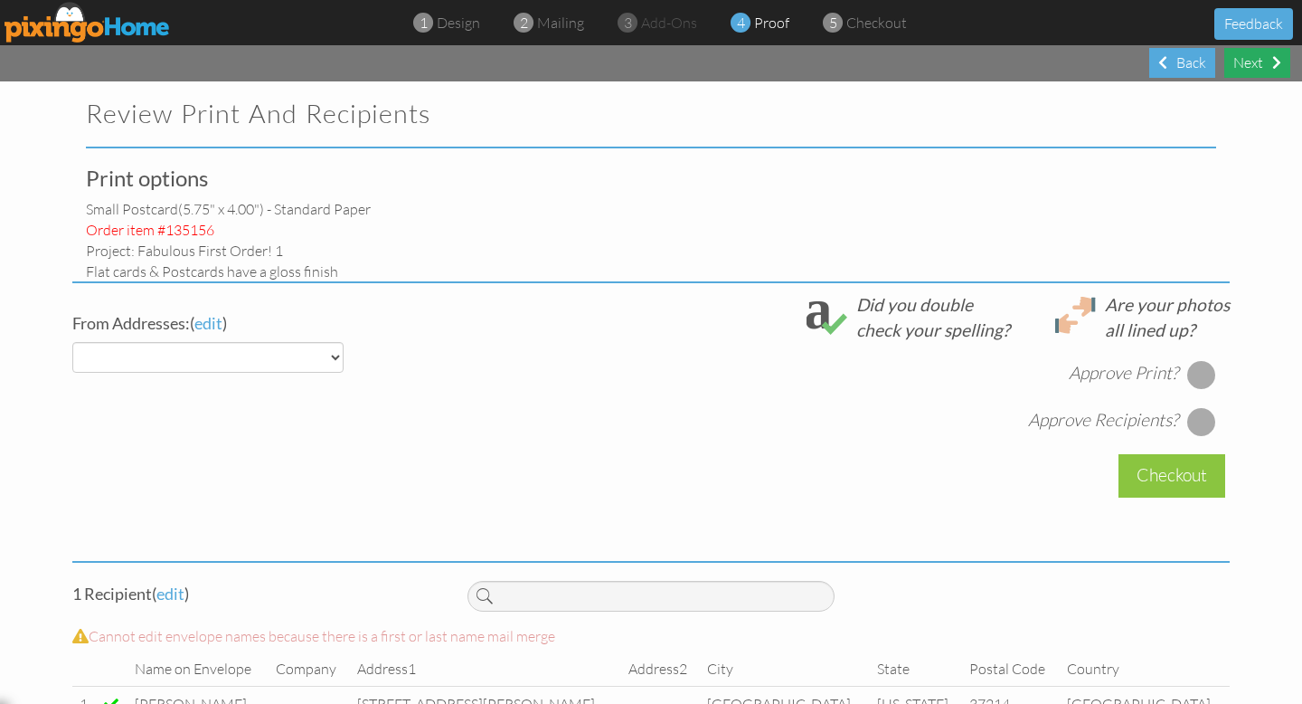
select select "object:3002"
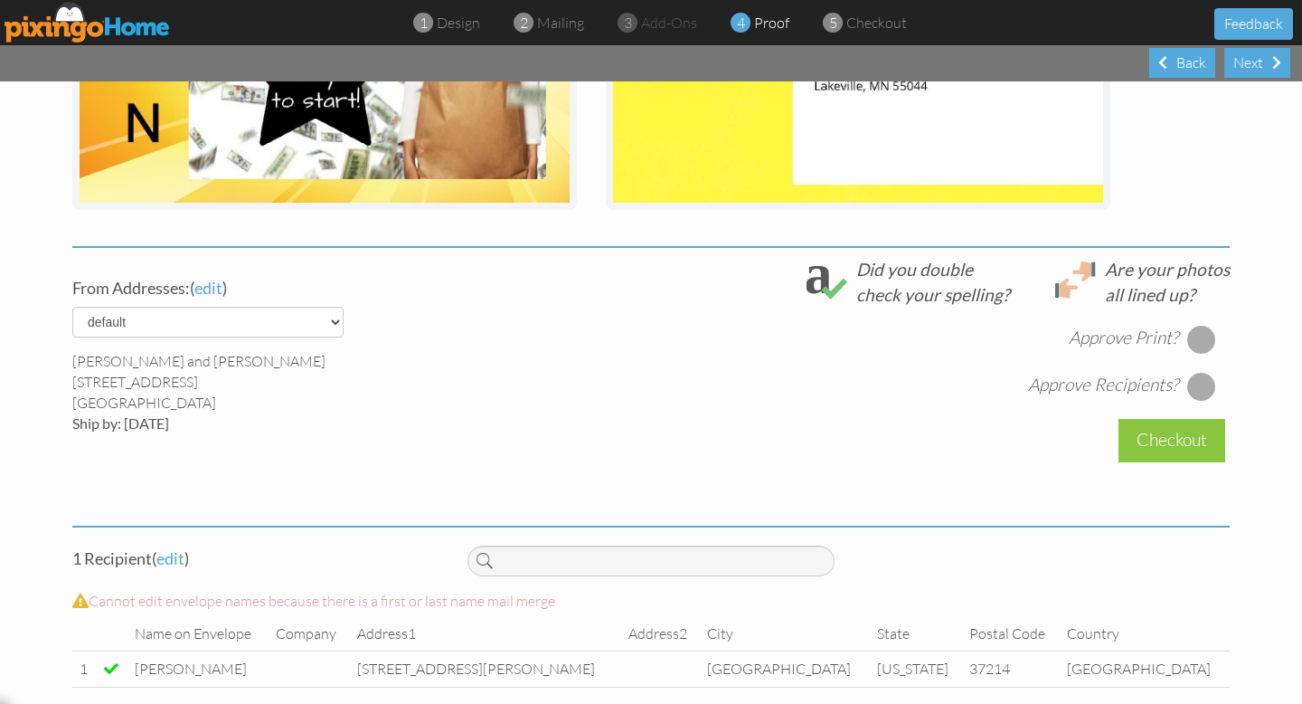
scroll to position [529, 0]
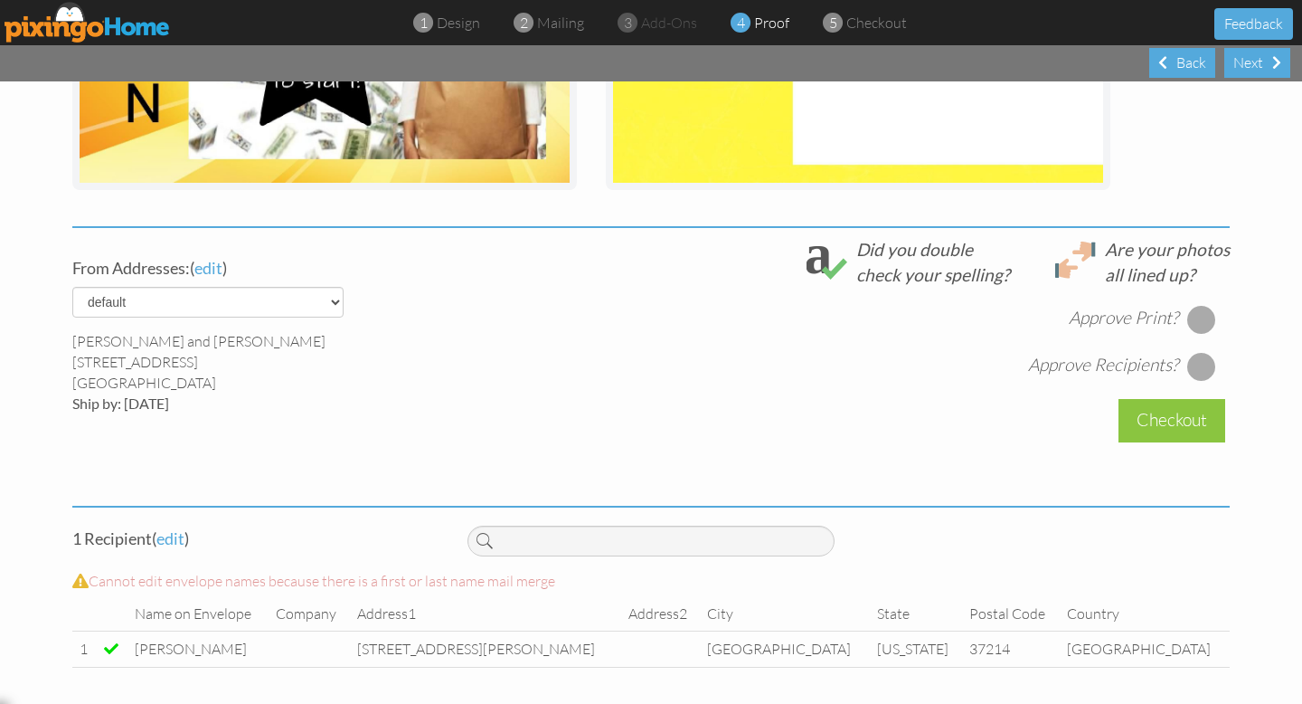
drag, startPoint x: 1209, startPoint y: 318, endPoint x: 1205, endPoint y: 354, distance: 35.6
click at [1209, 320] on div at bounding box center [1202, 319] width 29 height 29
click at [1205, 355] on div at bounding box center [1202, 366] width 29 height 29
click at [1183, 413] on div "Checkout" at bounding box center [1172, 420] width 107 height 43
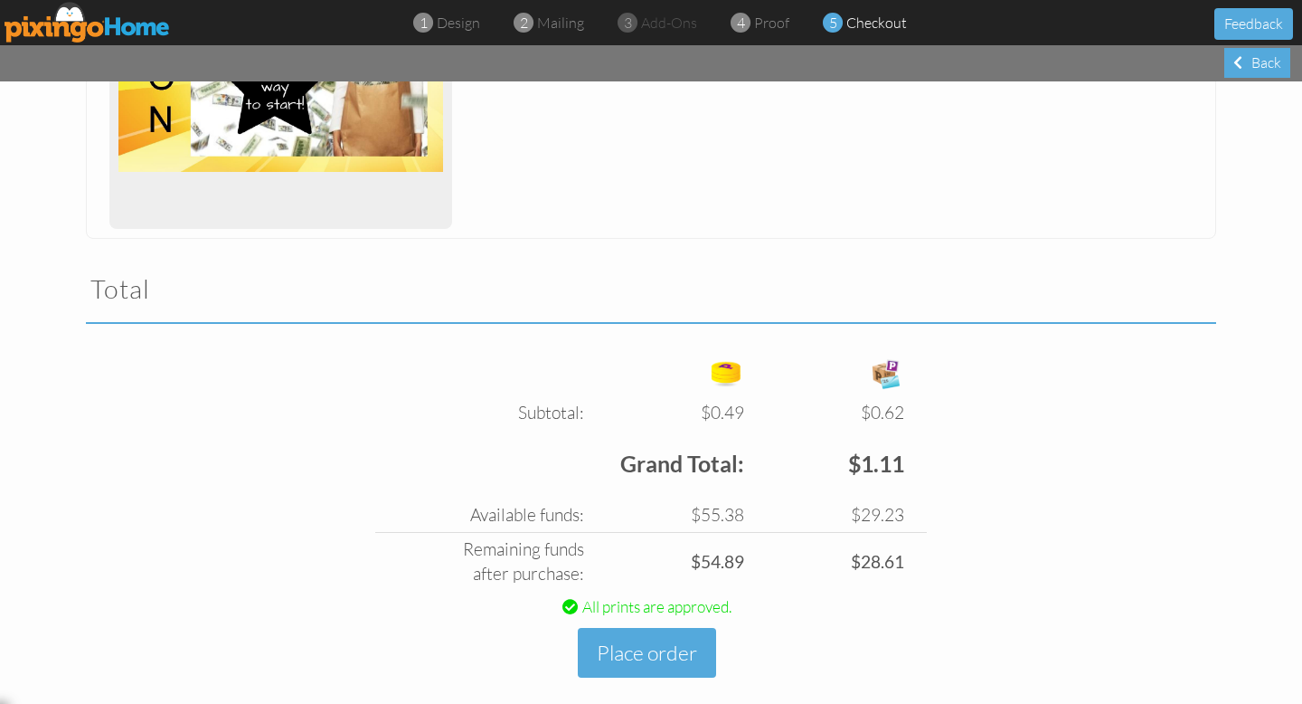
scroll to position [444, 0]
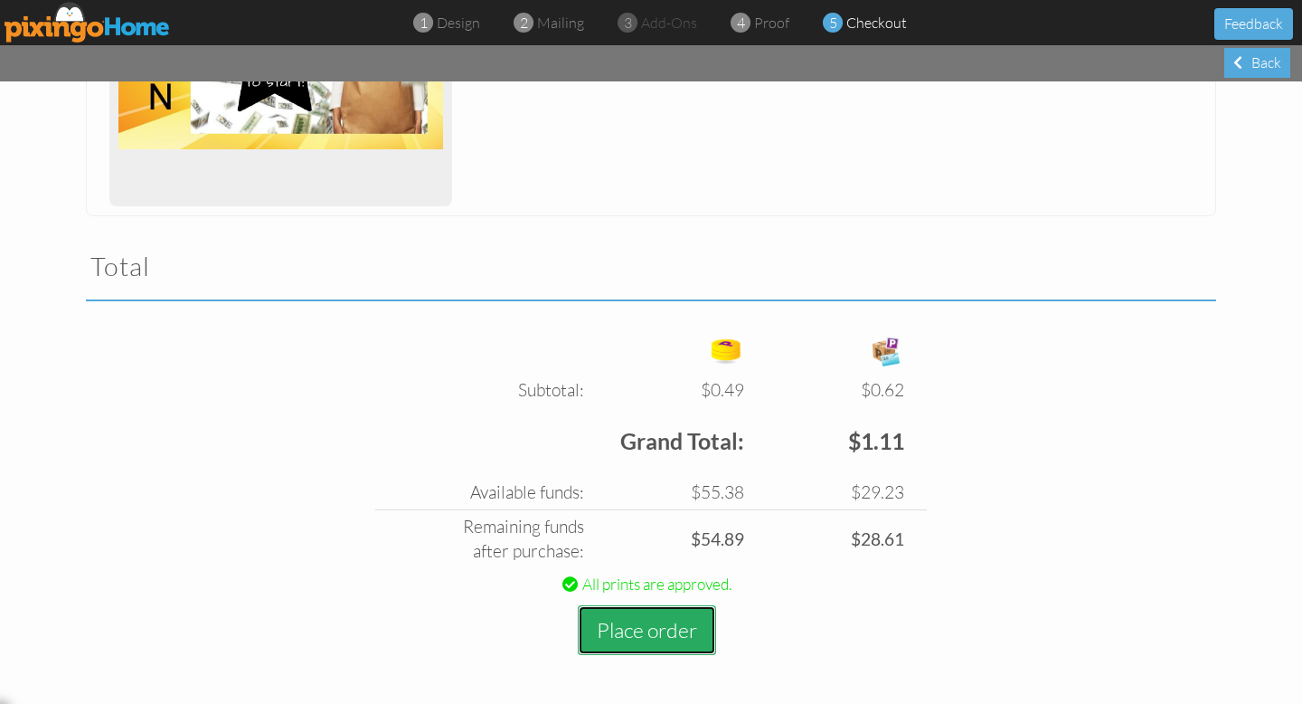
click at [652, 627] on button "Place order" at bounding box center [647, 630] width 138 height 50
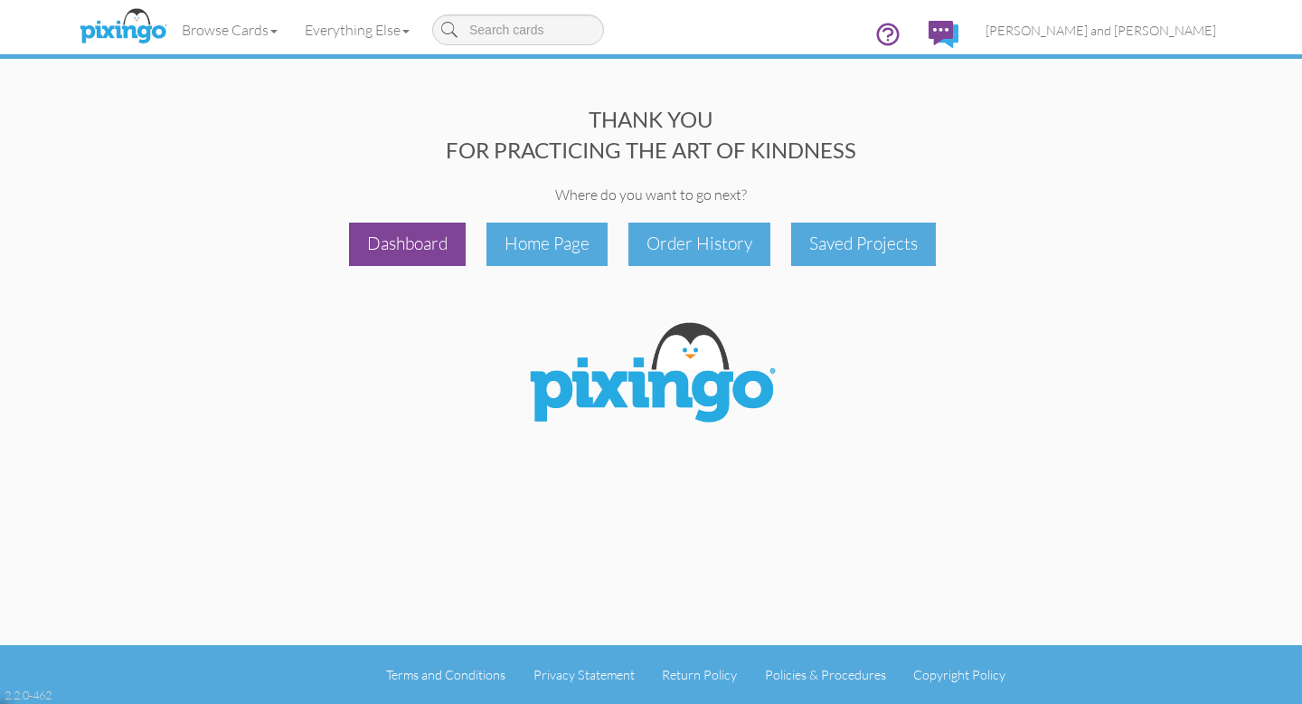
click at [425, 239] on div "Dashboard" at bounding box center [407, 243] width 117 height 43
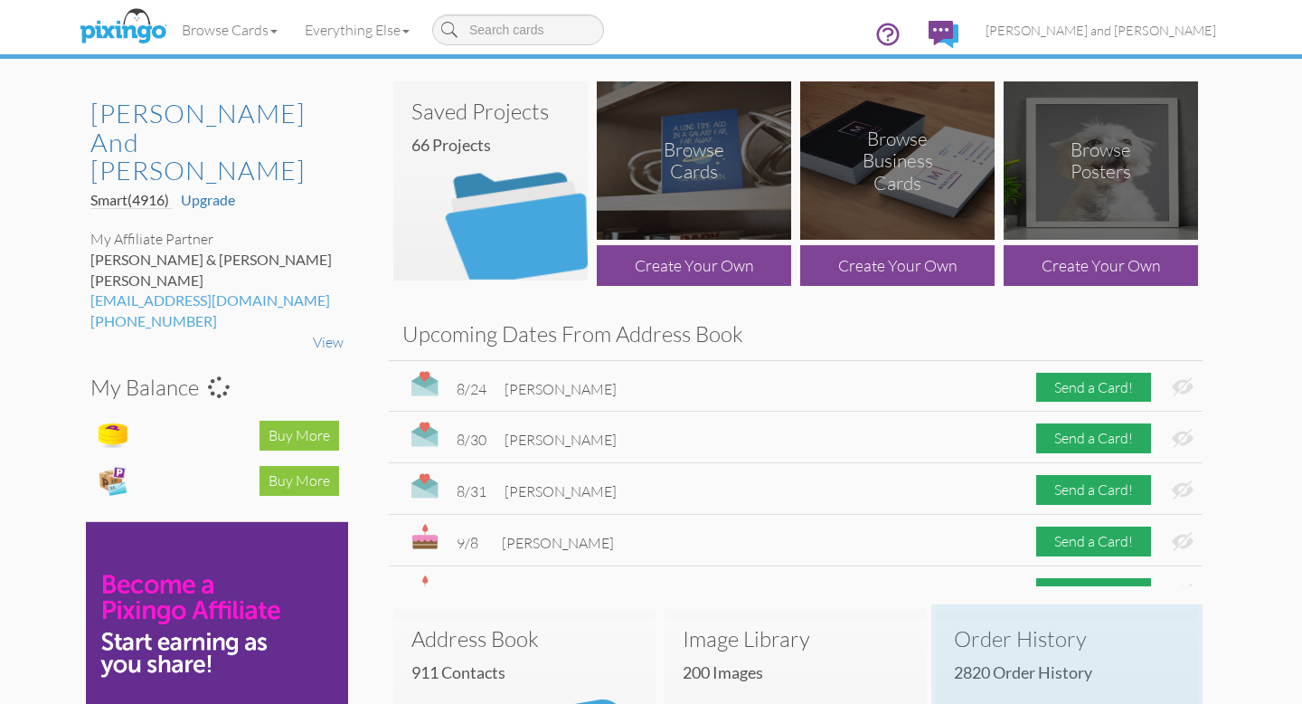
click at [1020, 634] on h3 "Order History" at bounding box center [1067, 639] width 226 height 24
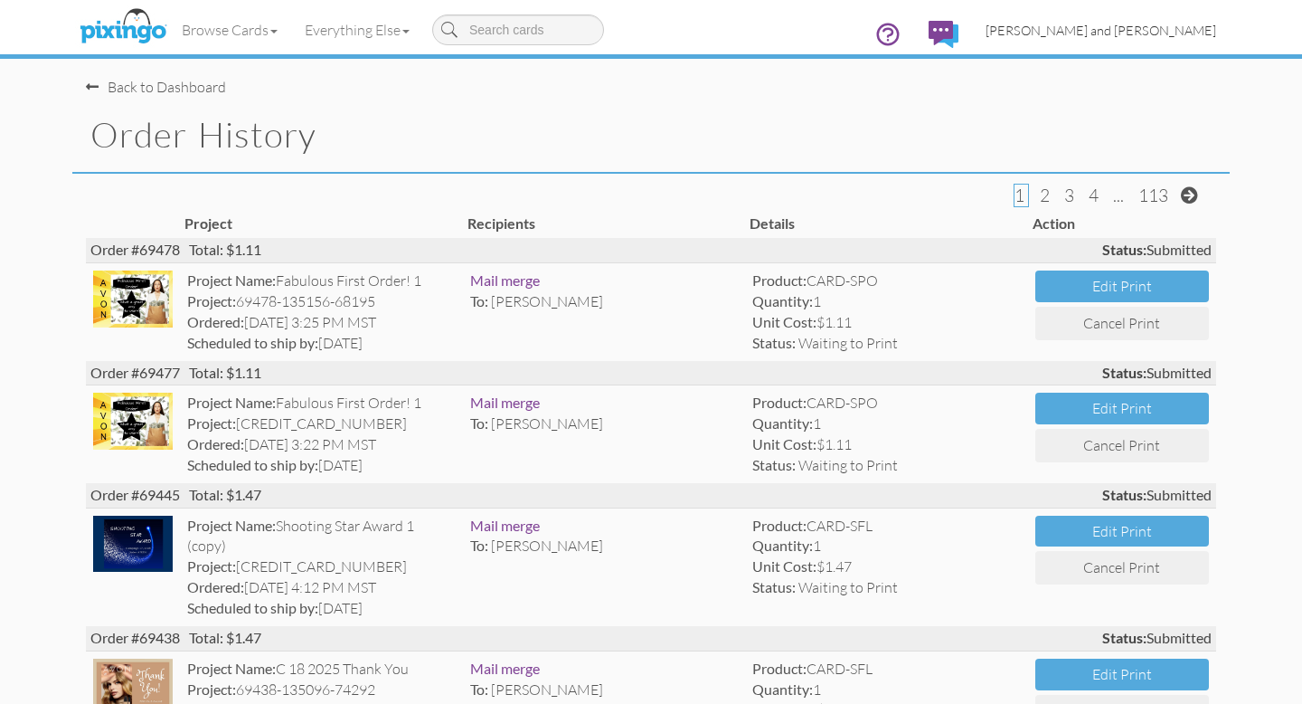
click at [1130, 32] on span "[PERSON_NAME] and [PERSON_NAME]" at bounding box center [1101, 30] width 231 height 15
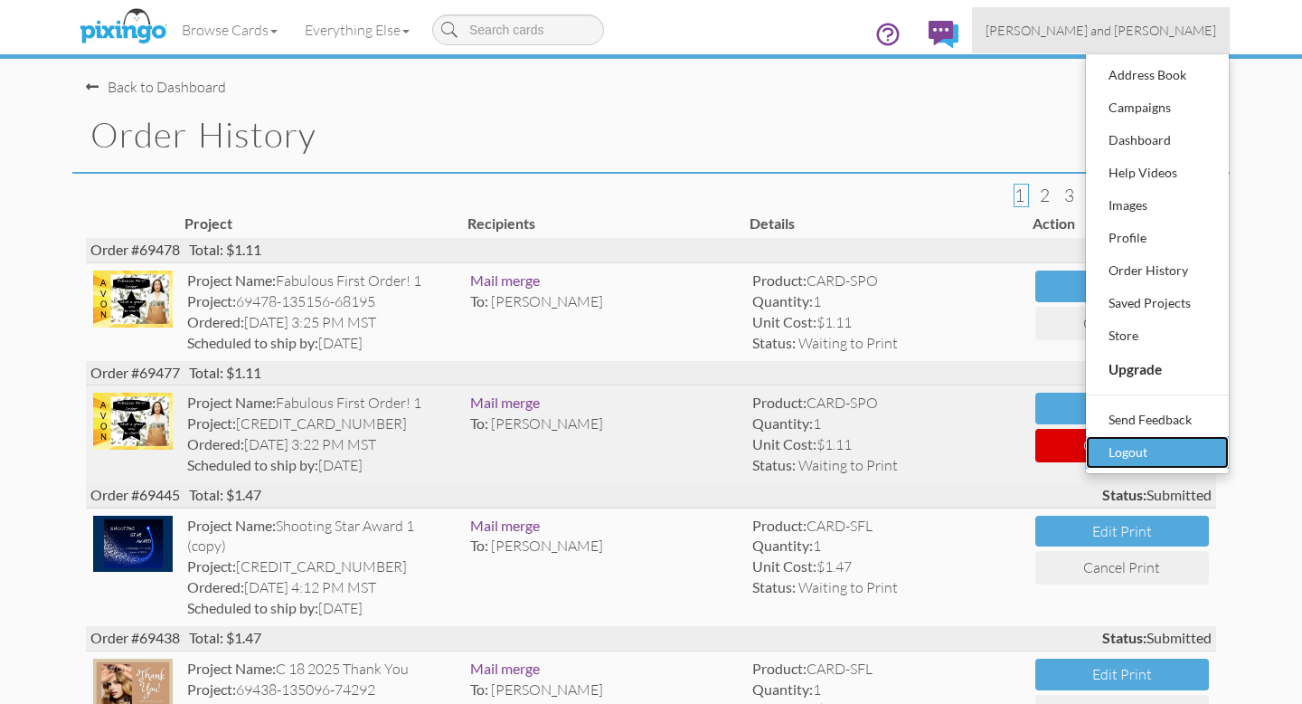
click at [1123, 452] on div "Logout" at bounding box center [1157, 452] width 107 height 27
